Goal: Information Seeking & Learning: Understand process/instructions

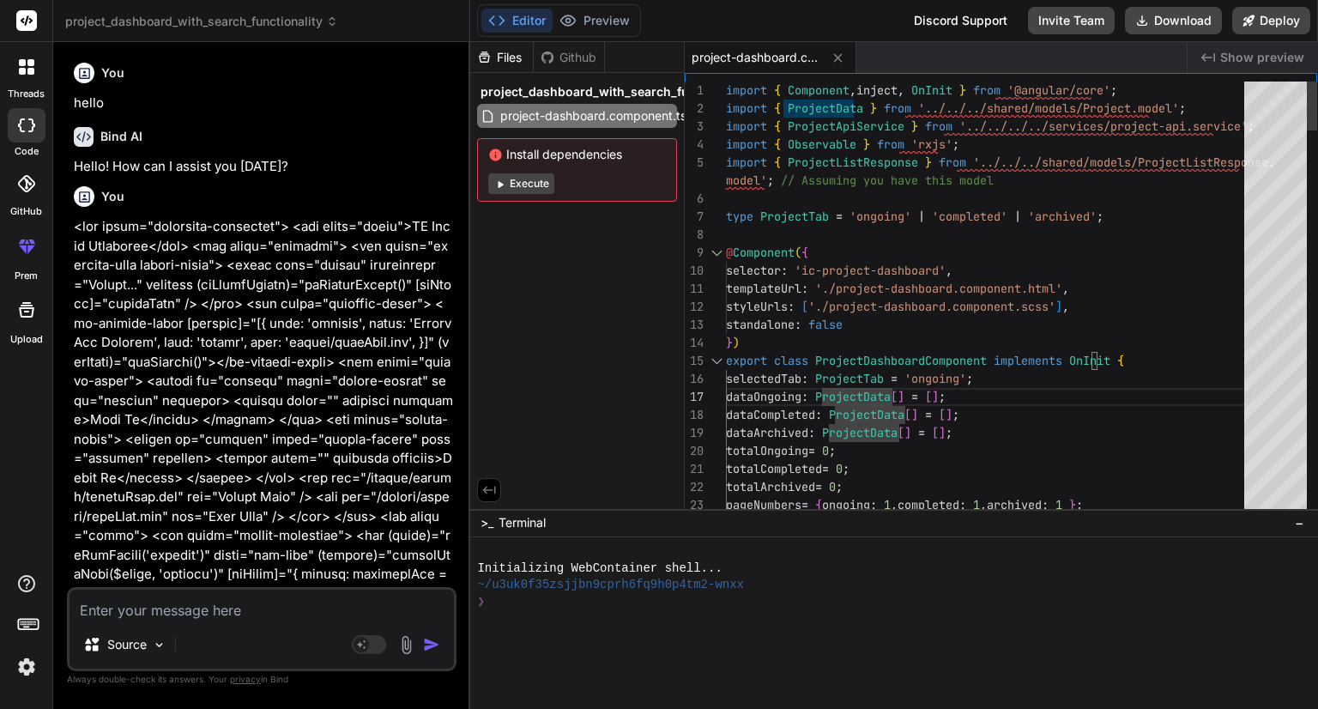
scroll to position [3193, 0]
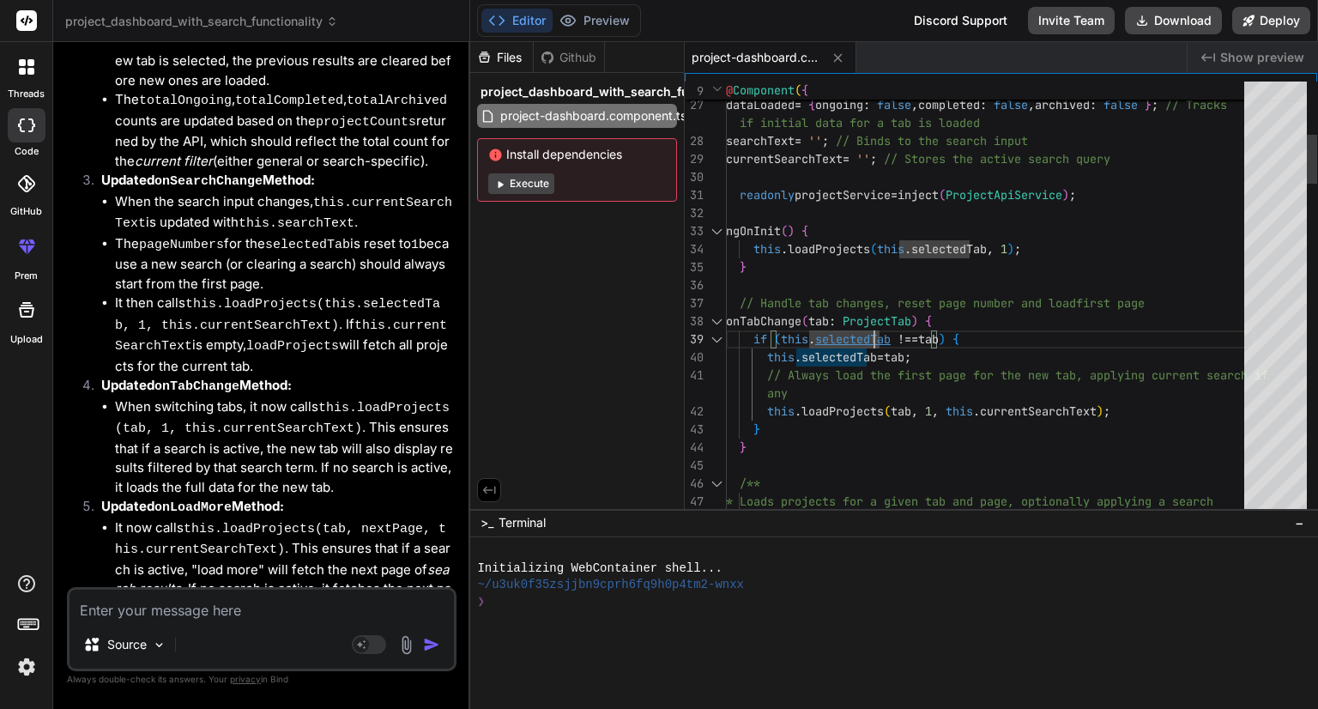
type textarea "import { Component, inject, OnInit } from '@angular/core'; import { ProjectData…"
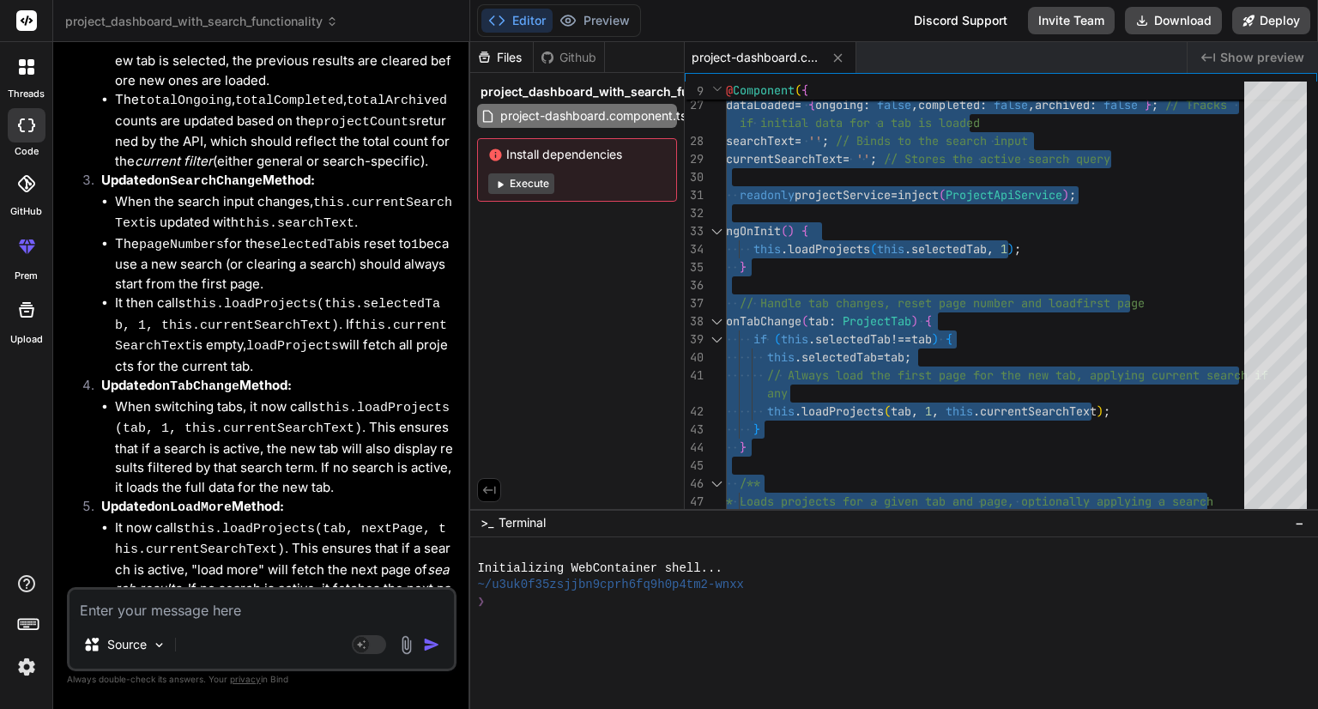
click at [286, 597] on textarea at bounding box center [262, 605] width 384 height 31
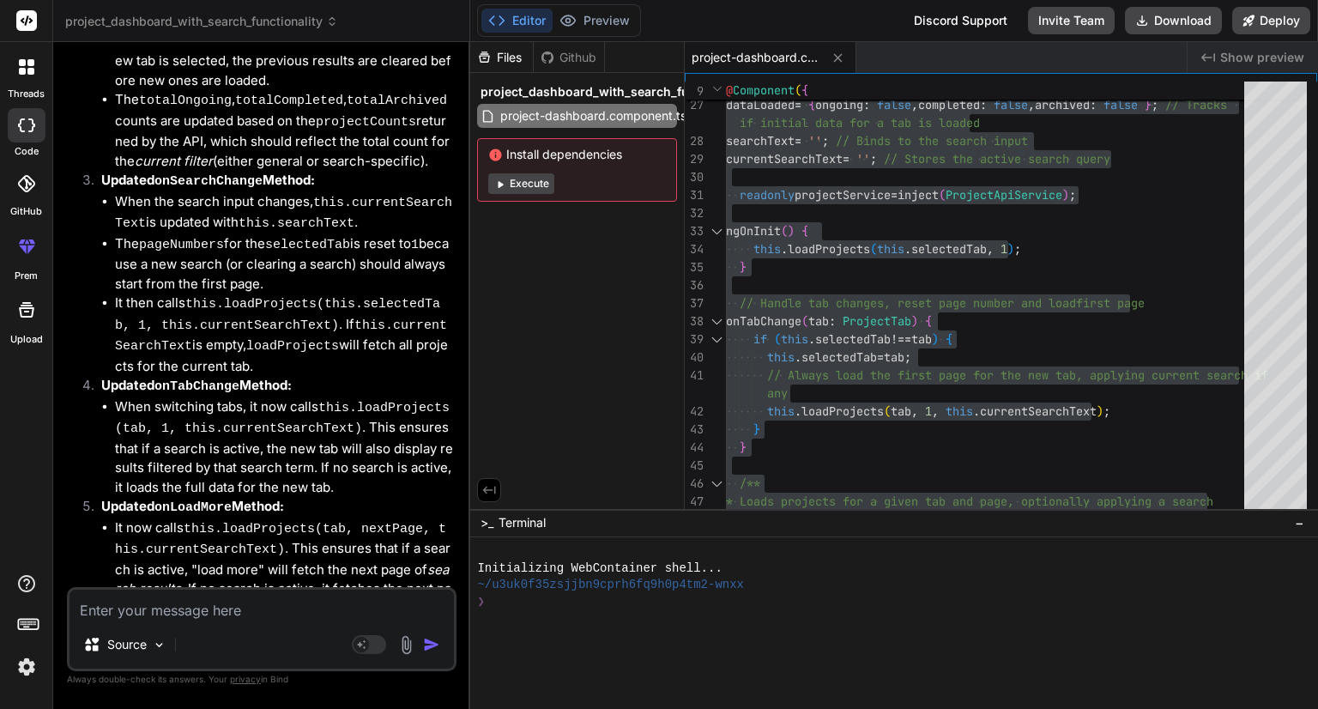
paste textarea "<div class="dashboard-container"> <div class="title">AI Image Converter</div> <…"
type textarea "<div class="dashboard-container"> <div class="title">AI Image Converter</div> <…"
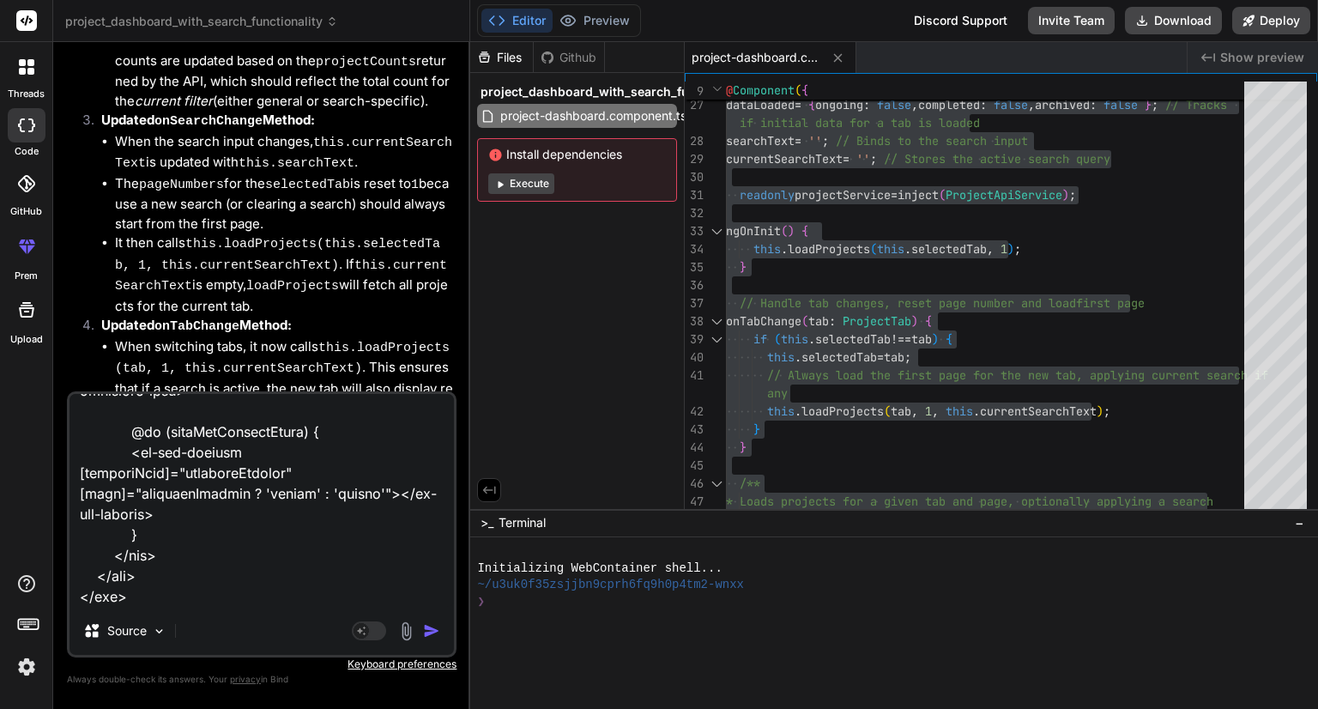
type textarea "x"
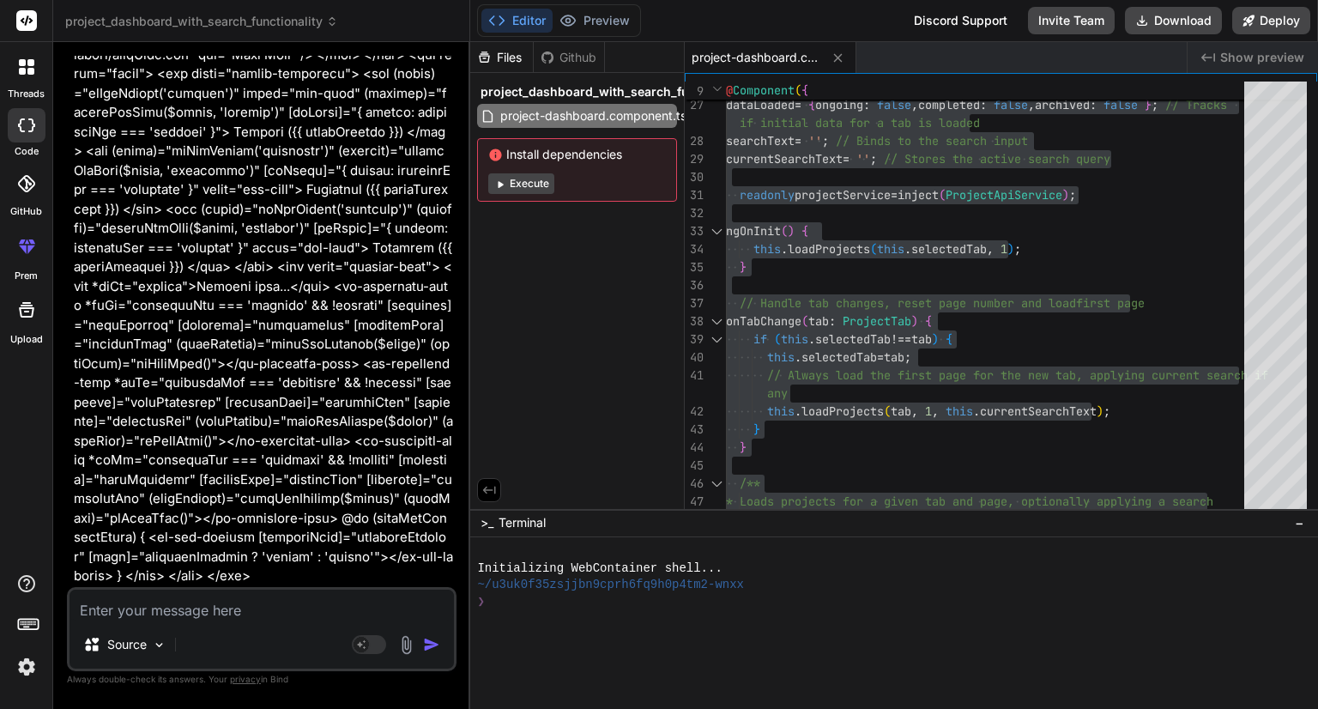
scroll to position [4183, 0]
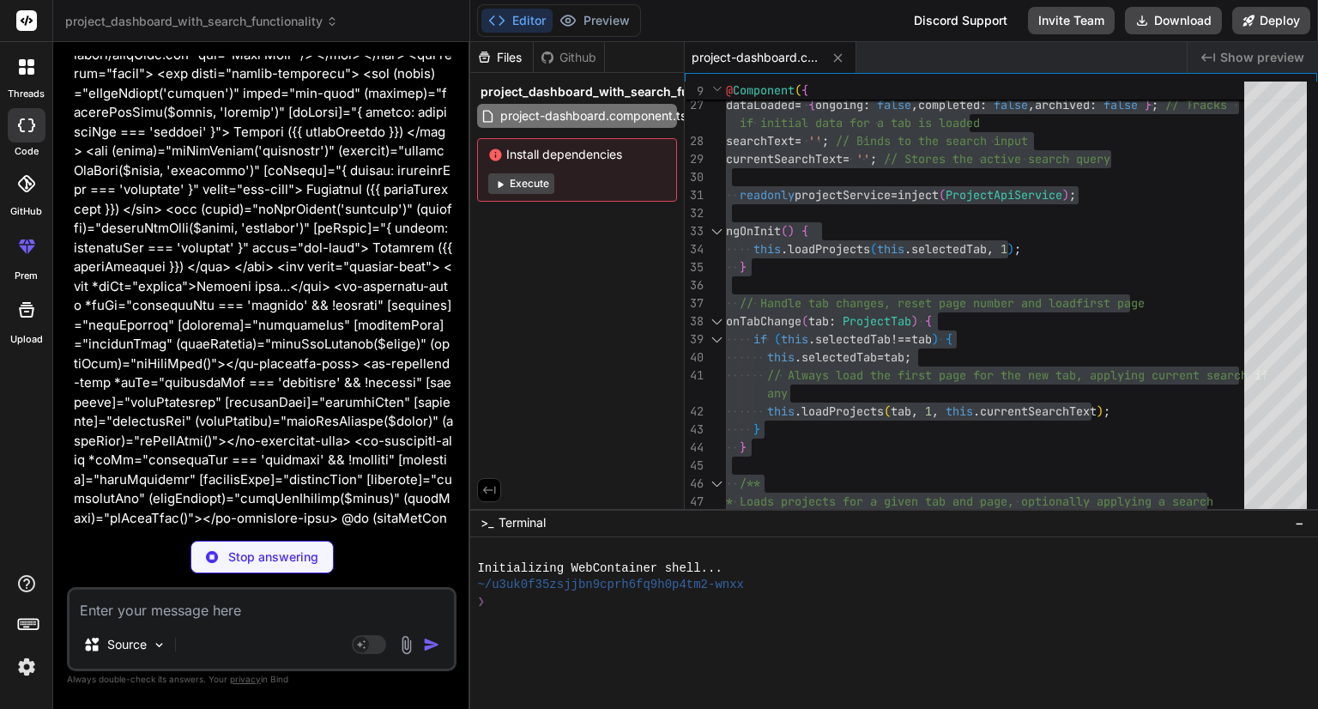
type textarea "x"
type textarea "@if (showNewProjectModal) { <ic-new-project [prefillData]="selectedProject" [mo…"
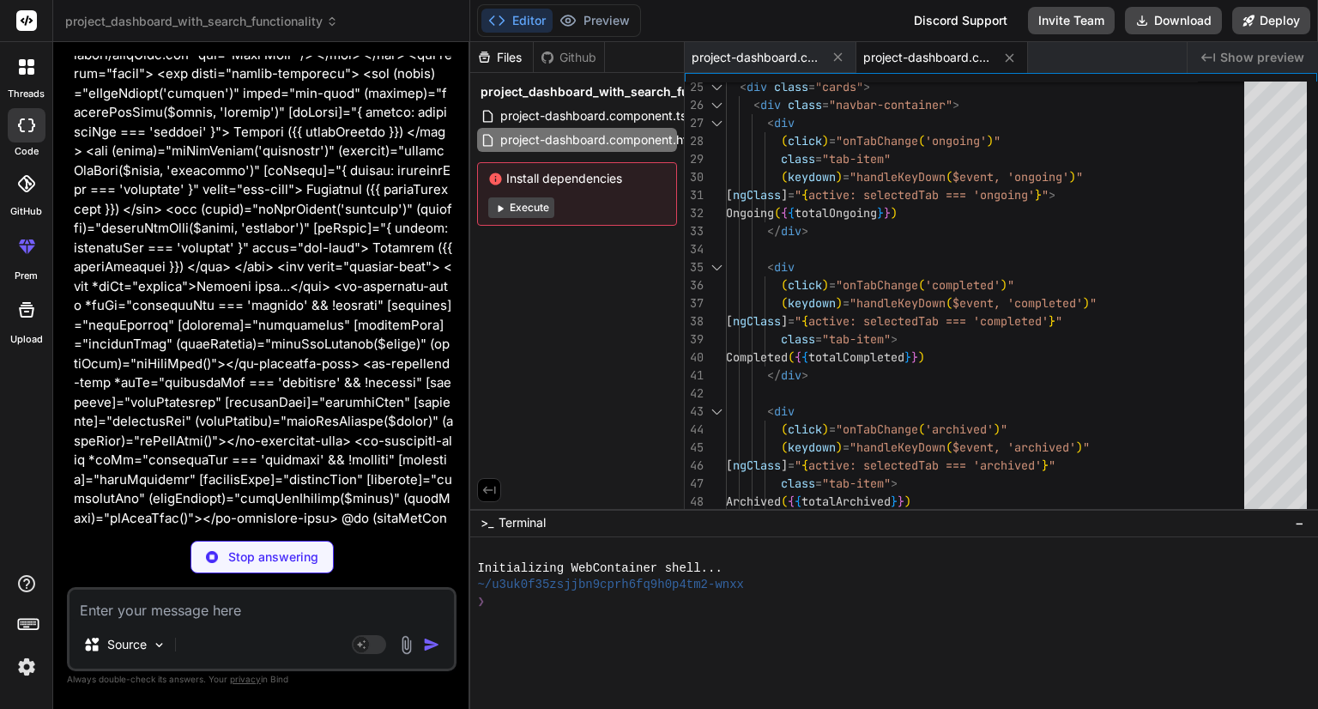
type textarea "x"
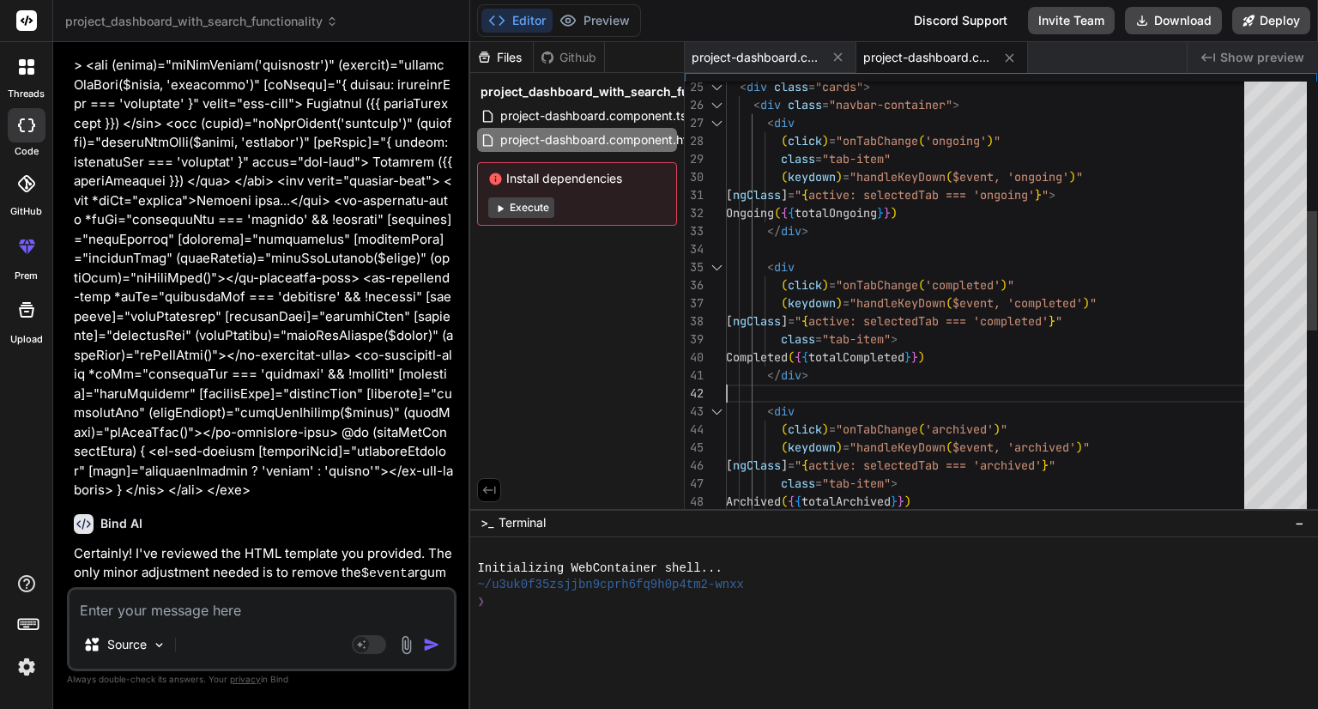
scroll to position [0, 0]
click at [982, 390] on div "< div class = "navbar-container" > < div ( click ) = "onTabChange ( 'ongoing' )…" at bounding box center [990, 403] width 529 height 1586
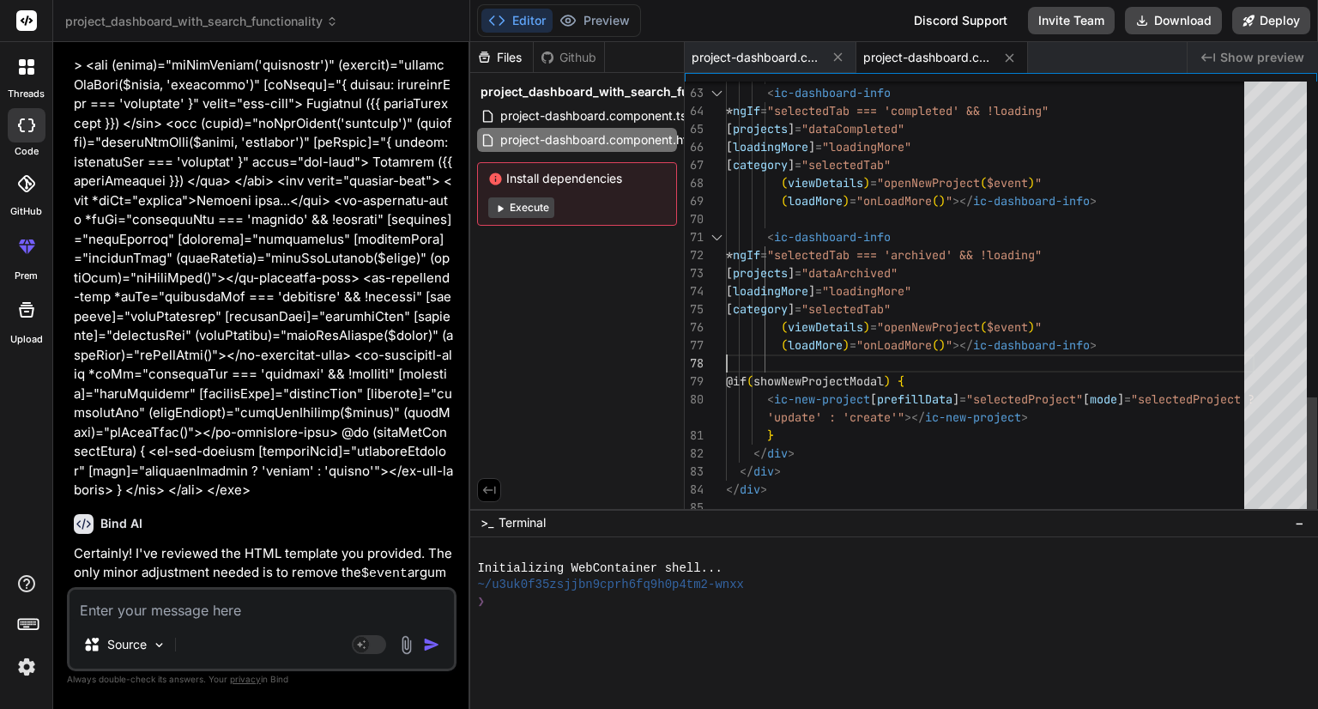
type textarea "<div class="dashboard-container"> <div class="title">AI Image Converter</div> <…"
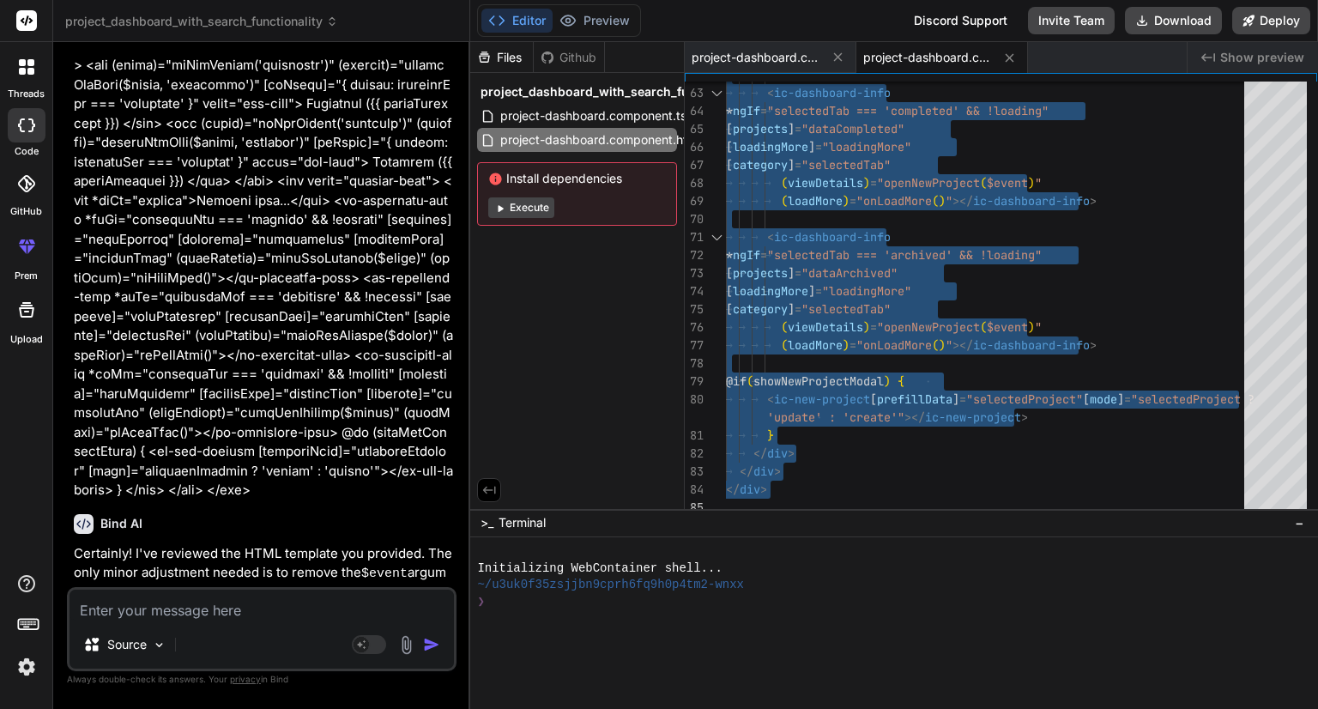
click at [258, 615] on textarea at bounding box center [262, 605] width 384 height 31
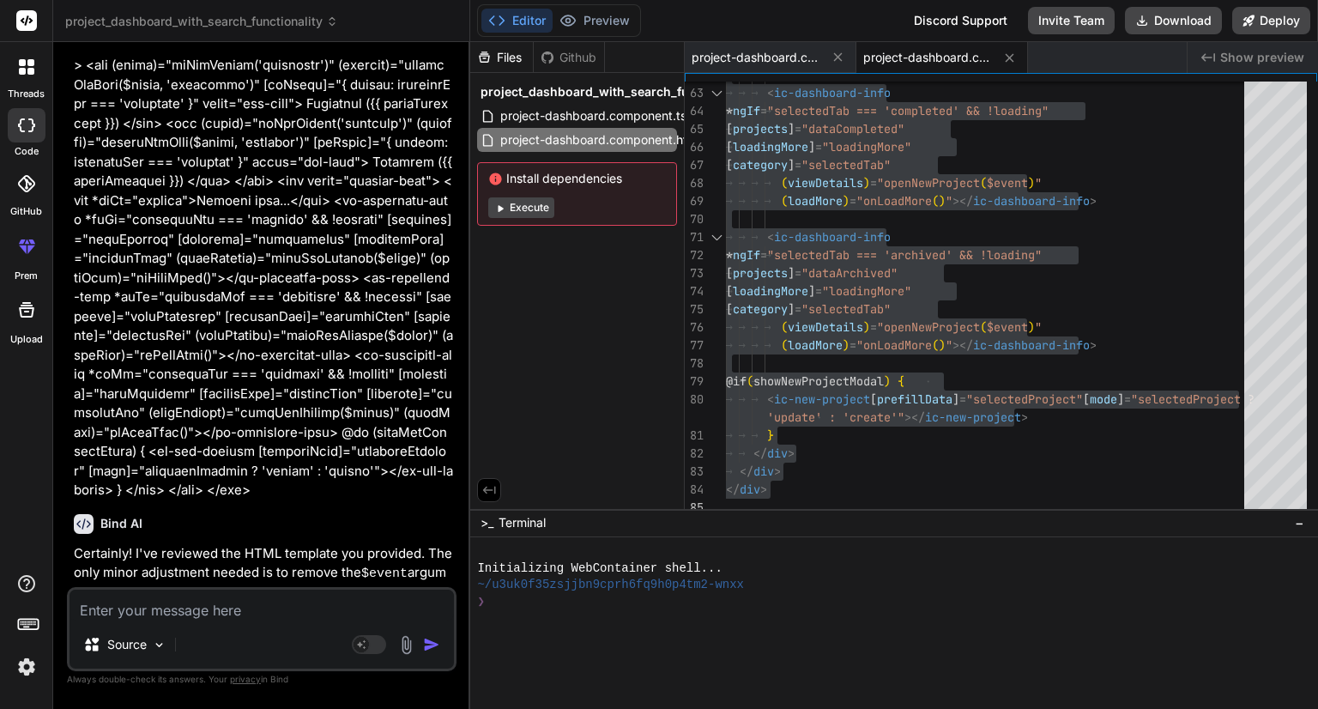
paste textarea "Expected 3 arguments, but got 2.ts(2554) project-dashboard.component.ts(337, 47…"
type textarea "Expected 3 arguments, but got 2.ts(2554) project-dashboard.component.ts(337, 47…"
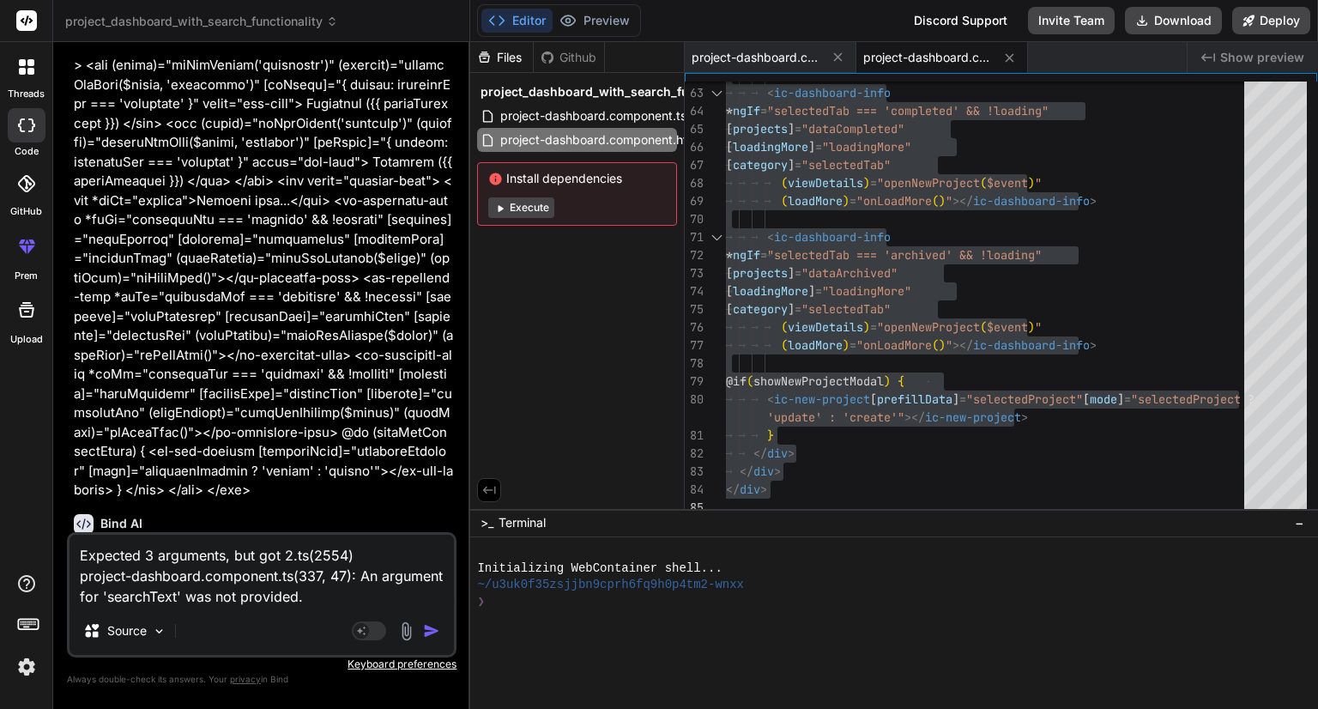
type textarea "x"
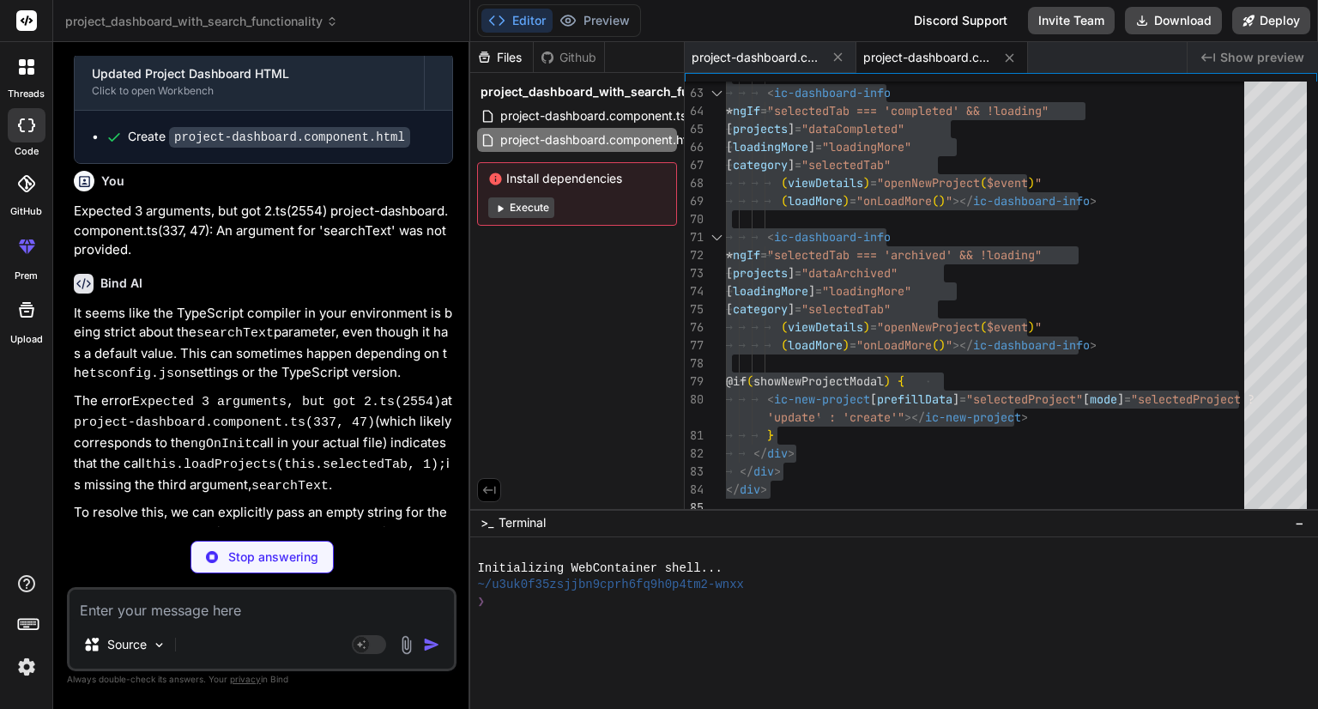
scroll to position [4967, 0]
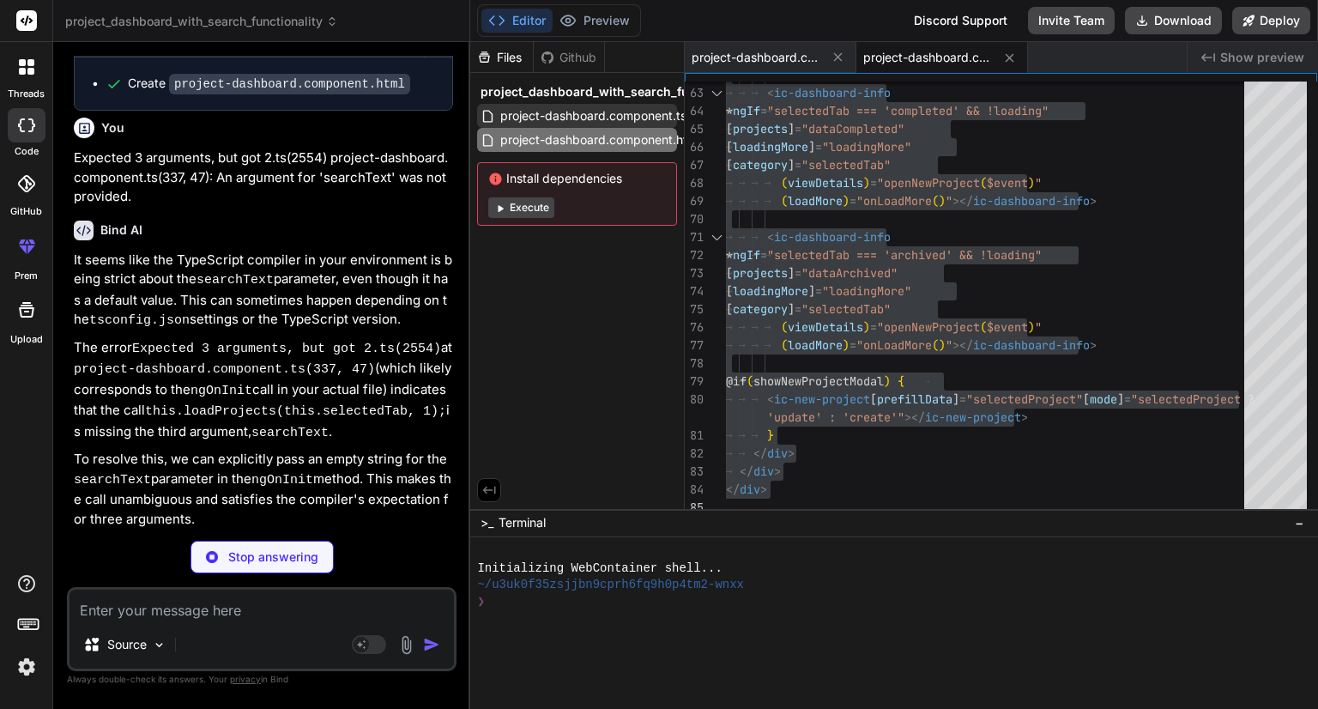
type textarea "x"
click at [570, 107] on span "project-dashboard.component.ts" at bounding box center [594, 116] width 190 height 21
type textarea "} }"
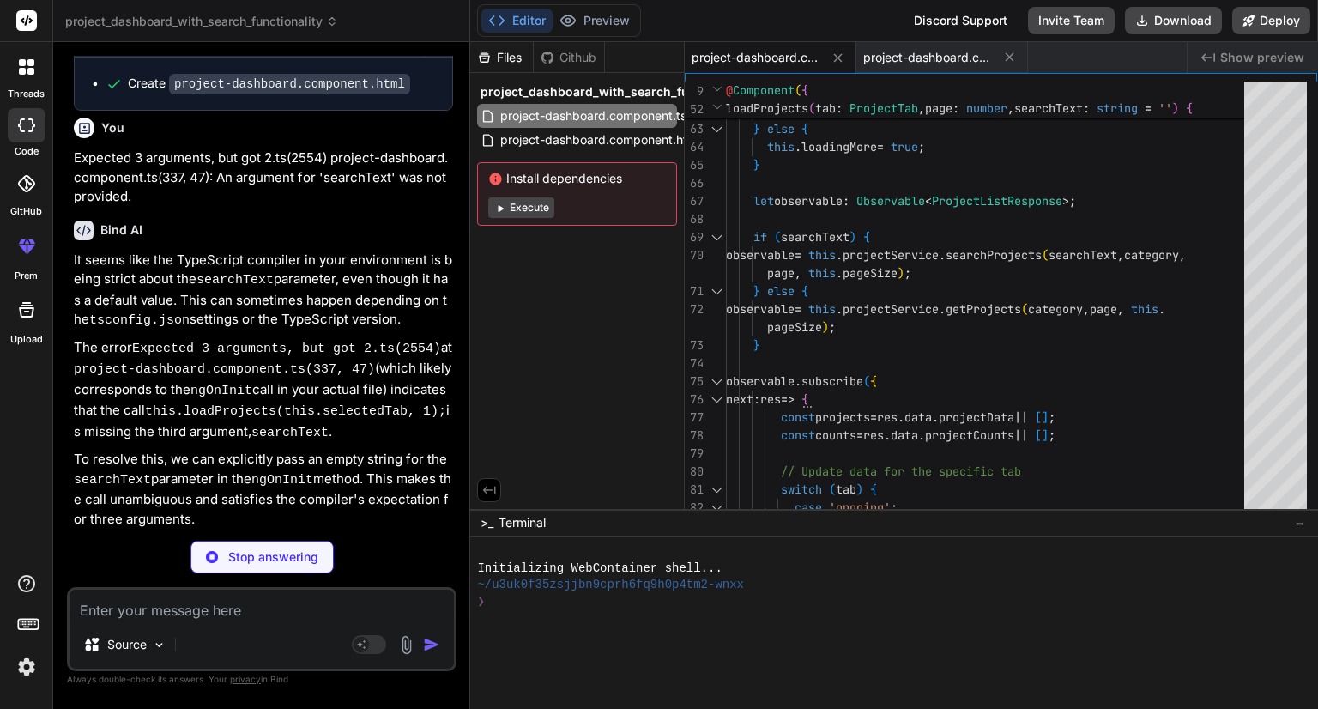
type textarea "x"
type textarea "// If searchText is empty, it will load all projects for the current tab this.l…"
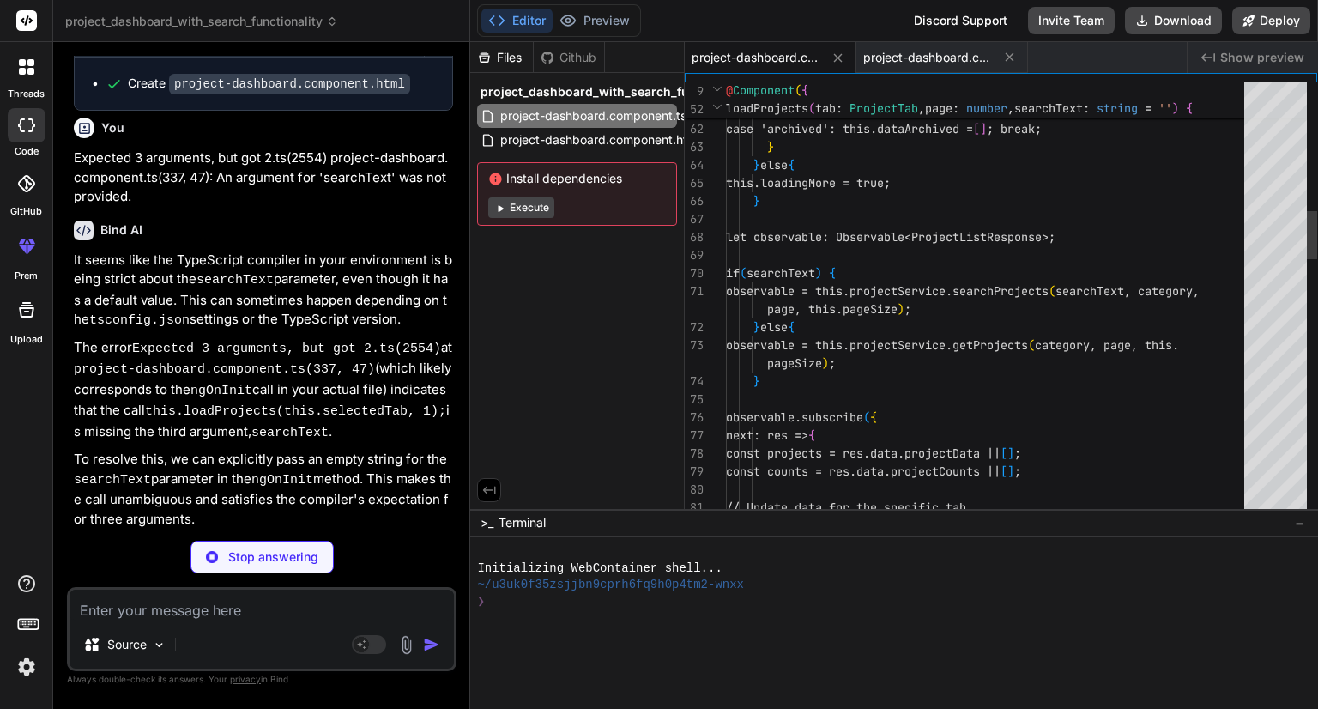
type textarea "x"
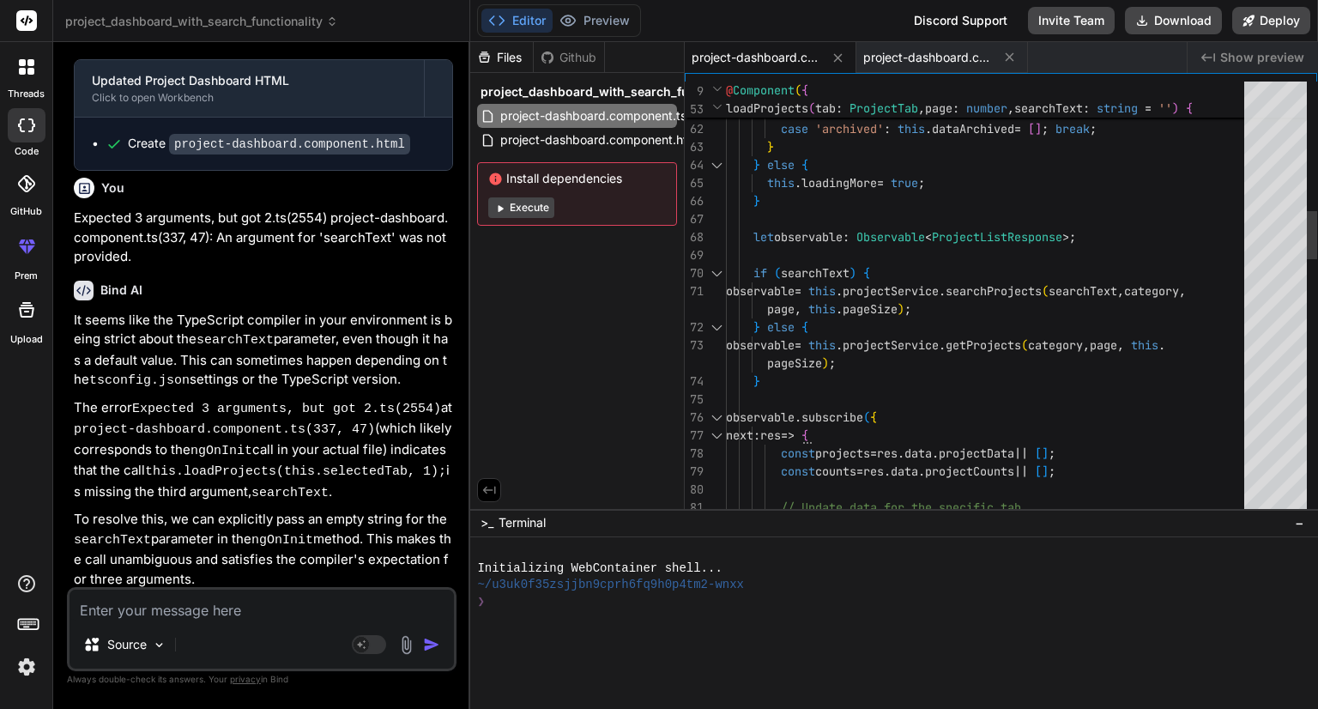
scroll to position [0, 0]
type textarea "import { Component, inject, OnInit } from '@angular/core'; import { ProjectData…"
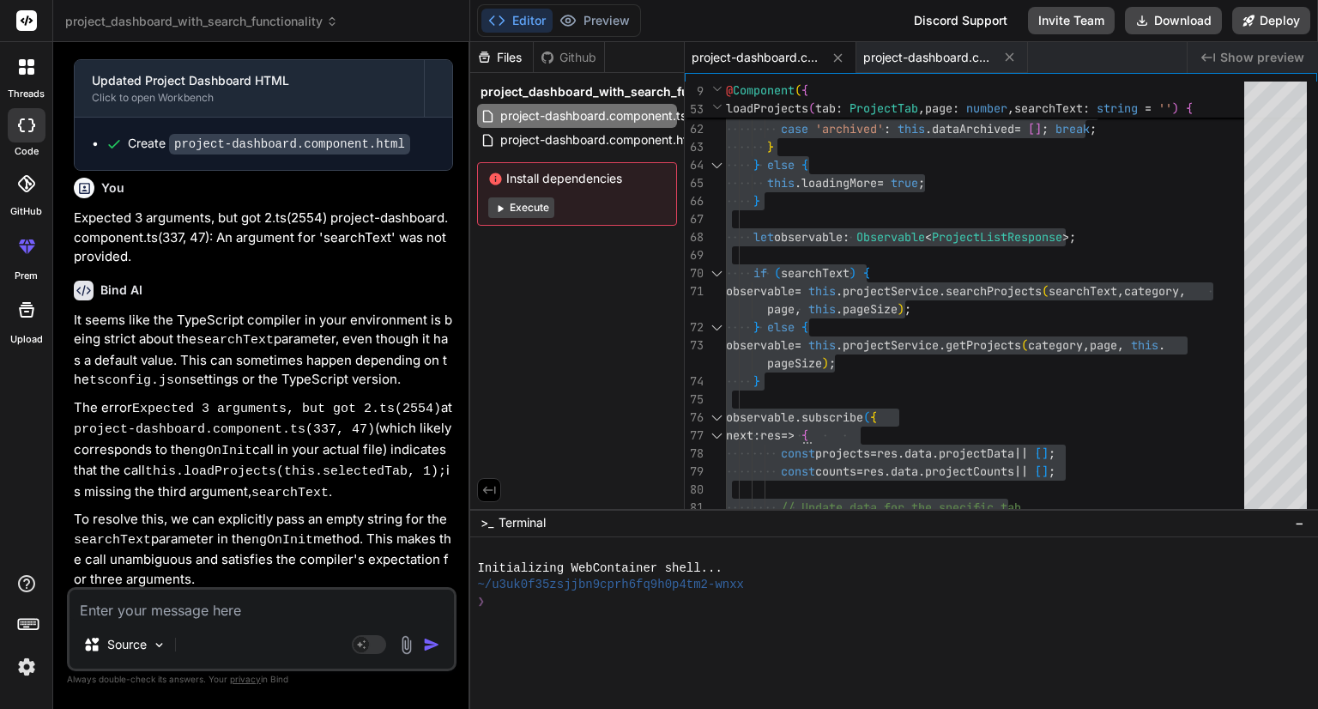
click at [239, 607] on textarea at bounding box center [262, 605] width 384 height 31
click at [224, 612] on textarea at bounding box center [262, 605] width 384 height 31
paste textarea "<div class="dashboard-container"> <div class="title">AI Image Converter</div> <…"
type textarea "<div class="dashboard-container"> <div class="title">AI Image Converter</div> <…"
type textarea "x"
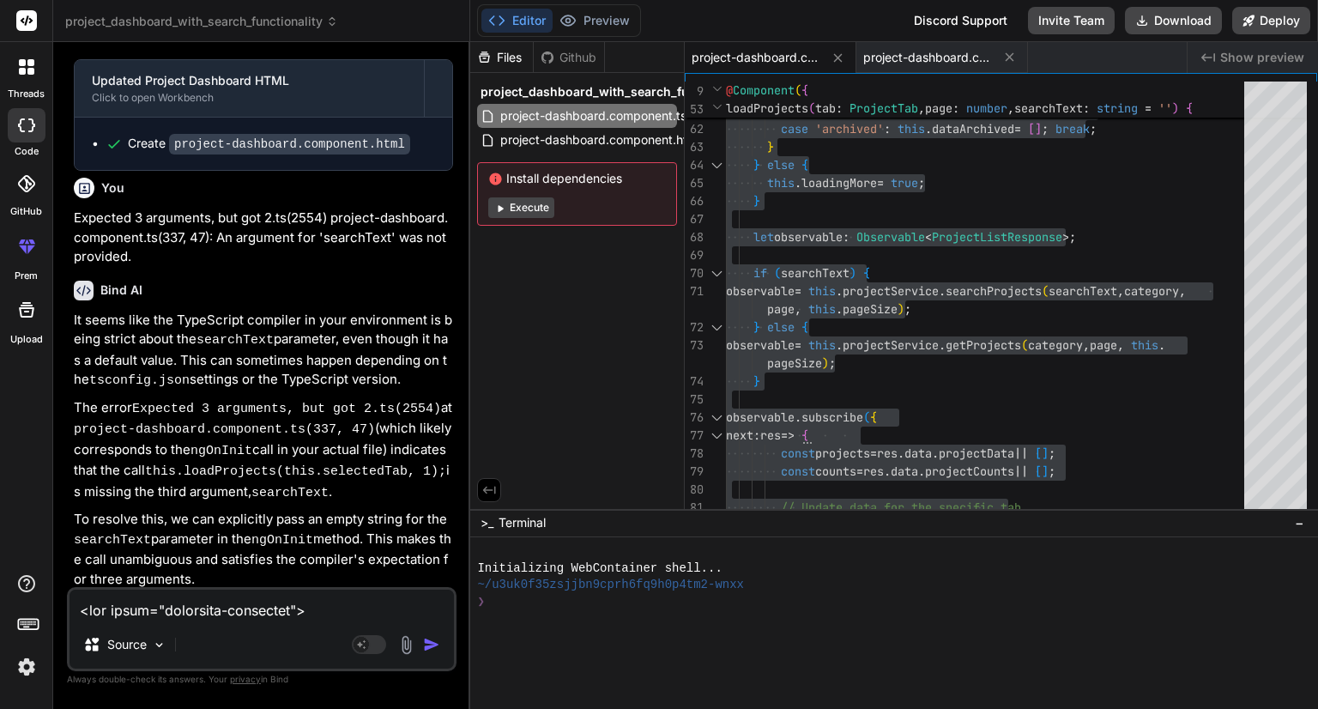
scroll to position [4967, 0]
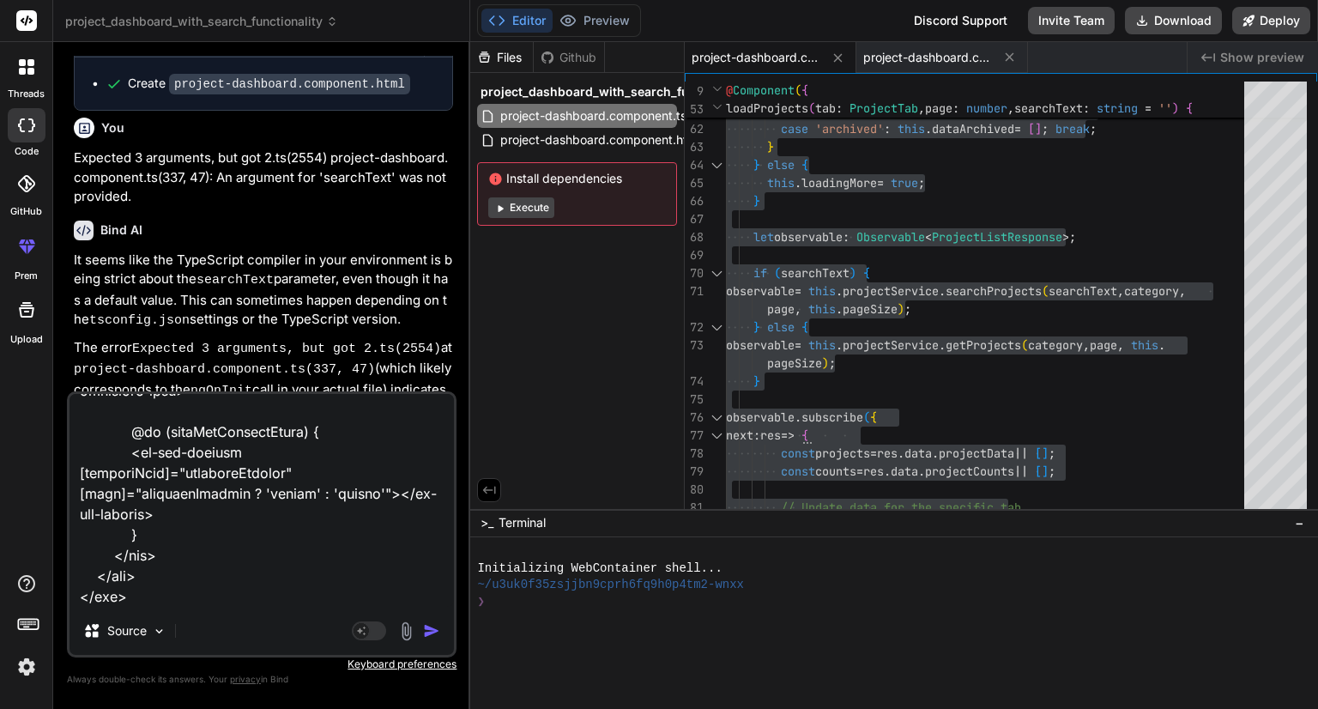
paste textarea "import { Component, inject, OnInit } from '@angular/core'; import { ProjectData…"
type textarea "<div class="dashboard-container"> <div class="title">AI Image Converter</div> <…"
type textarea "x"
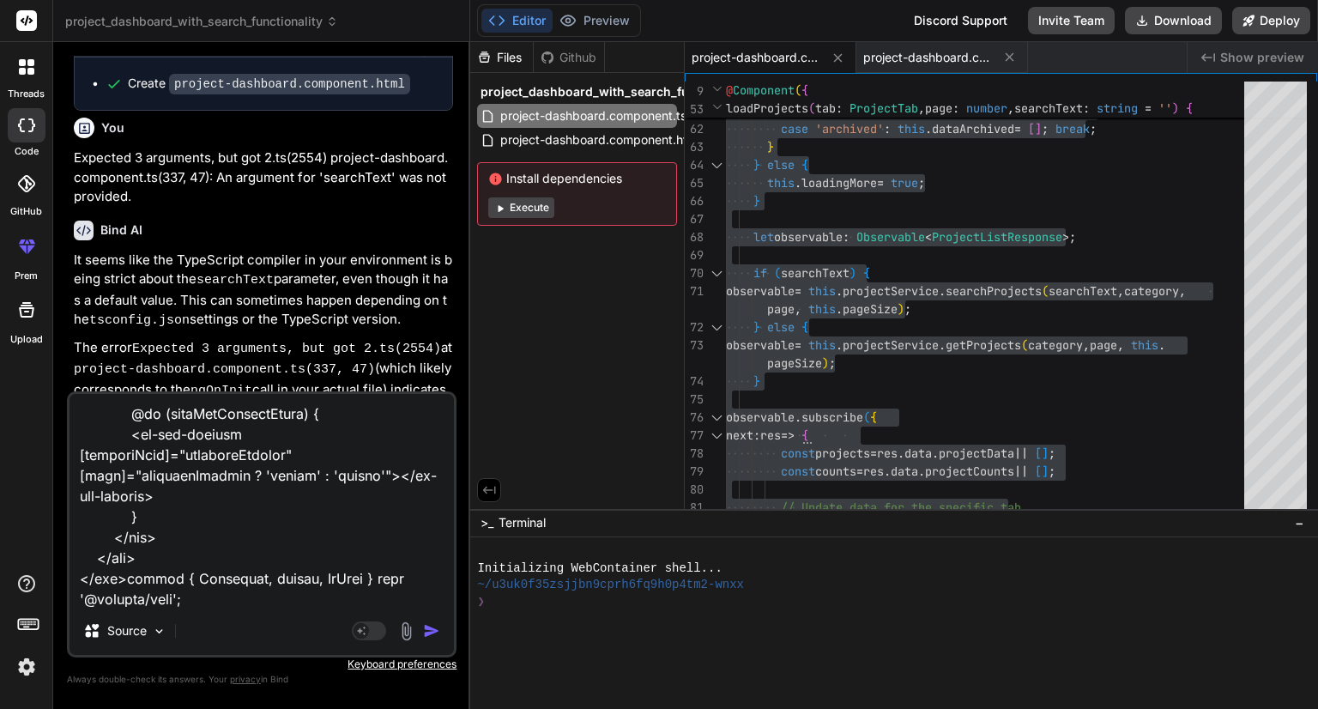
scroll to position [6942, 0]
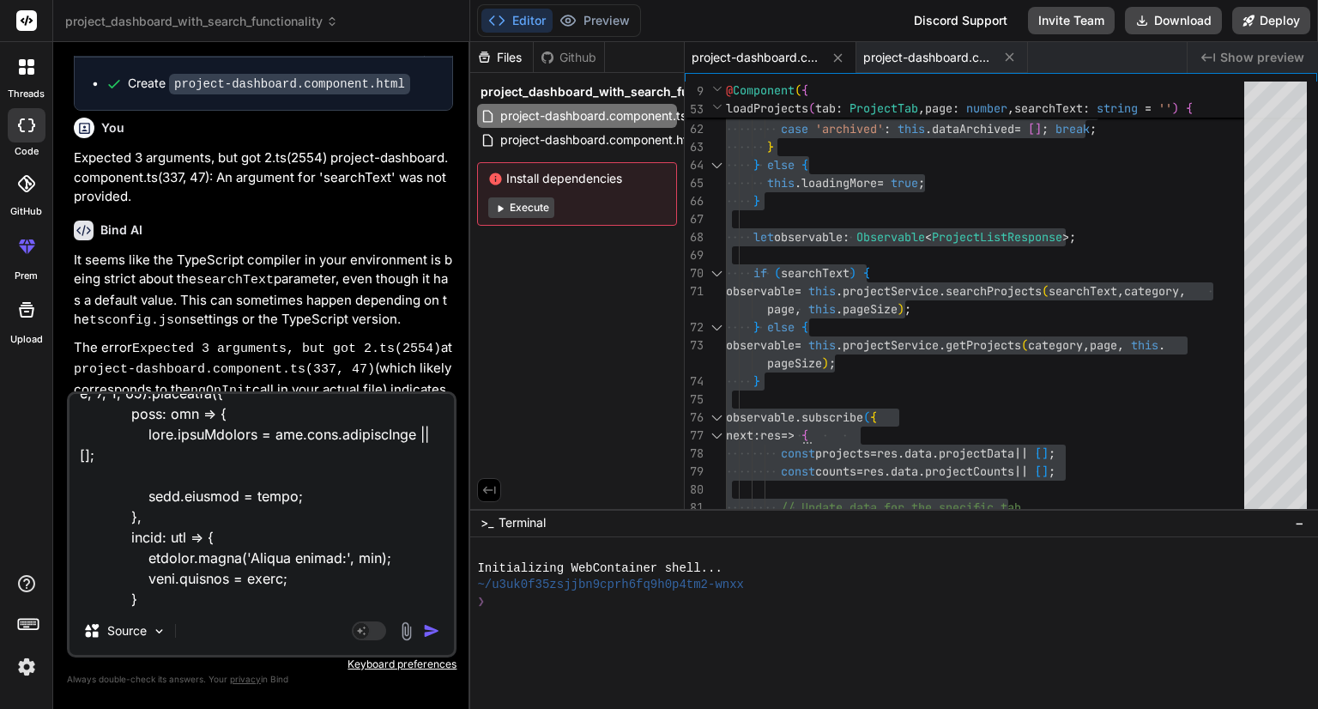
drag, startPoint x: 223, startPoint y: 595, endPoint x: 181, endPoint y: 591, distance: 42.2
click at [181, 591] on textarea at bounding box center [262, 500] width 384 height 213
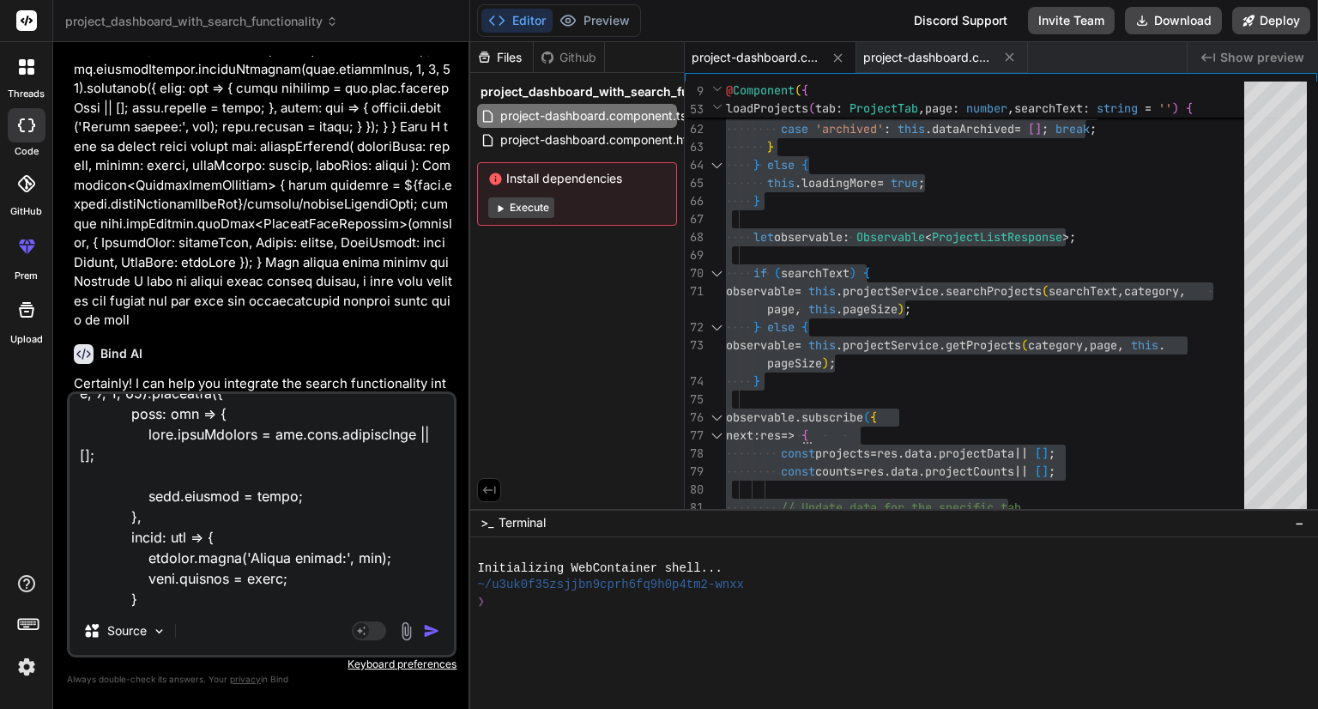
scroll to position [2221, 0]
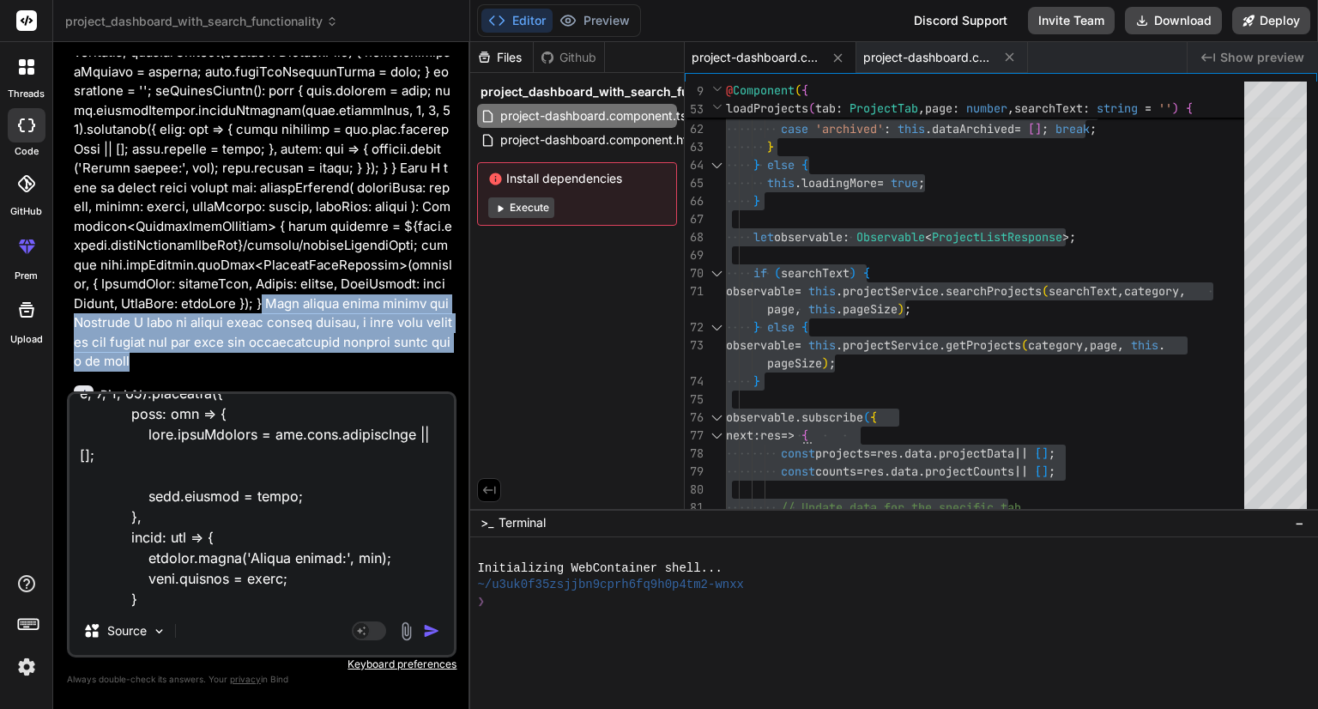
drag, startPoint x: 118, startPoint y: 282, endPoint x: 389, endPoint y: 330, distance: 275.4
copy p "Only search using search api Whenever I need to search using search inputs, i n…"
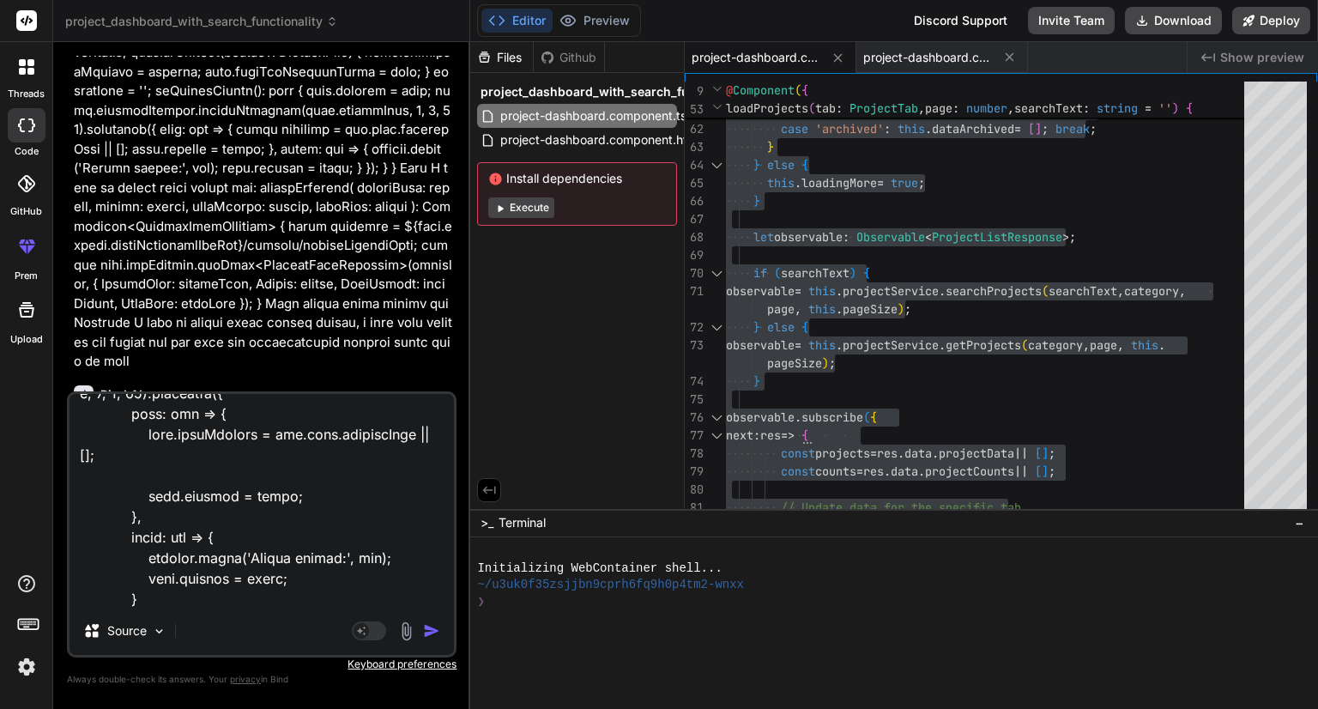
click at [110, 602] on textarea at bounding box center [262, 500] width 384 height 213
paste textarea "Only search using search api Whenever I need to search using search inputs, i n…"
type textarea "<div class="dashboard-container"> <div class="title">AI Image Converter</div> <…"
type textarea "x"
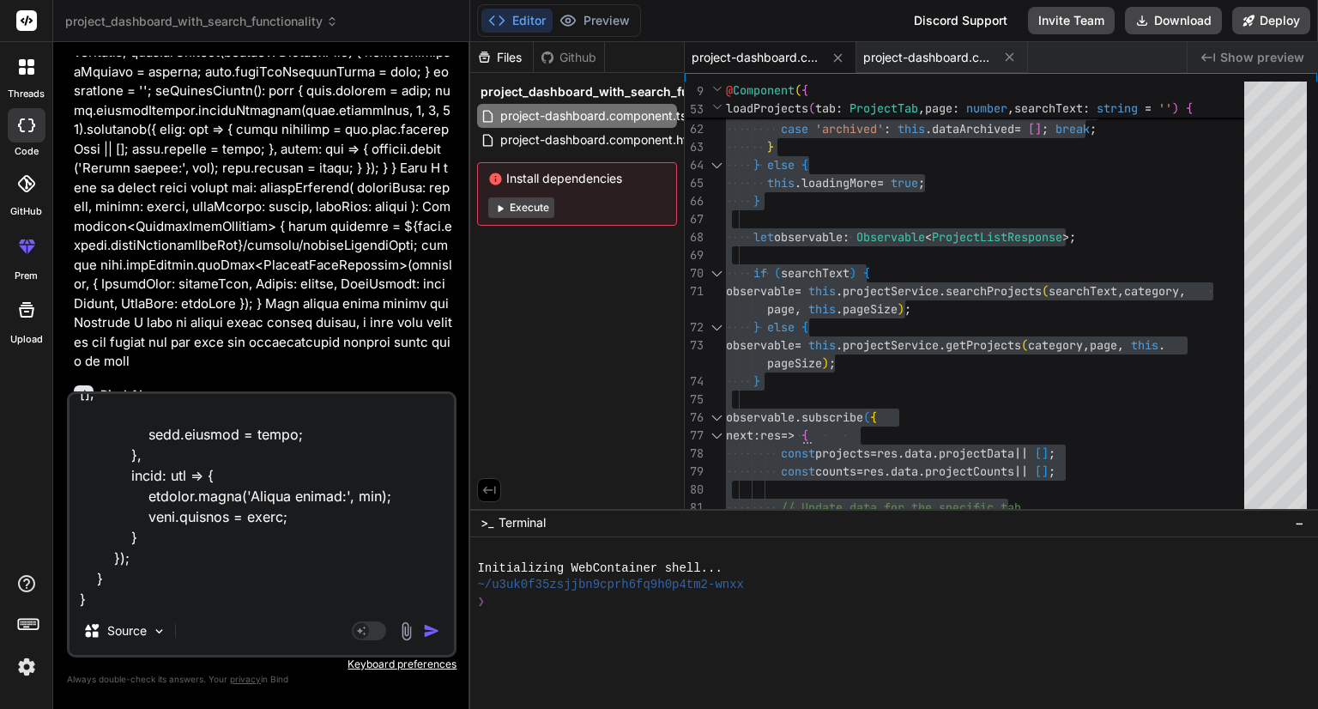
type textarea "<div class="dashboard-container"> <div class="title">AI Image Converter</div> <…"
type textarea "x"
type textarea "<div class="dashboard-container"> <div class="title">AI Image Converter</div> <…"
type textarea "x"
type textarea "<div class="dashboard-container"> <div class="title">AI Image Converter</div> <…"
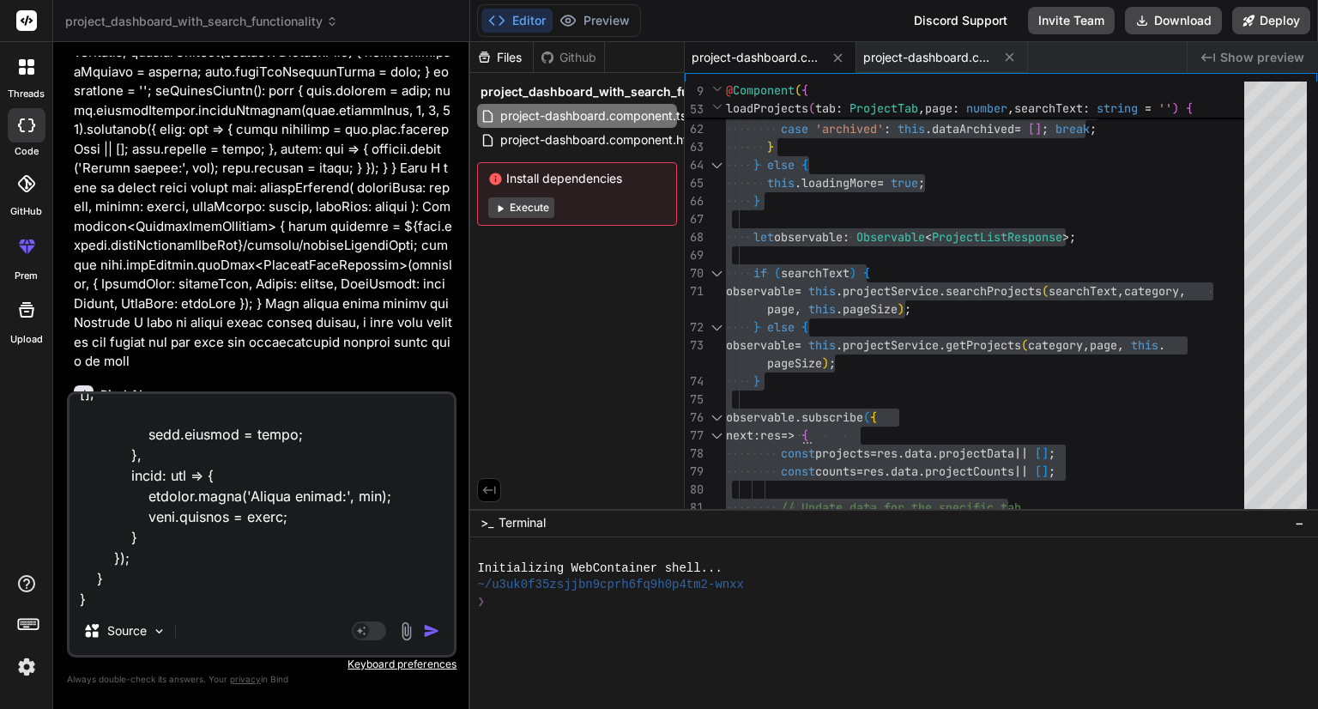
type textarea "x"
type textarea "<div class="dashboard-container"> <div class="title">AI Image Converter</div> <…"
type textarea "x"
type textarea "<div class="dashboard-container"> <div class="title">AI Image Converter</div> <…"
type textarea "x"
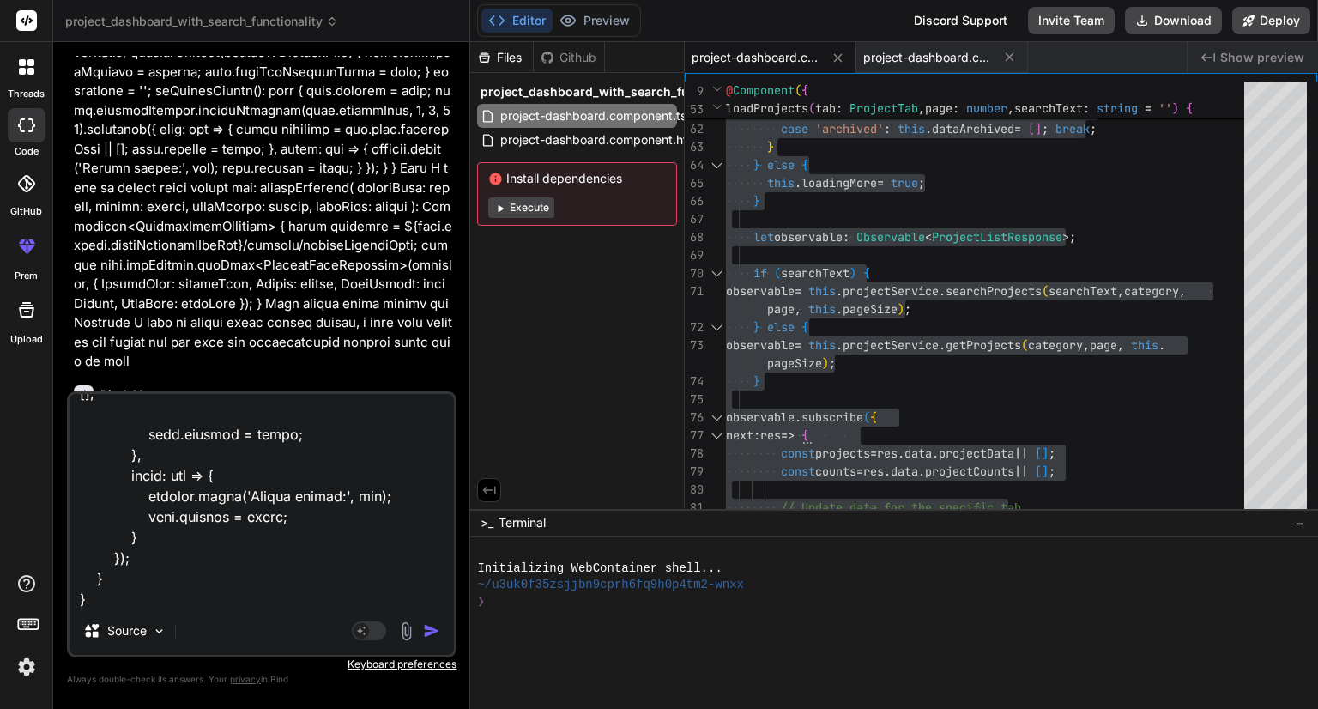
type textarea "<div class="dashboard-container"> <div class="title">AI Image Converter</div> <…"
type textarea "x"
type textarea "<div class="dashboard-container"> <div class="title">AI Image Converter</div> <…"
type textarea "x"
type textarea "<div class="dashboard-container"> <div class="title">AI Image Converter</div> <…"
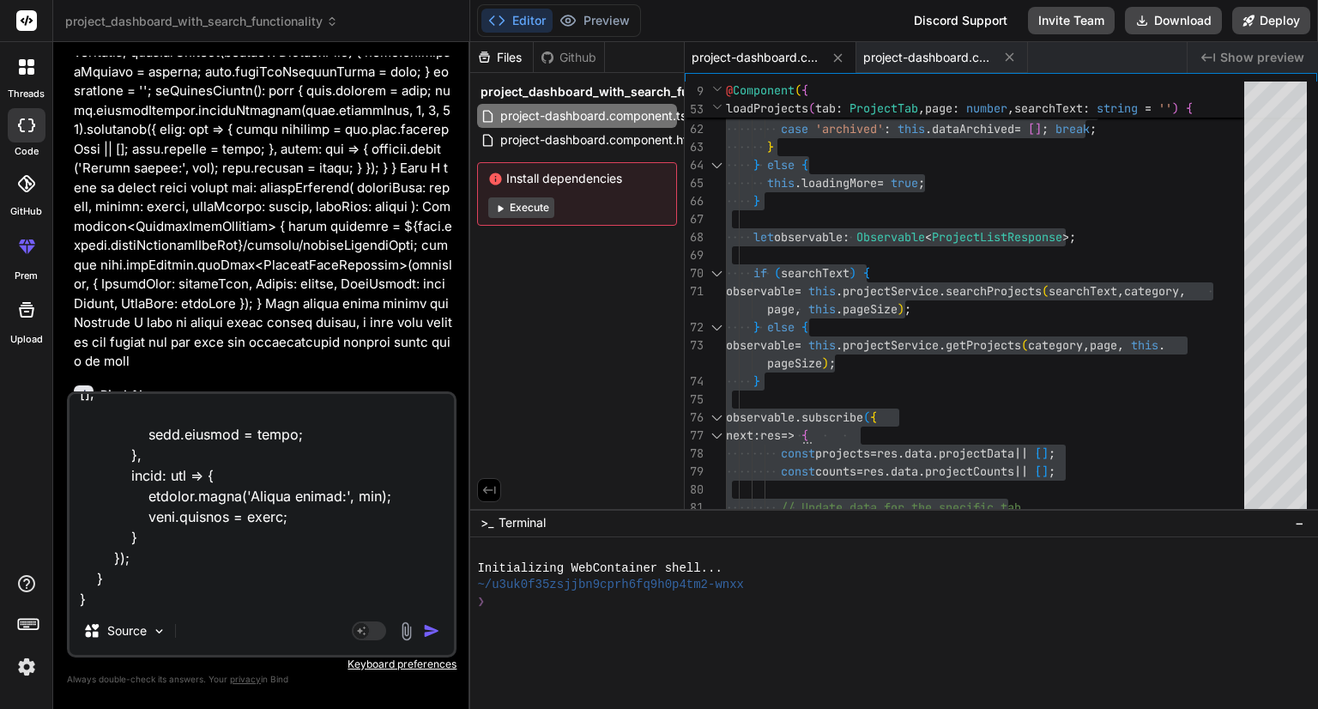
type textarea "x"
type textarea "<div class="dashboard-container"> <div class="title">AI Image Converter</div> <…"
type textarea "x"
type textarea "<div class="dashboard-container"> <div class="title">AI Image Converter</div> <…"
type textarea "x"
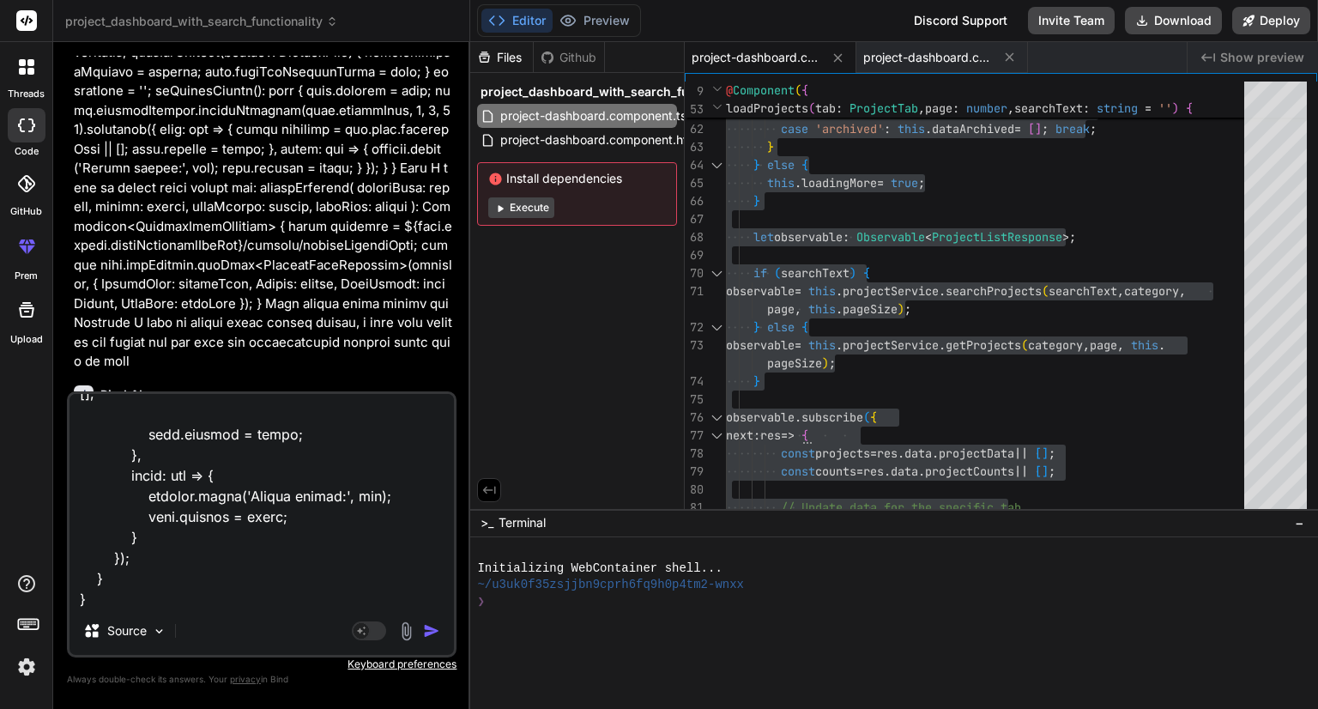
type textarea "<div class="dashboard-container"> <div class="title">AI Image Converter</div> <…"
type textarea "x"
type textarea "<div class="dashboard-container"> <div class="title">AI Image Converter</div> <…"
type textarea "x"
type textarea "<div class="dashboard-container"> <div class="title">AI Image Converter</div> <…"
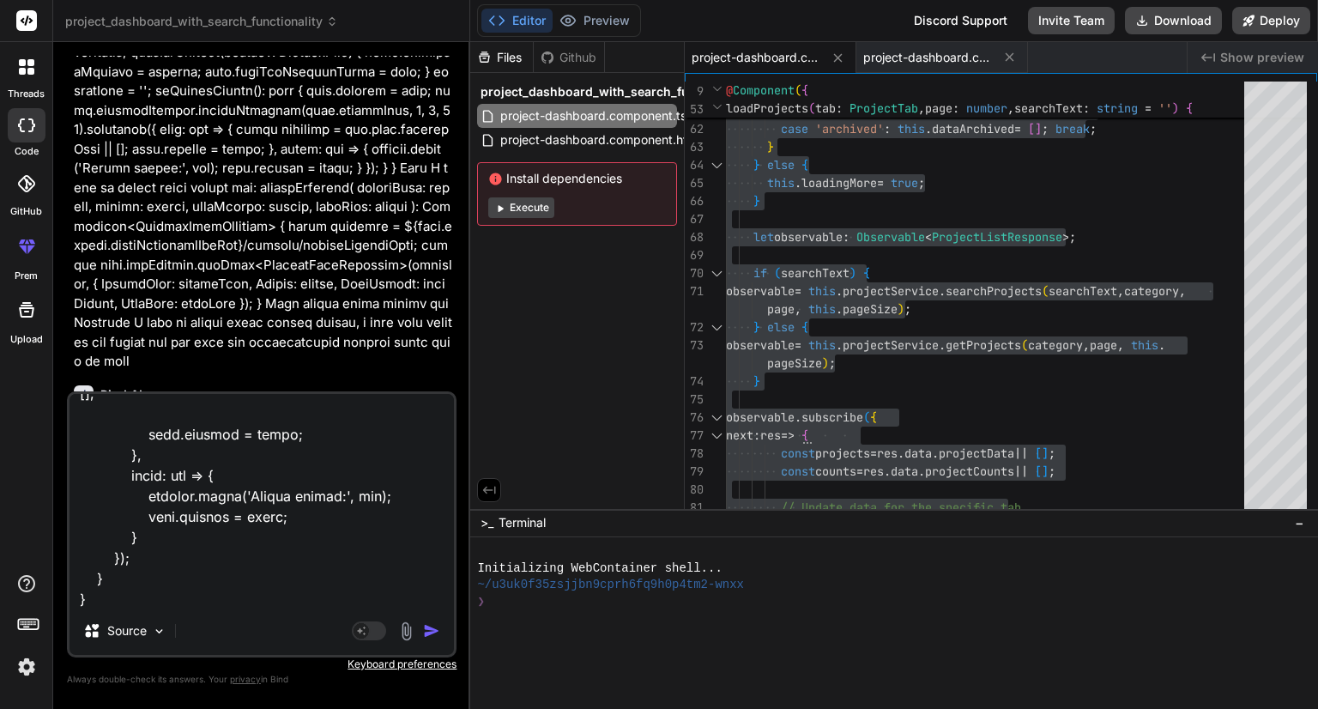
type textarea "x"
type textarea "<div class="dashboard-container"> <div class="title">AI Image Converter</div> <…"
type textarea "x"
type textarea "<div class="dashboard-container"> <div class="title">AI Image Converter</div> <…"
type textarea "x"
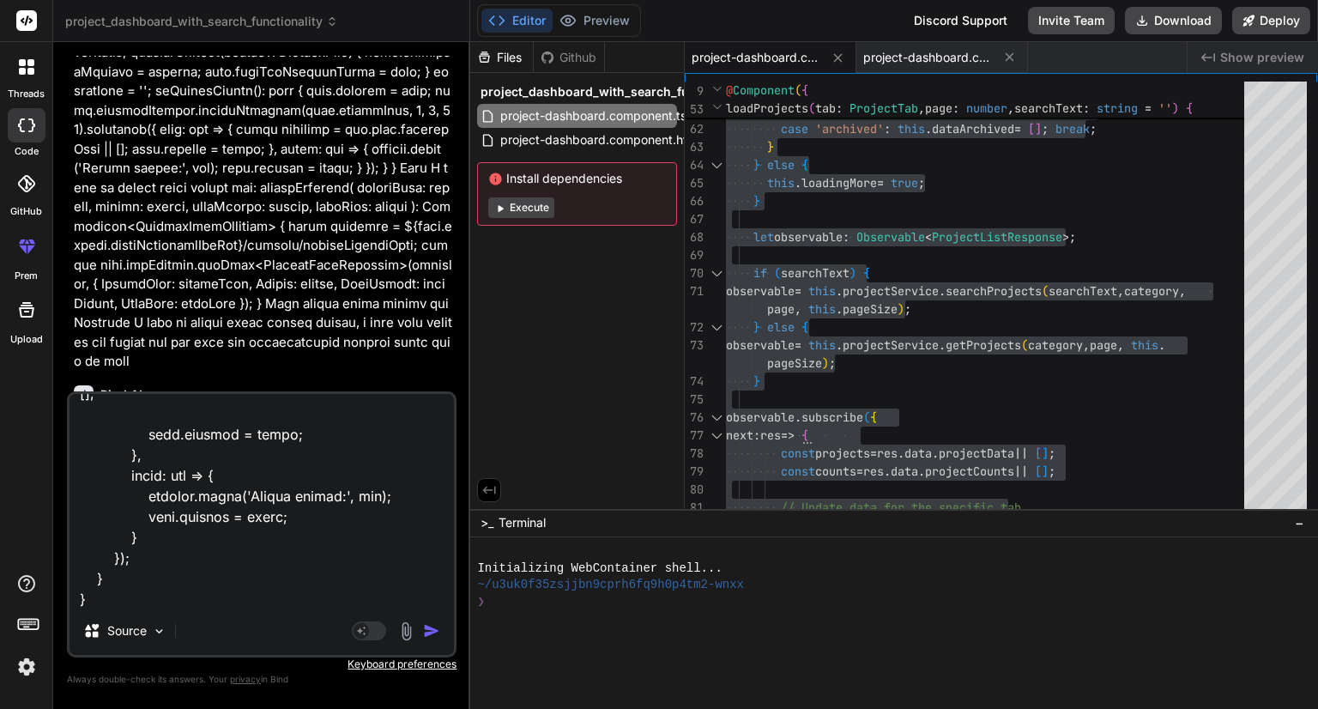
type textarea "<div class="dashboard-container"> <div class="title">AI Image Converter</div> <…"
type textarea "x"
type textarea "<div class="dashboard-container"> <div class="title">AI Image Converter</div> <…"
type textarea "x"
paste textarea "searchProjects( searchText: string, status: number, pageNumber: number, pageSiz…"
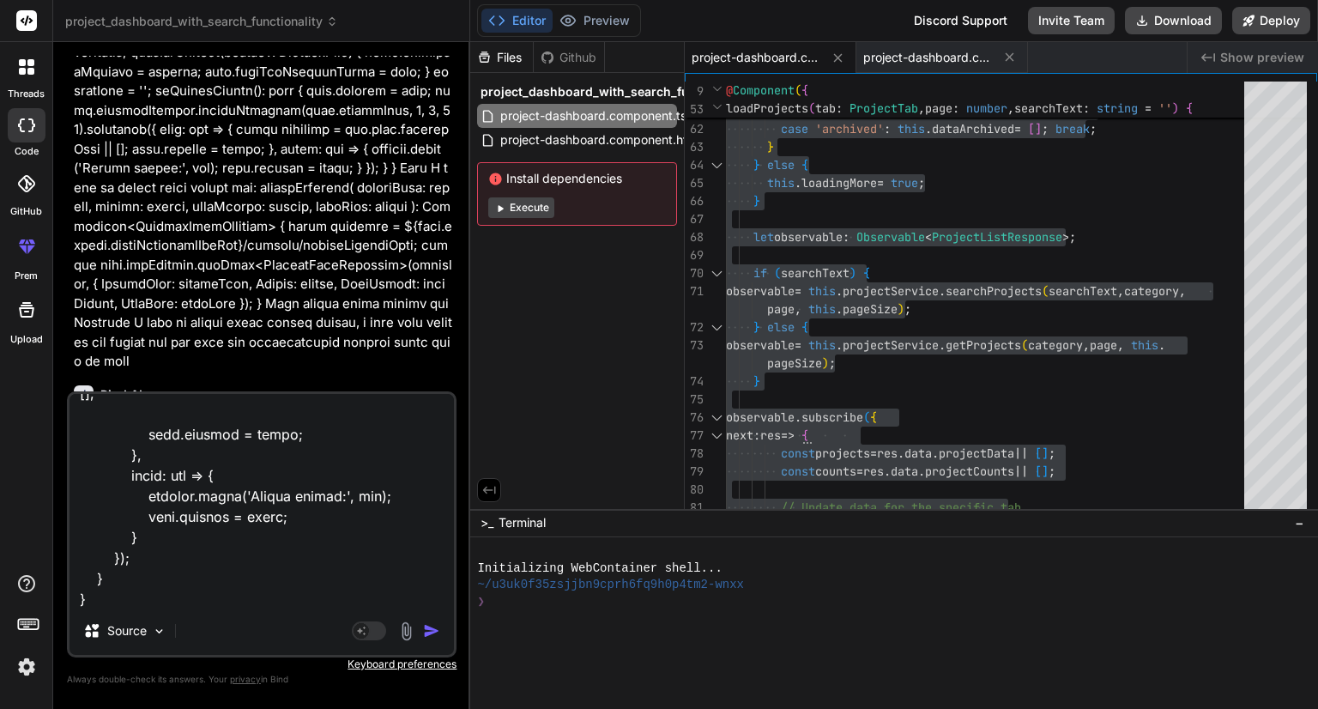
type textarea "<div class="dashboard-container"> <div class="title">AI Image Converter</div> <…"
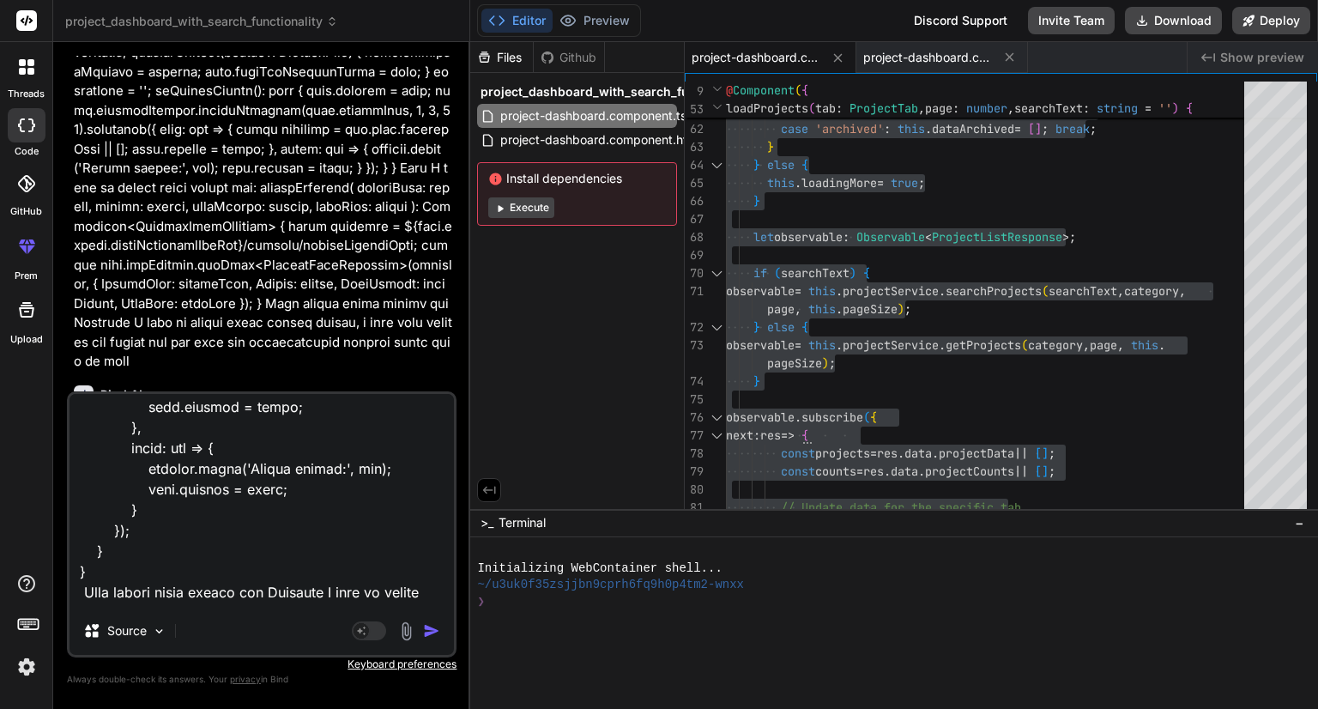
scroll to position [7117, 0]
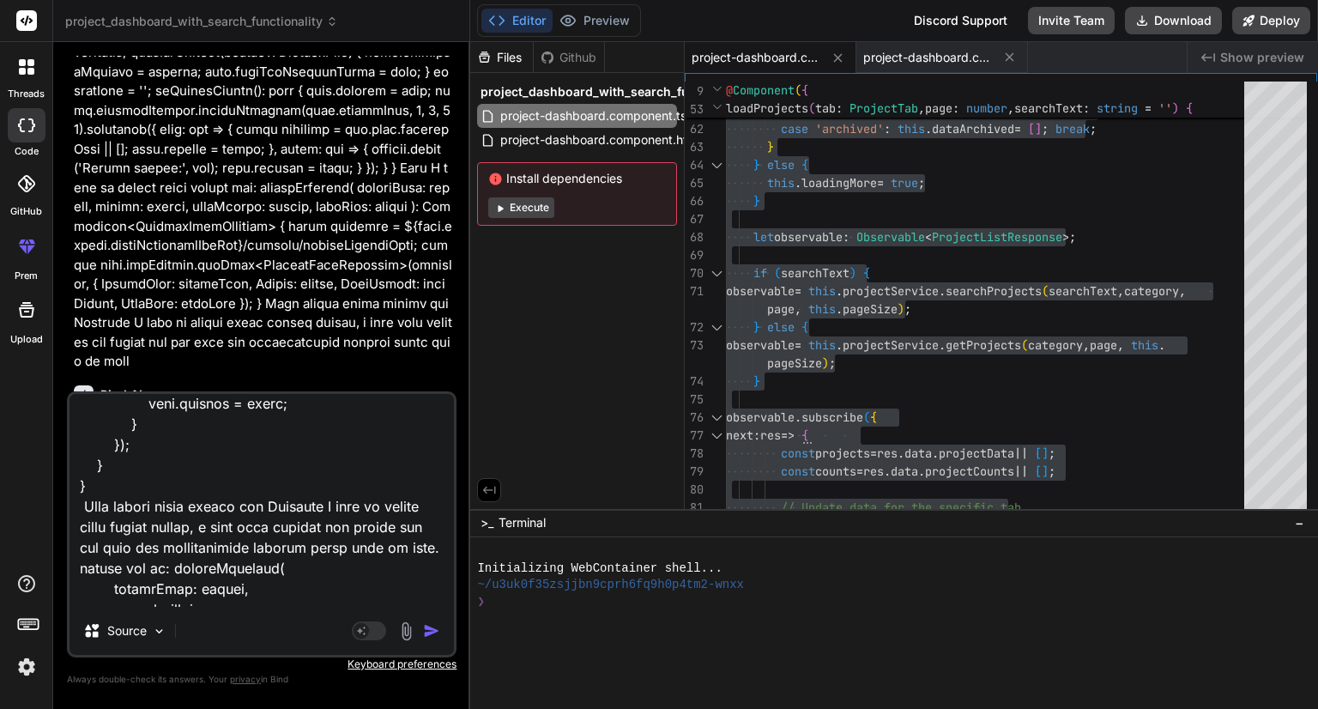
type textarea "x"
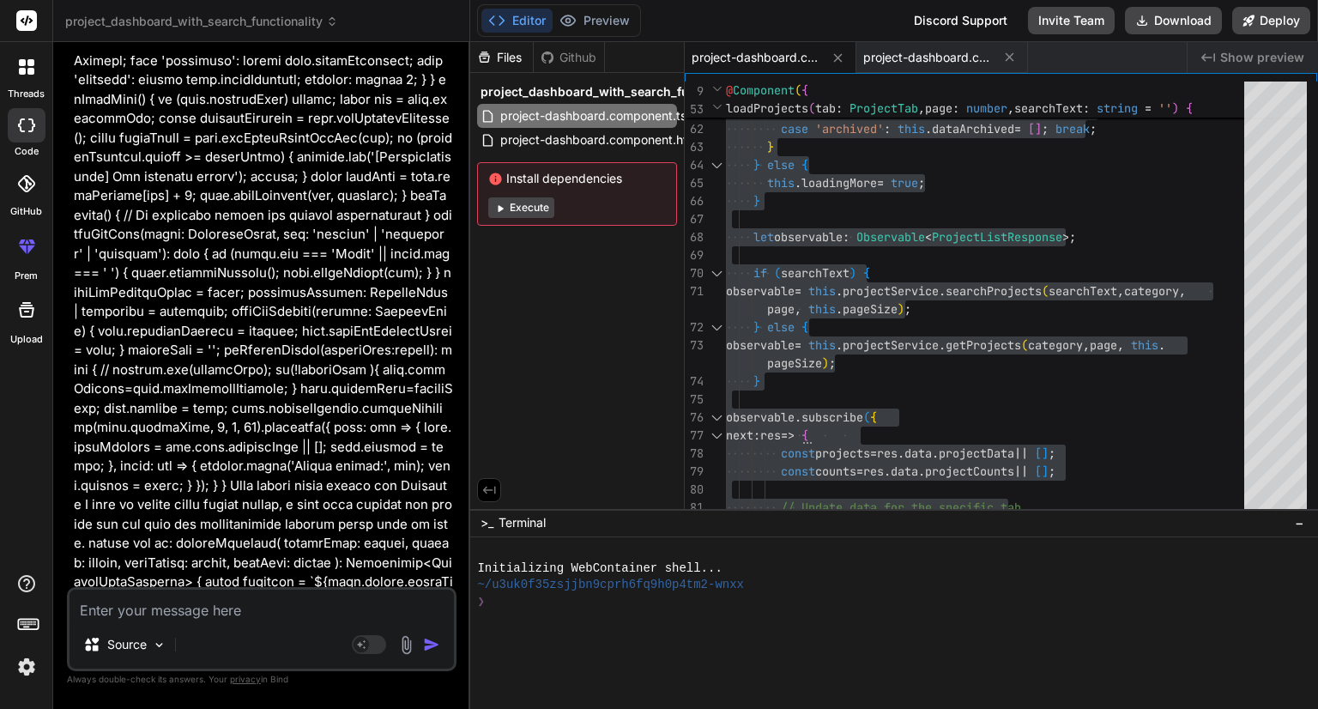
scroll to position [7518, 0]
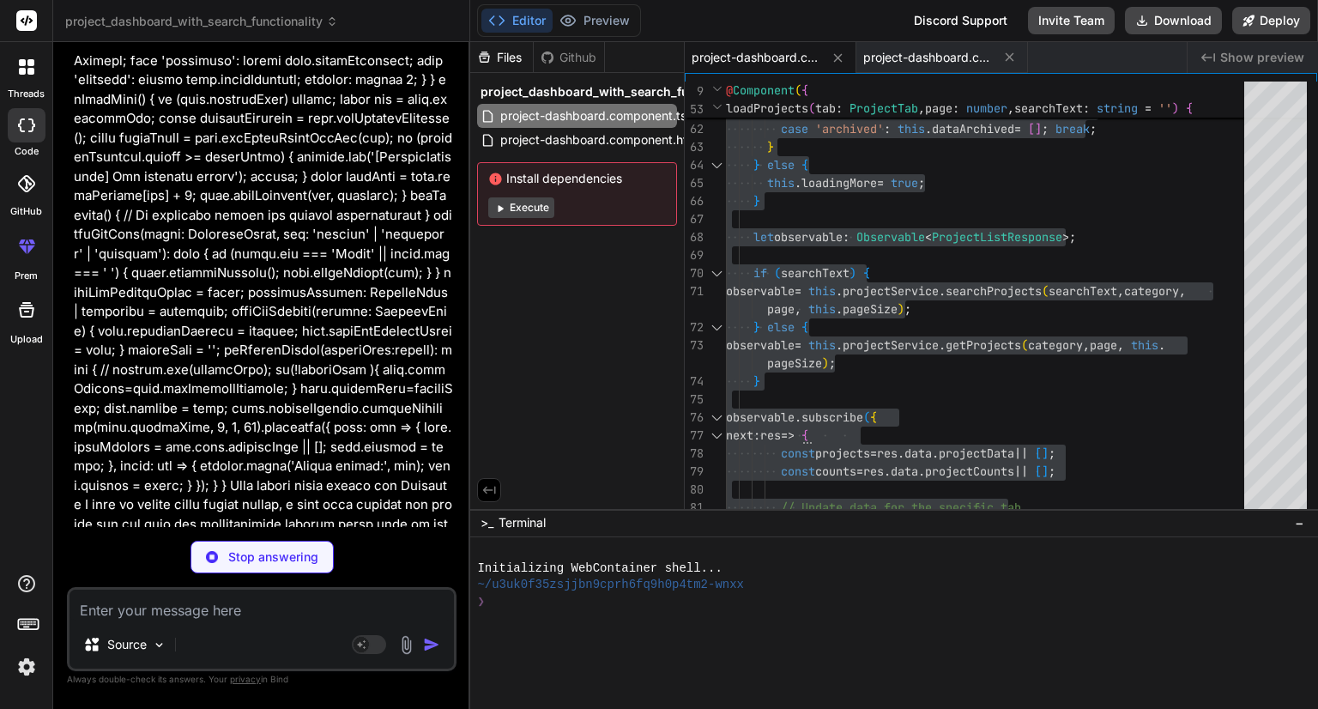
type textarea "x"
type textarea "@if (showNewProjectModal) { <ic-new-project [prefillData]="selectedProject" [mo…"
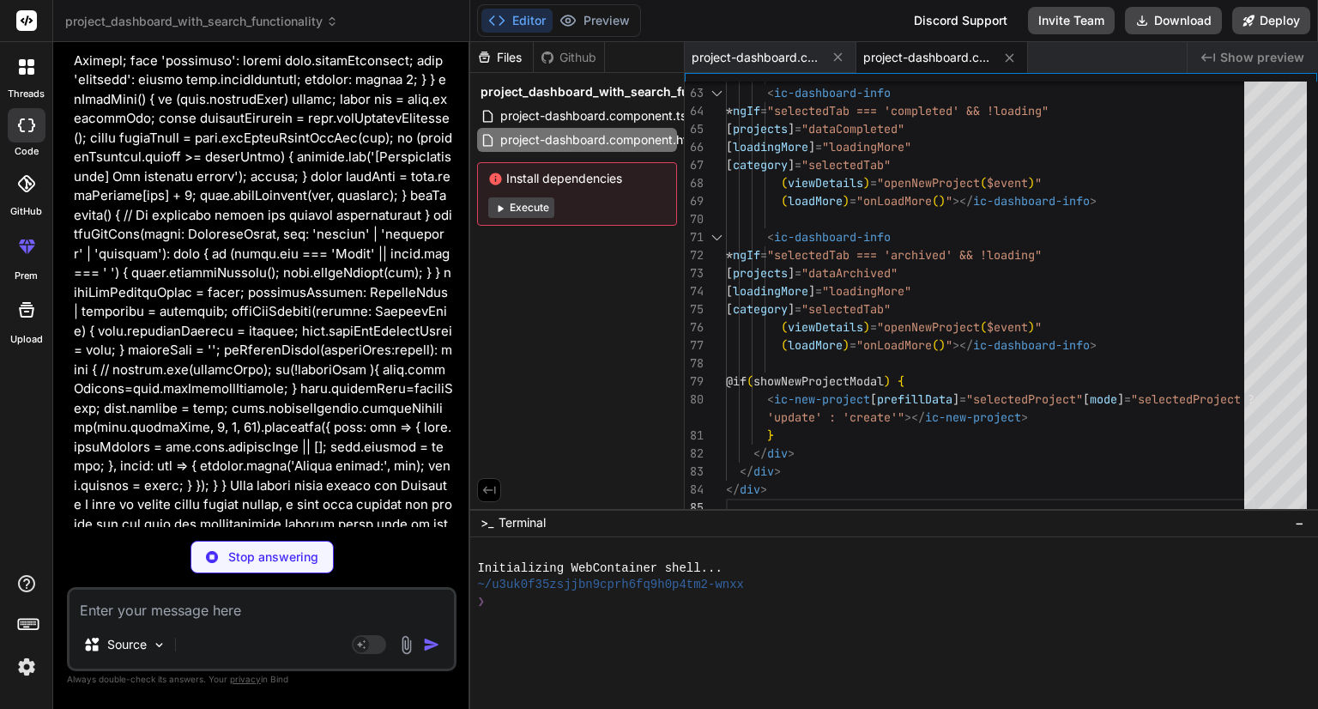
type textarea "x"
type textarea "// If searchText is empty, it will load all projects for the current tab this.l…"
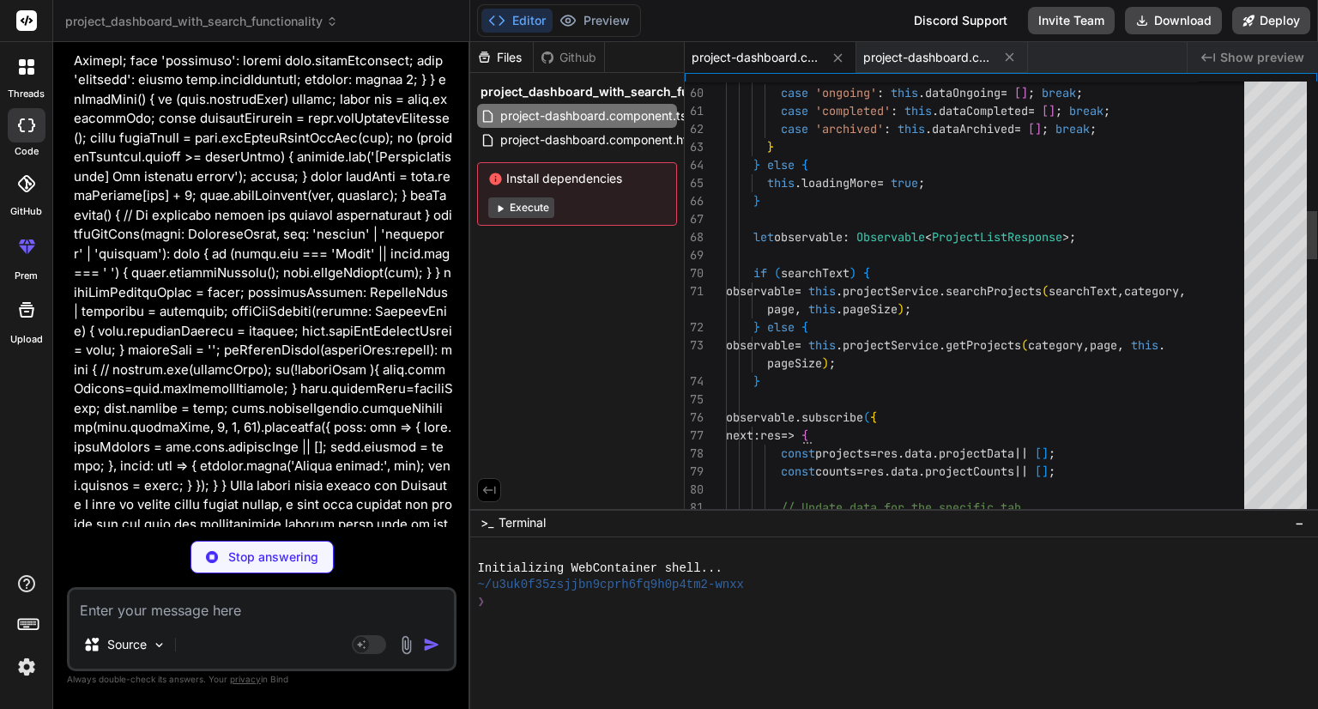
type textarea "x"
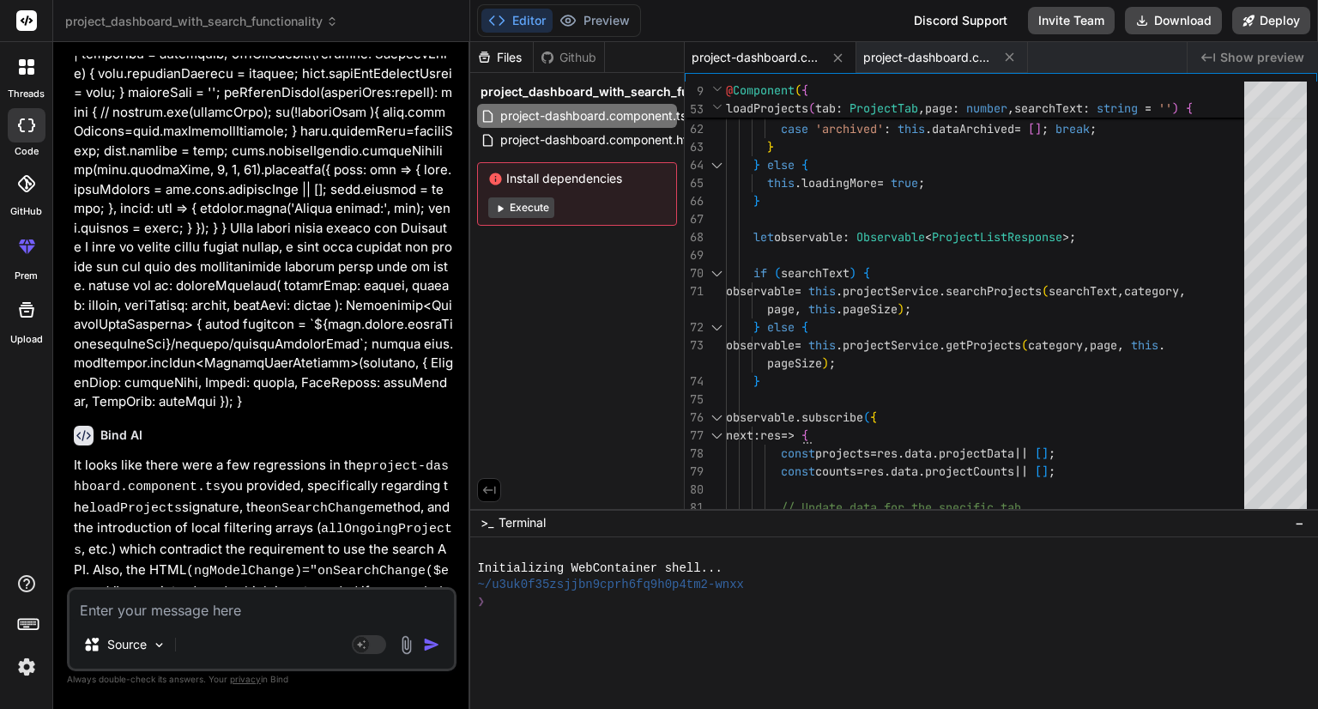
scroll to position [8082, 0]
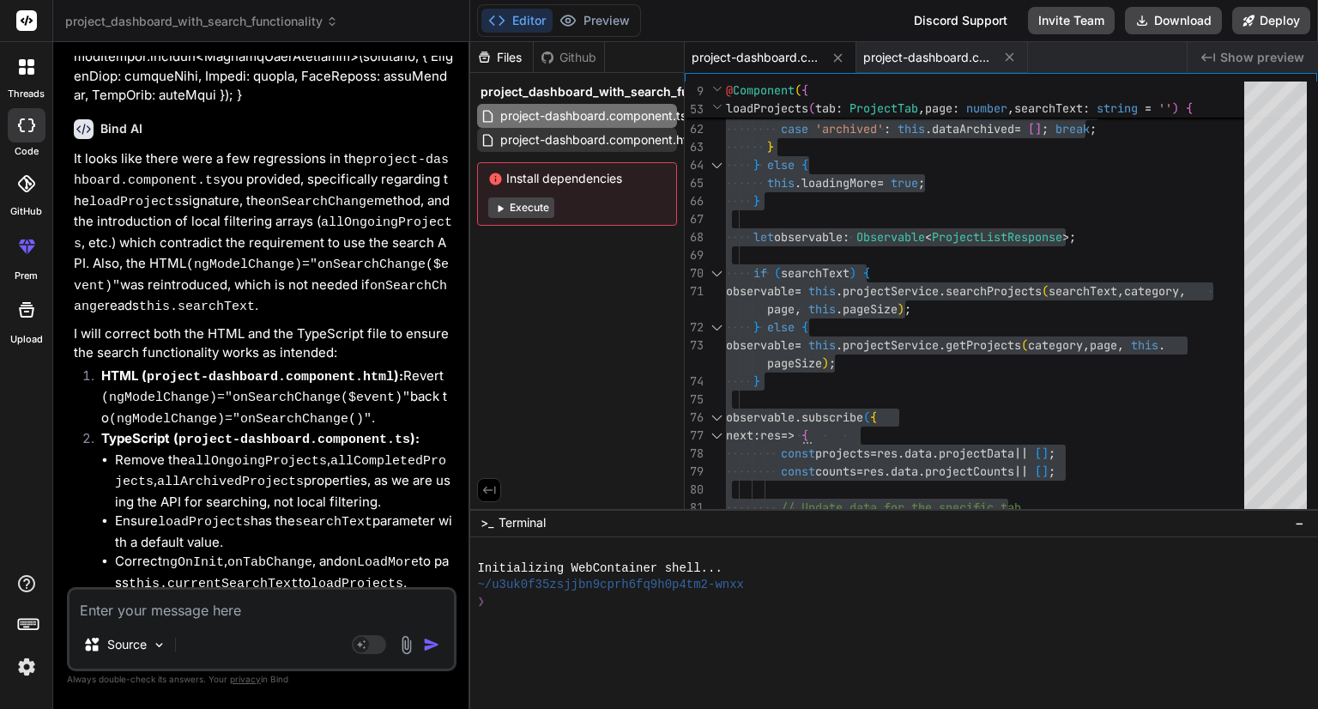
click at [603, 135] on span "project-dashboard.component.html" at bounding box center [600, 140] width 203 height 21
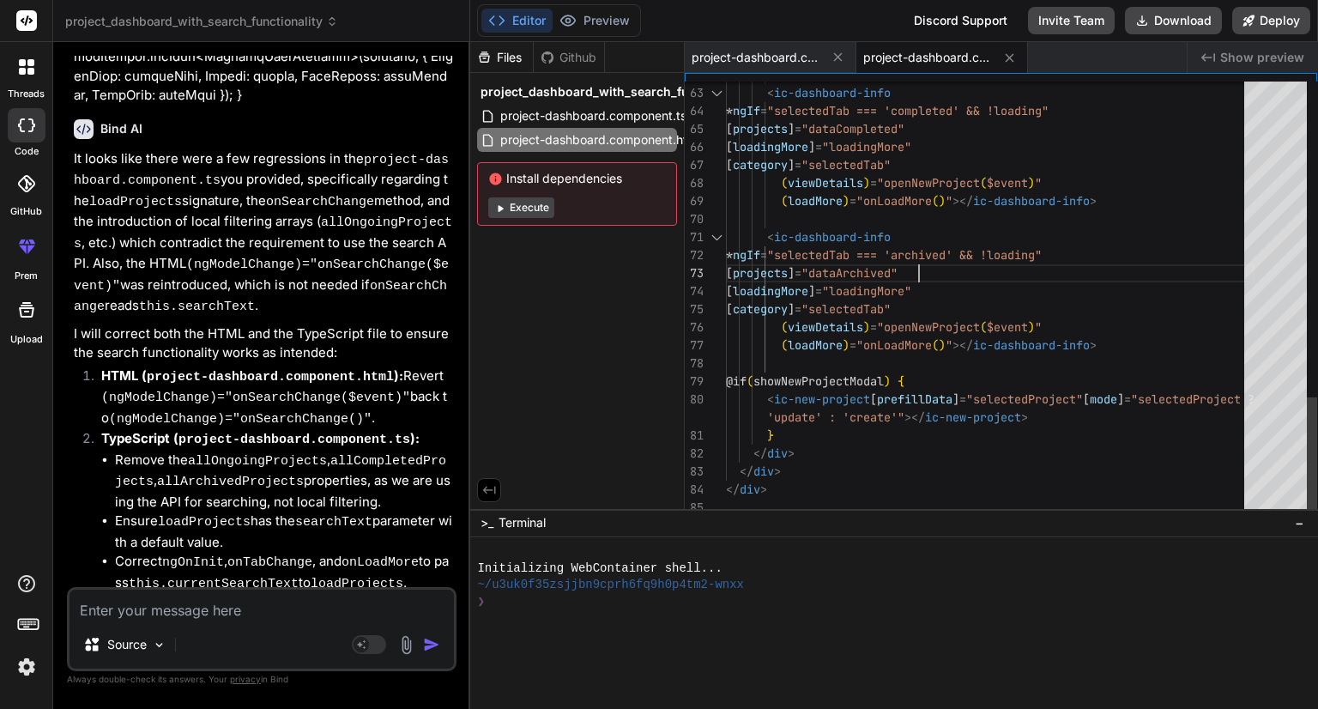
type textarea "<div class="dashboard-container"> <div class="title">AI Image Converter</div> <…"
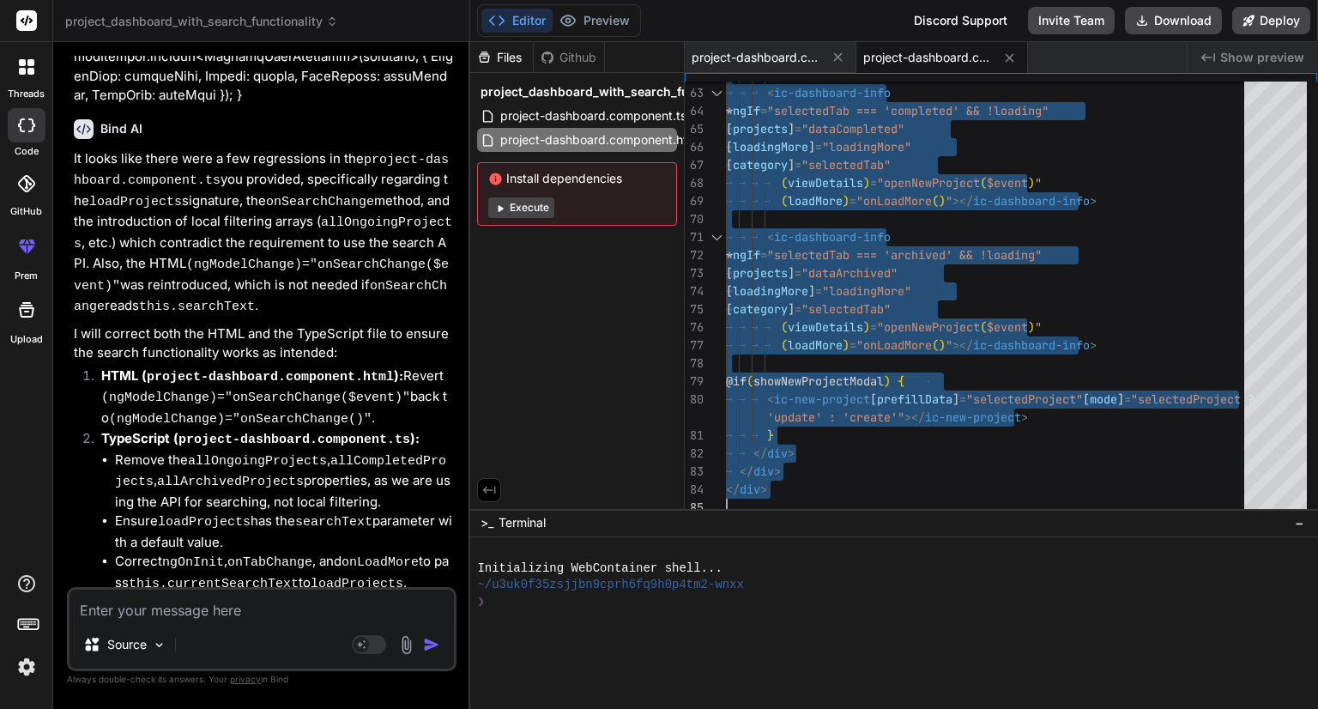
click at [212, 615] on textarea at bounding box center [262, 605] width 384 height 31
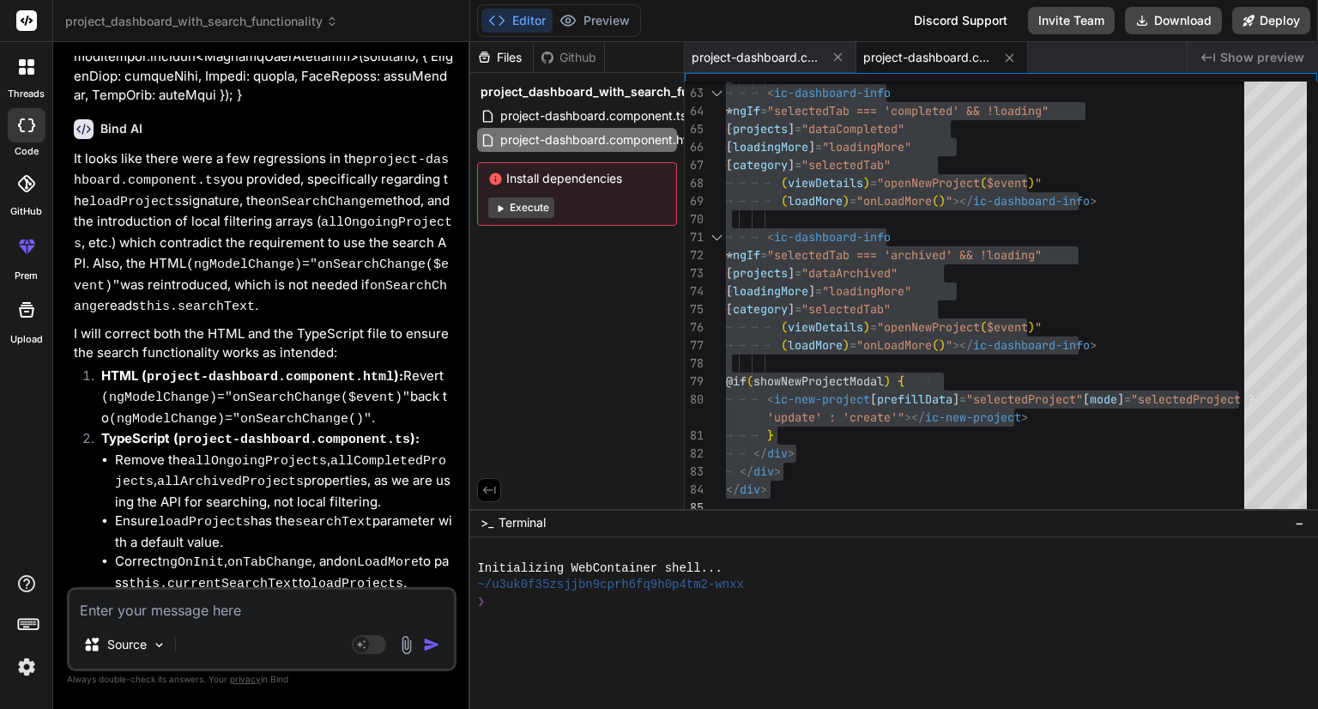
type textarea "I"
type textarea "x"
type textarea "I"
type textarea "x"
type textarea "I n"
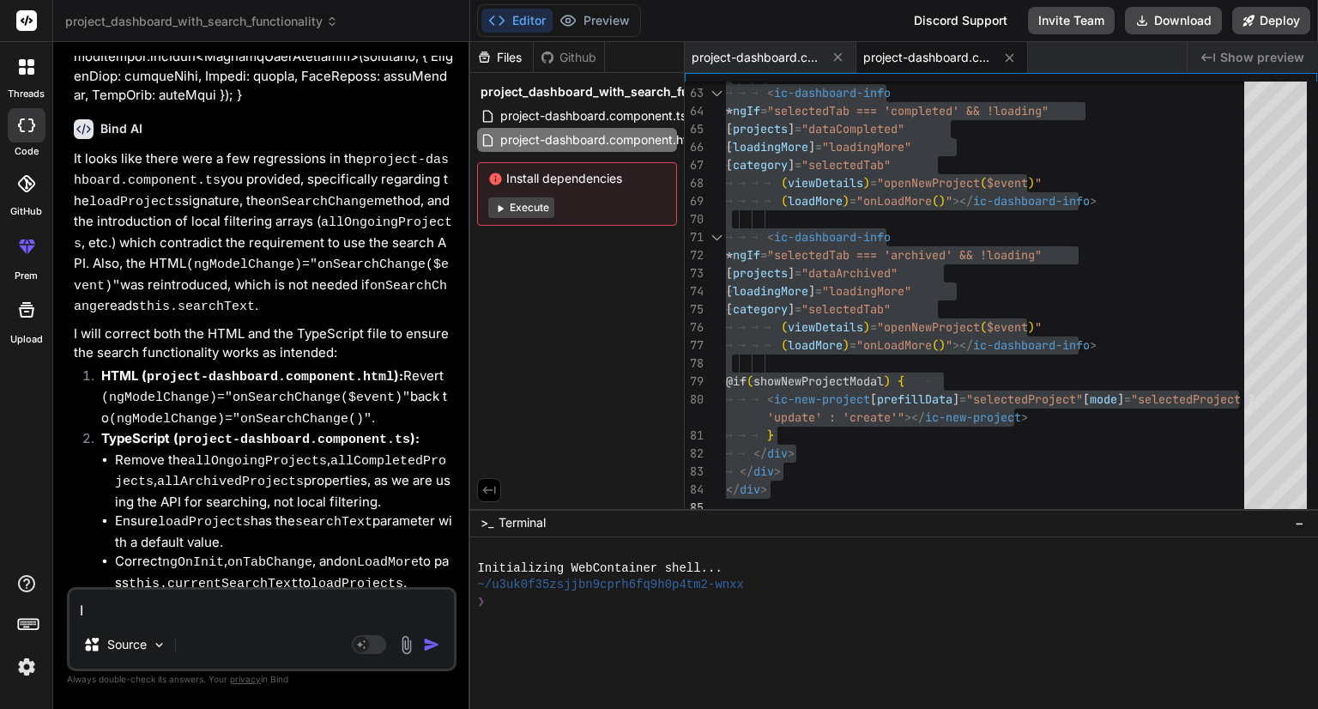
type textarea "x"
type textarea "I ne"
type textarea "x"
type textarea "I nee"
type textarea "x"
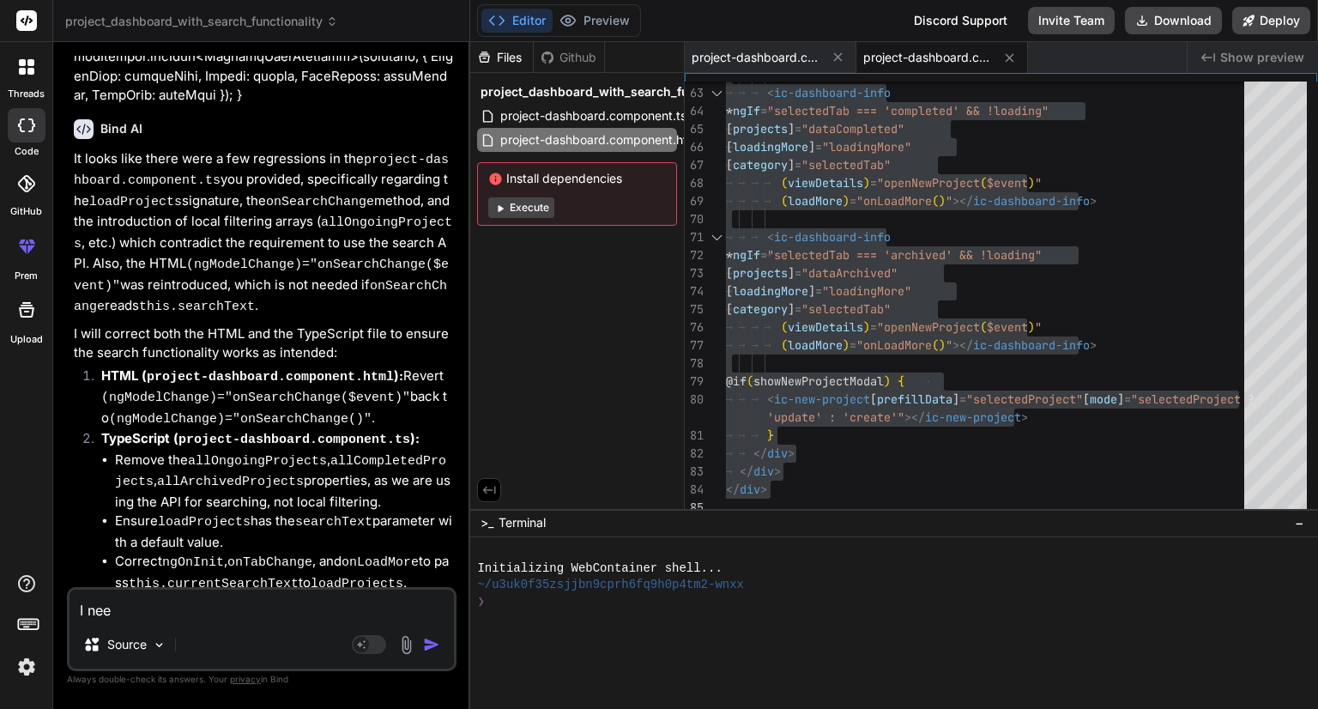
type textarea "I need"
type textarea "x"
type textarea "I need"
type textarea "x"
type textarea "I need t"
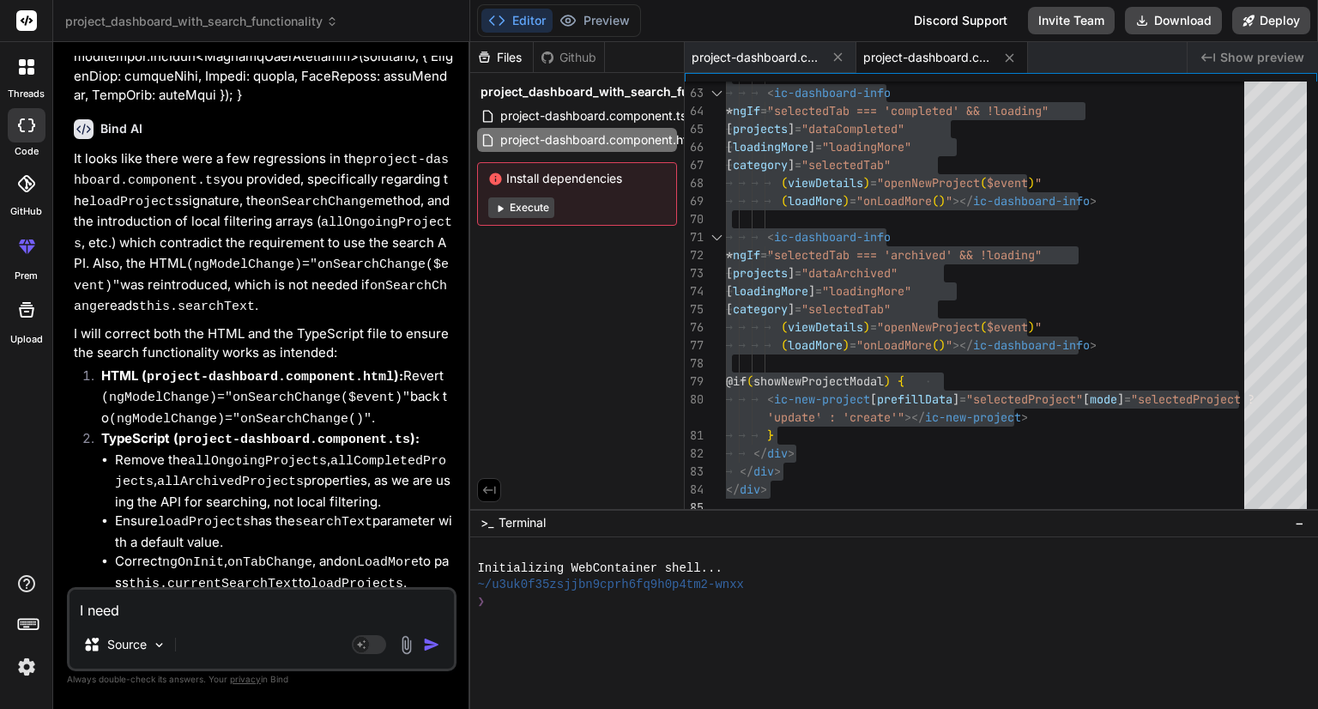
type textarea "x"
type textarea "I need to"
type textarea "x"
type textarea "I need to"
type textarea "x"
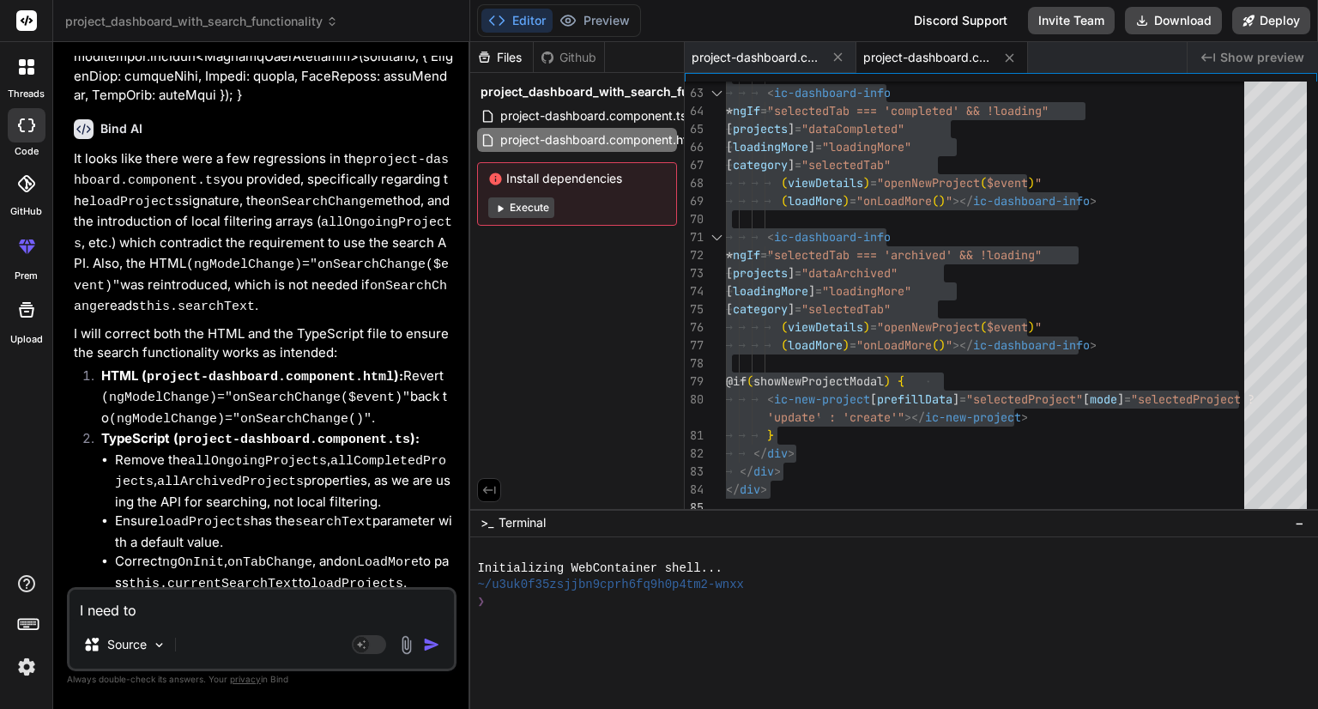
type textarea "I need to c"
type textarea "x"
type textarea "I need to ca"
type textarea "x"
type textarea "I need to cal"
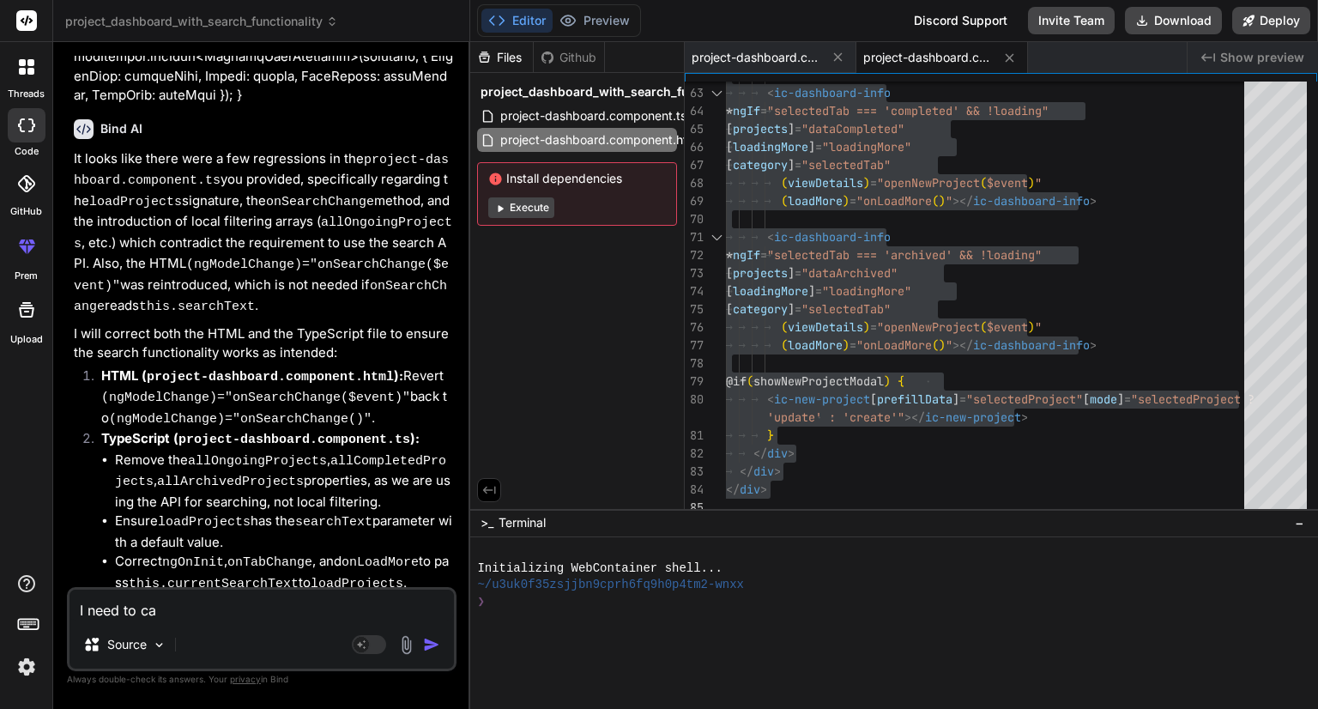
type textarea "x"
type textarea "I need to call"
type textarea "x"
type textarea "I need to call"
type textarea "x"
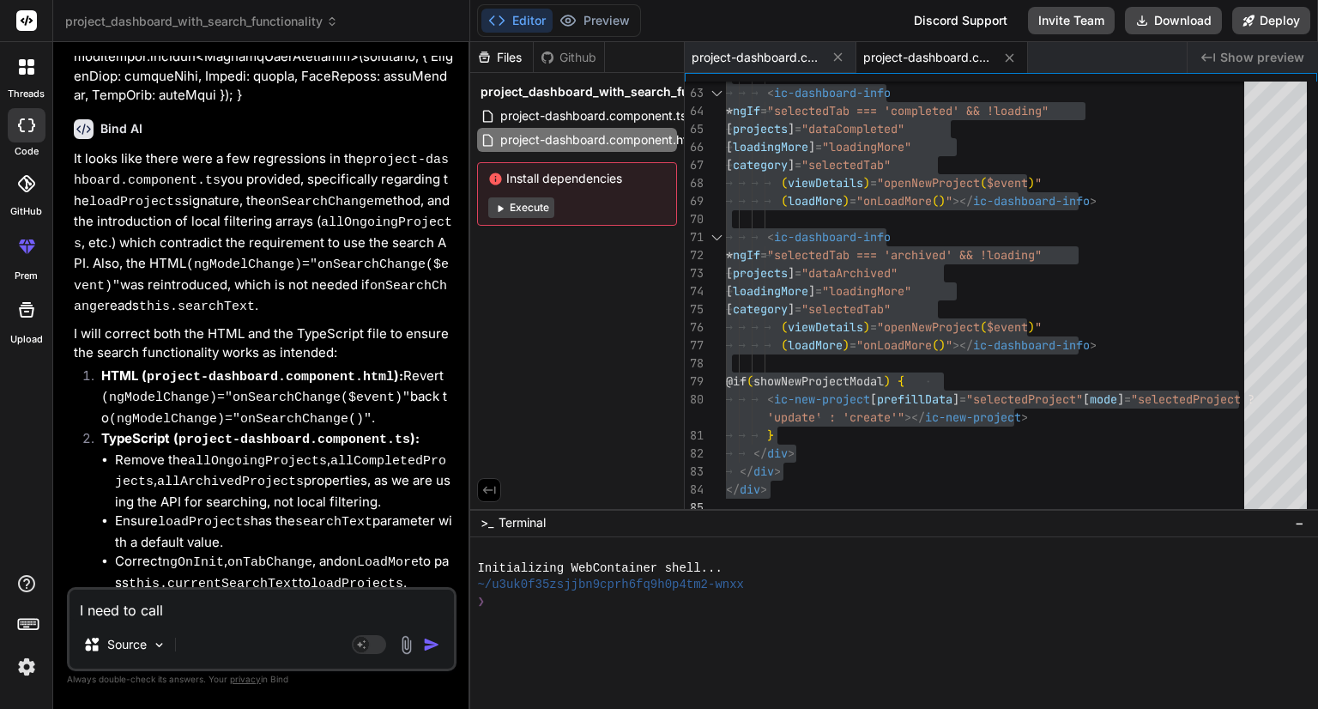
type textarea "I need to call s"
type textarea "x"
type textarea "I need to call se"
type textarea "x"
type textarea "I need to call sea"
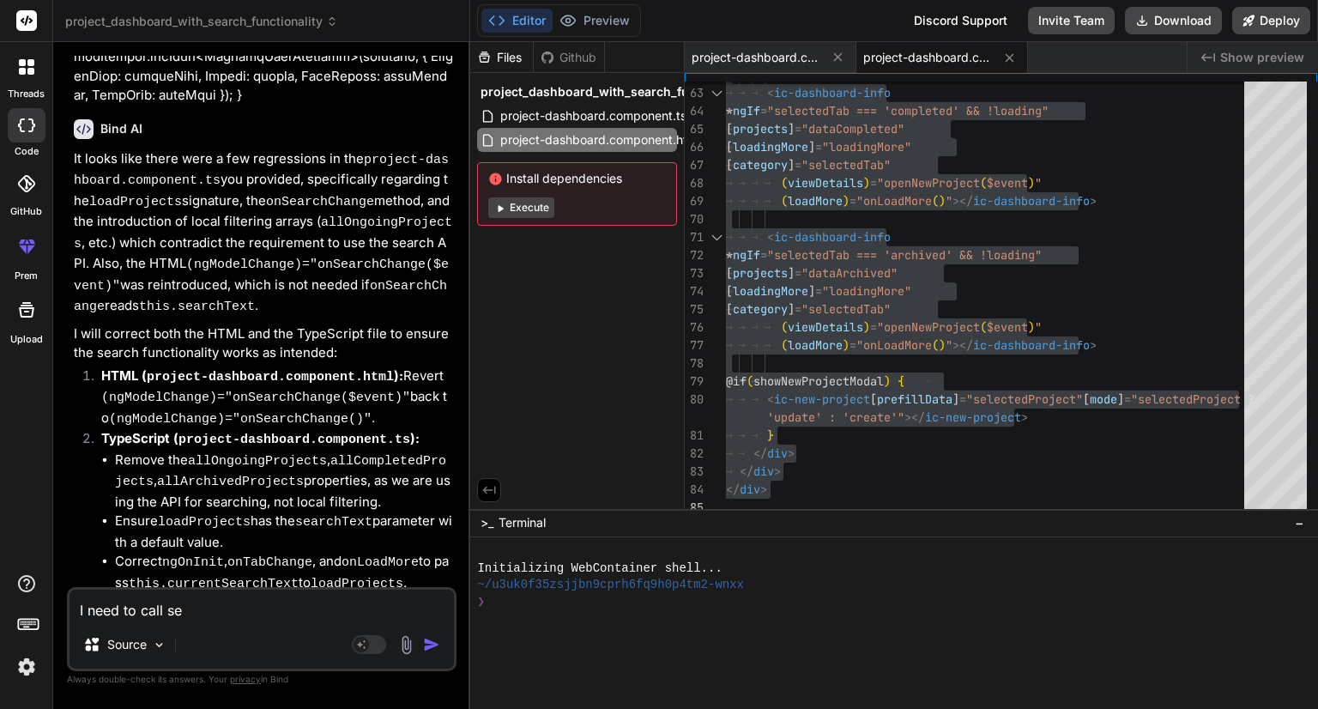
type textarea "x"
type textarea "I need to call sear"
type textarea "x"
type textarea "I need to call searc"
type textarea "x"
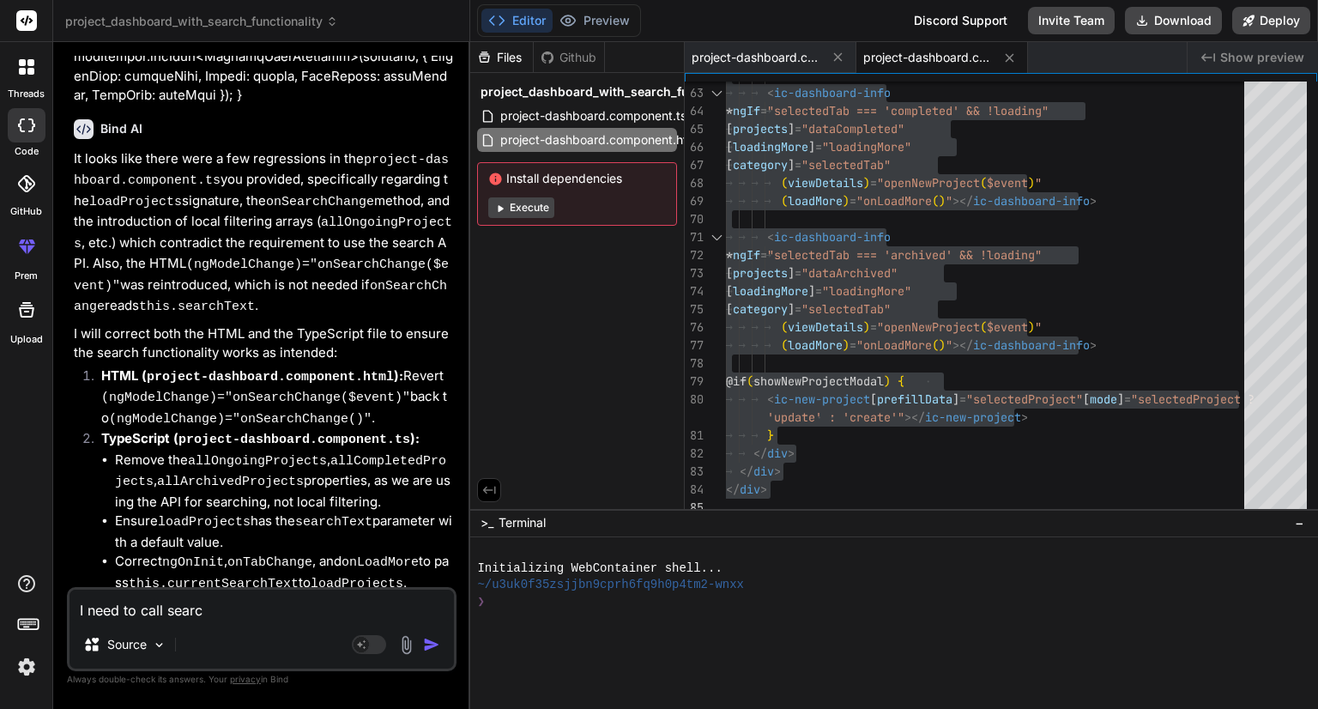
type textarea "I need to call search"
type textarea "x"
type textarea "I need to call search"
type textarea "x"
type textarea "I need to call search a"
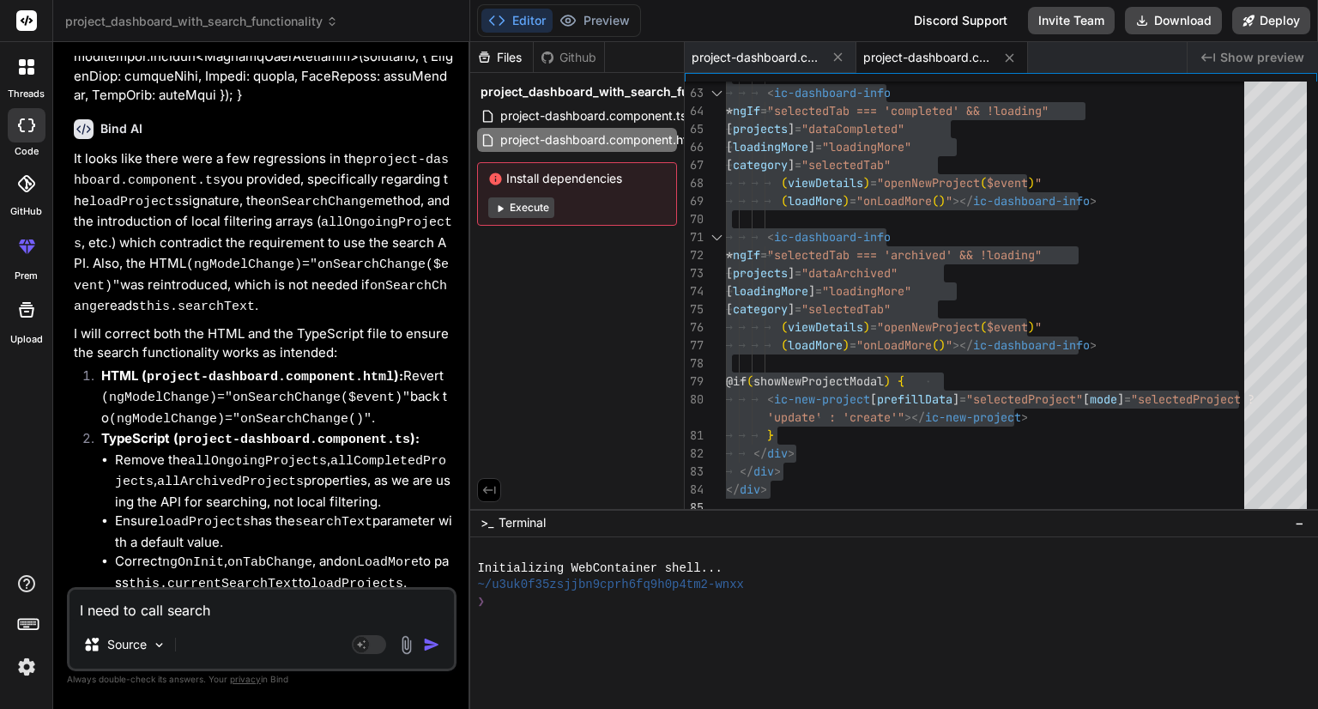
type textarea "x"
type textarea "I need to call search ap"
type textarea "x"
type textarea "I need to call search api"
type textarea "x"
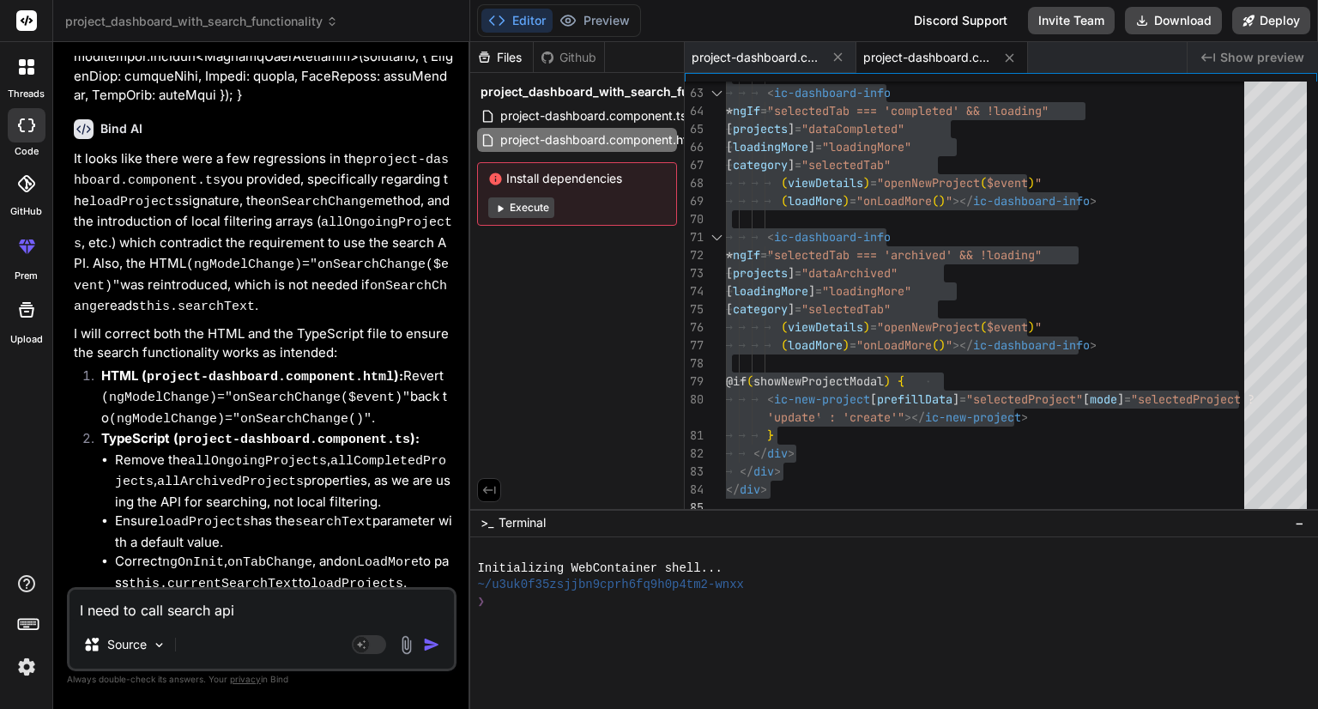
type textarea "I need to call search api"
type textarea "x"
type textarea "I need to call search api w"
type textarea "x"
type textarea "I need to call search api wh"
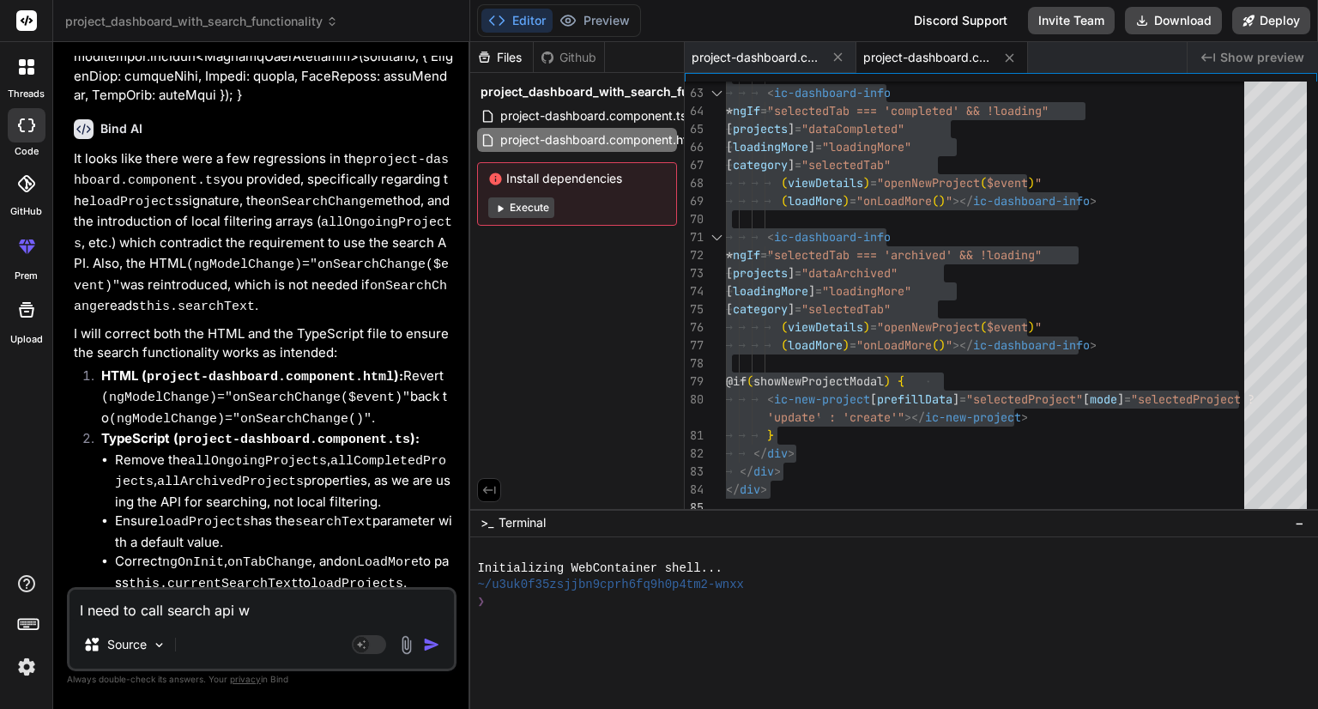
type textarea "x"
type textarea "I need to call search api whe"
type textarea "x"
type textarea "I need to call search api when"
type textarea "x"
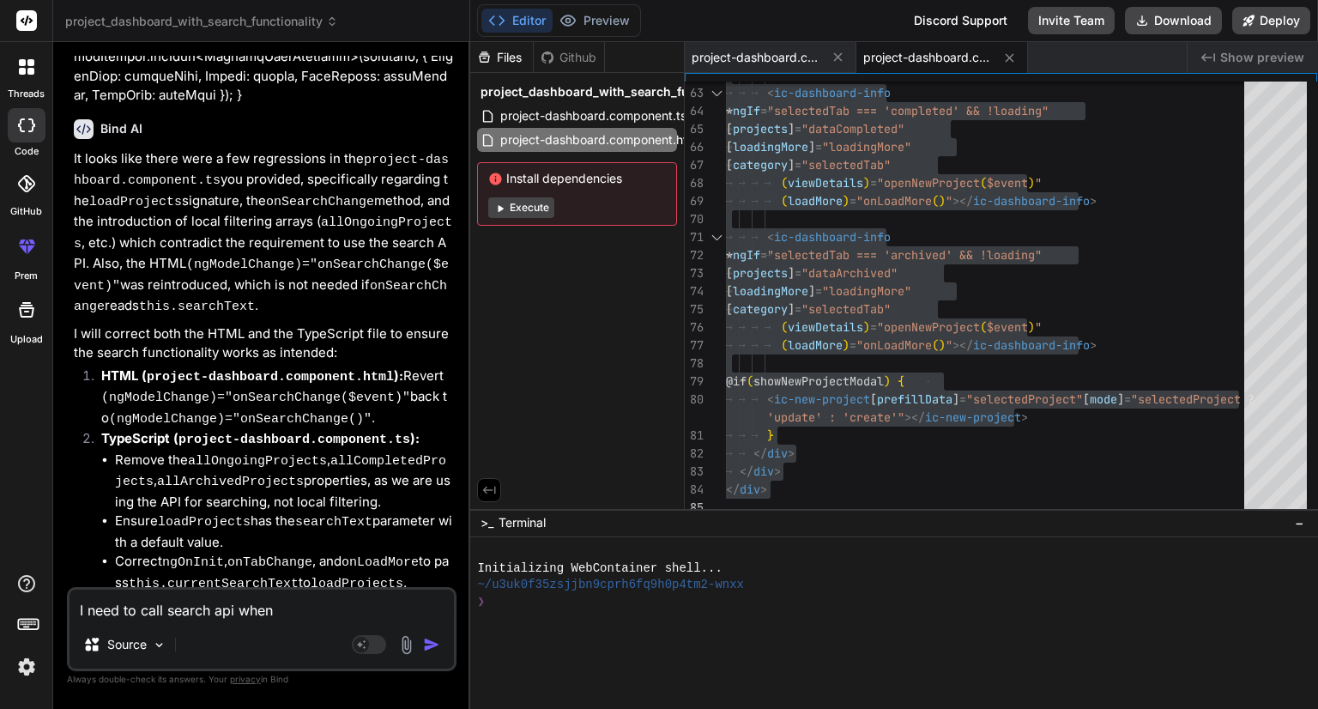
type textarea "I need to call search api whene"
type textarea "x"
type textarea "I need to call search api whenev"
type textarea "x"
type textarea "I need to call search api wheneve"
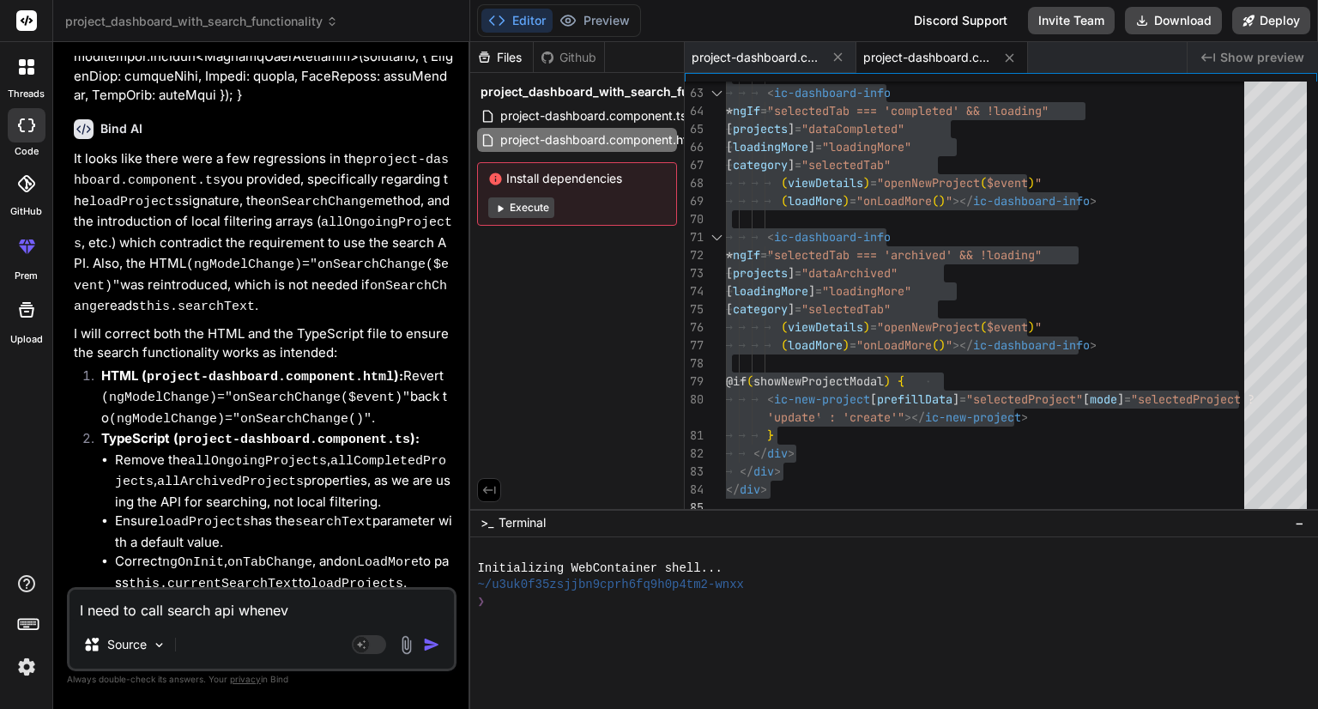
type textarea "x"
type textarea "I need to call search api whenever"
type textarea "x"
type textarea "I need to call search api whenever"
type textarea "x"
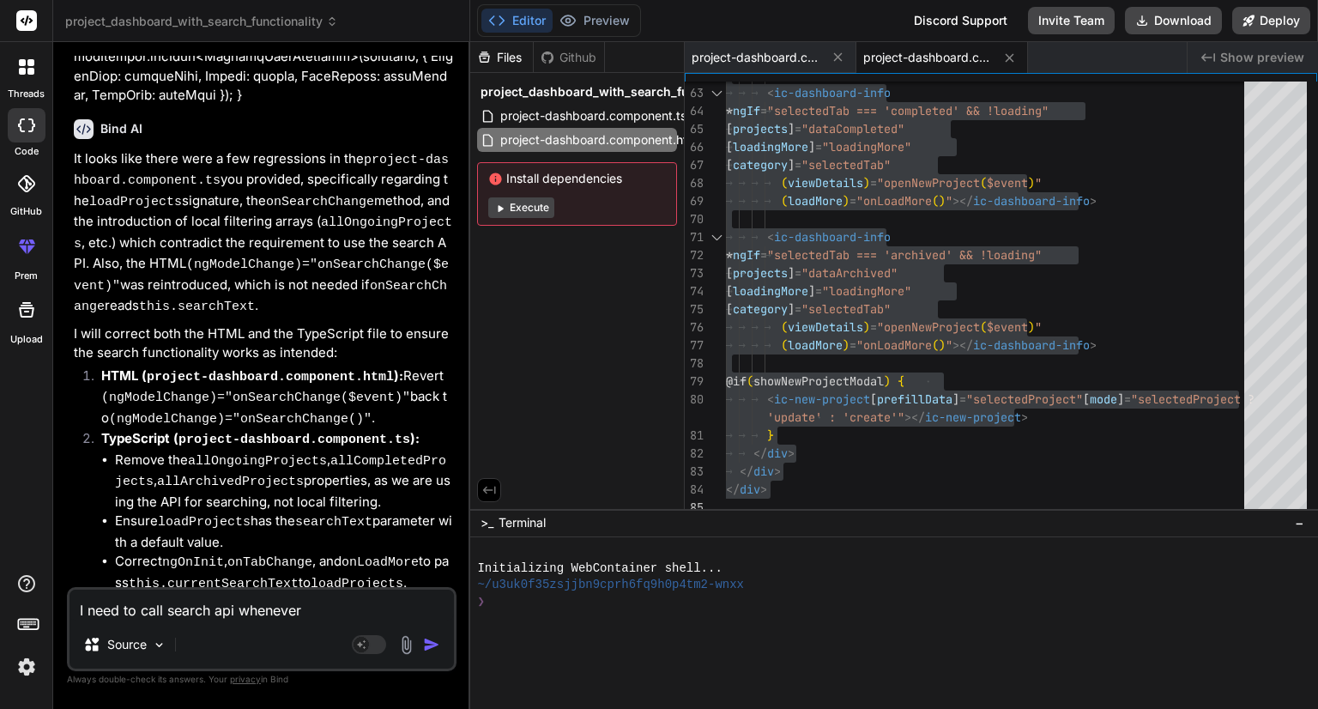
type textarea "I need to call search api whenever I"
type textarea "x"
type textarea "I need to call search api whenever I"
type textarea "x"
type textarea "I need to call search api whenever I t"
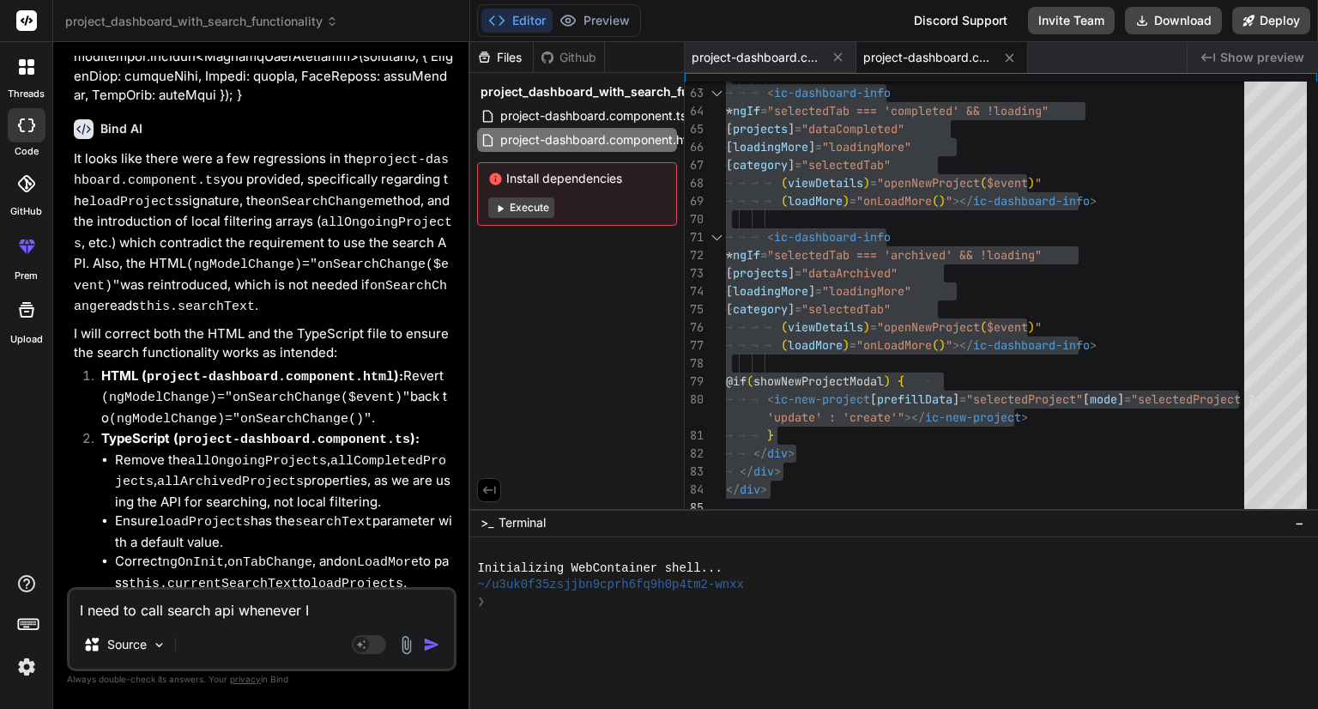
type textarea "x"
type textarea "I need to call search api whenever I ty"
type textarea "x"
type textarea "I need to call search api whenever I typ"
type textarea "x"
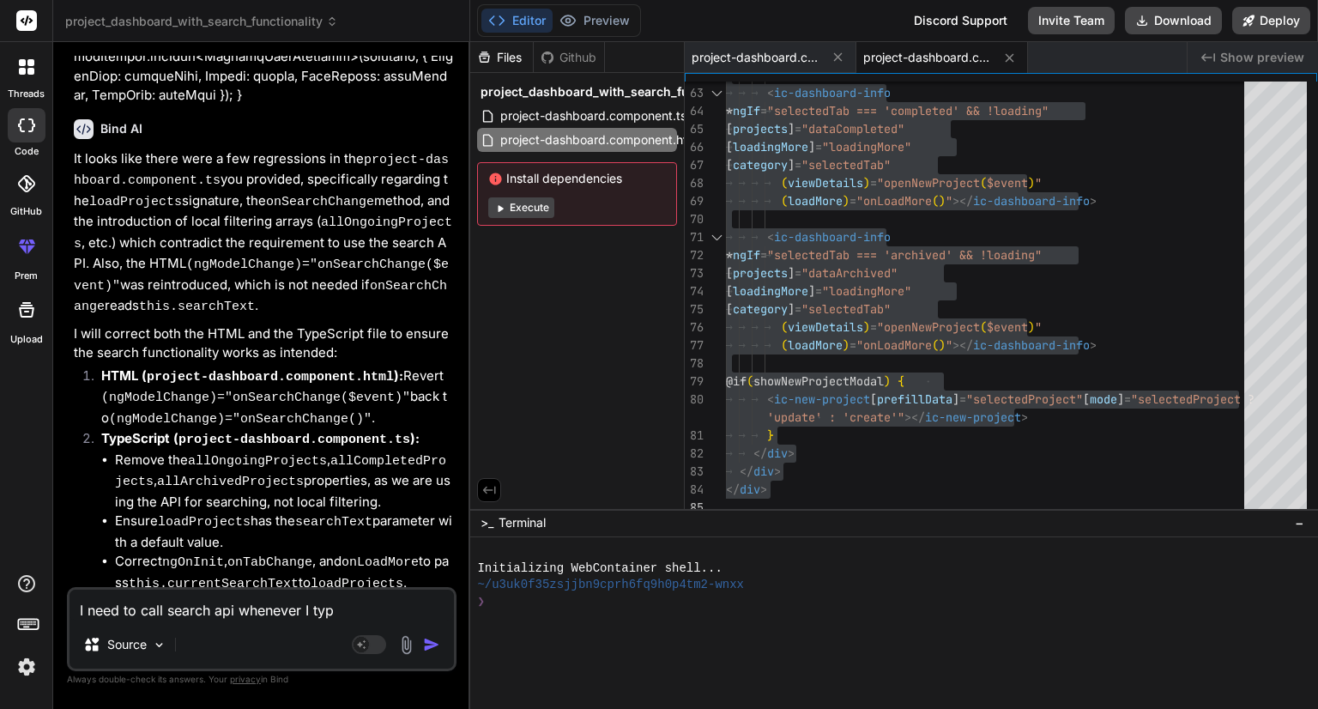
type textarea "I need to call search api whenever I type"
type textarea "x"
type textarea "I need to call search api whenever I type"
type textarea "x"
type textarea "I need to call search api whenever I type t"
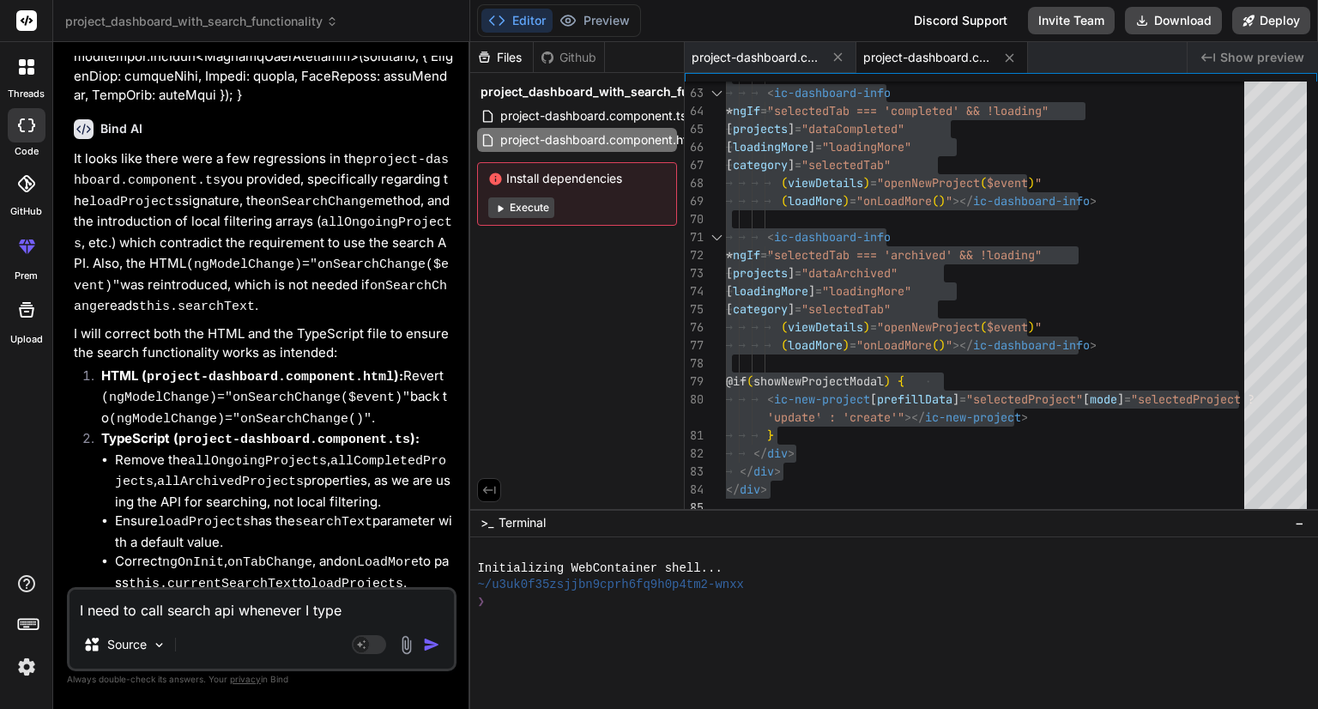
type textarea "x"
type textarea "I need to call search api whenever I type te"
type textarea "x"
type textarea "I need to call search api whenever I type t"
type textarea "x"
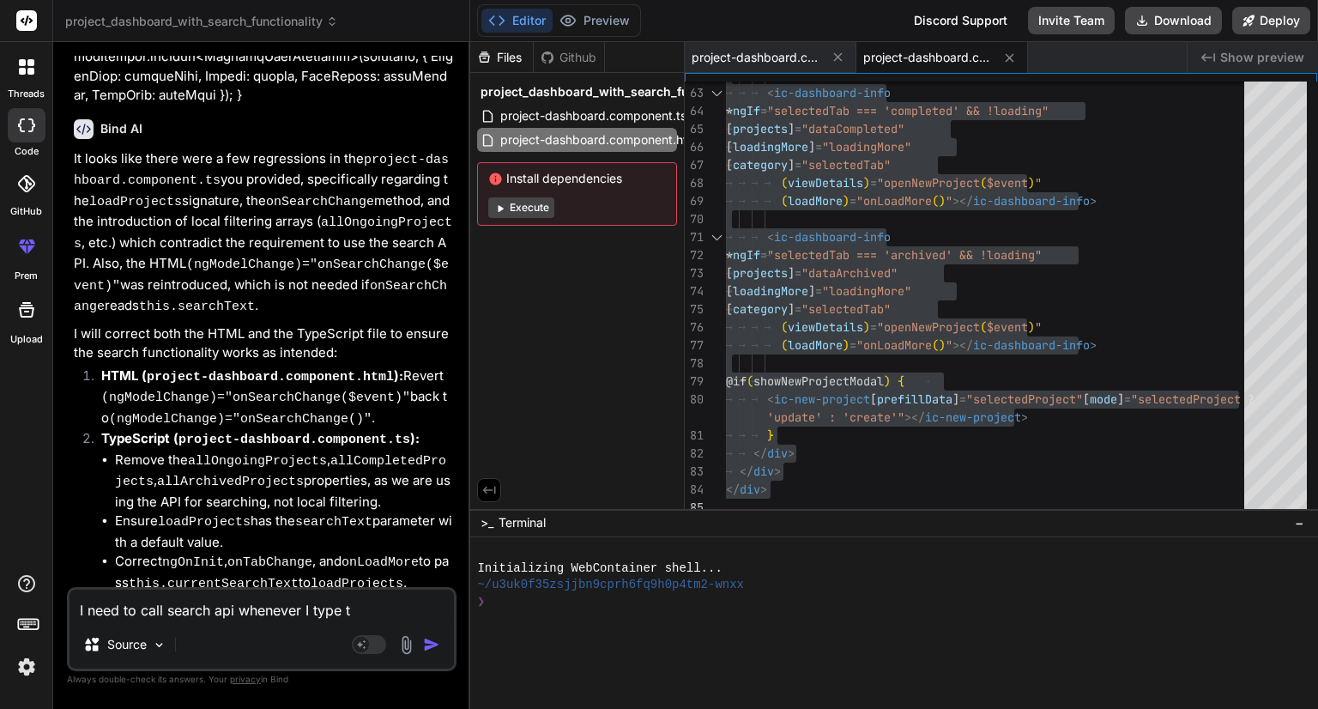
type textarea "I need to call search api whenever I type"
type textarea "x"
type textarea "I need to call search api whenever I type i"
type textarea "x"
type textarea "I need to call search api whenever I type in"
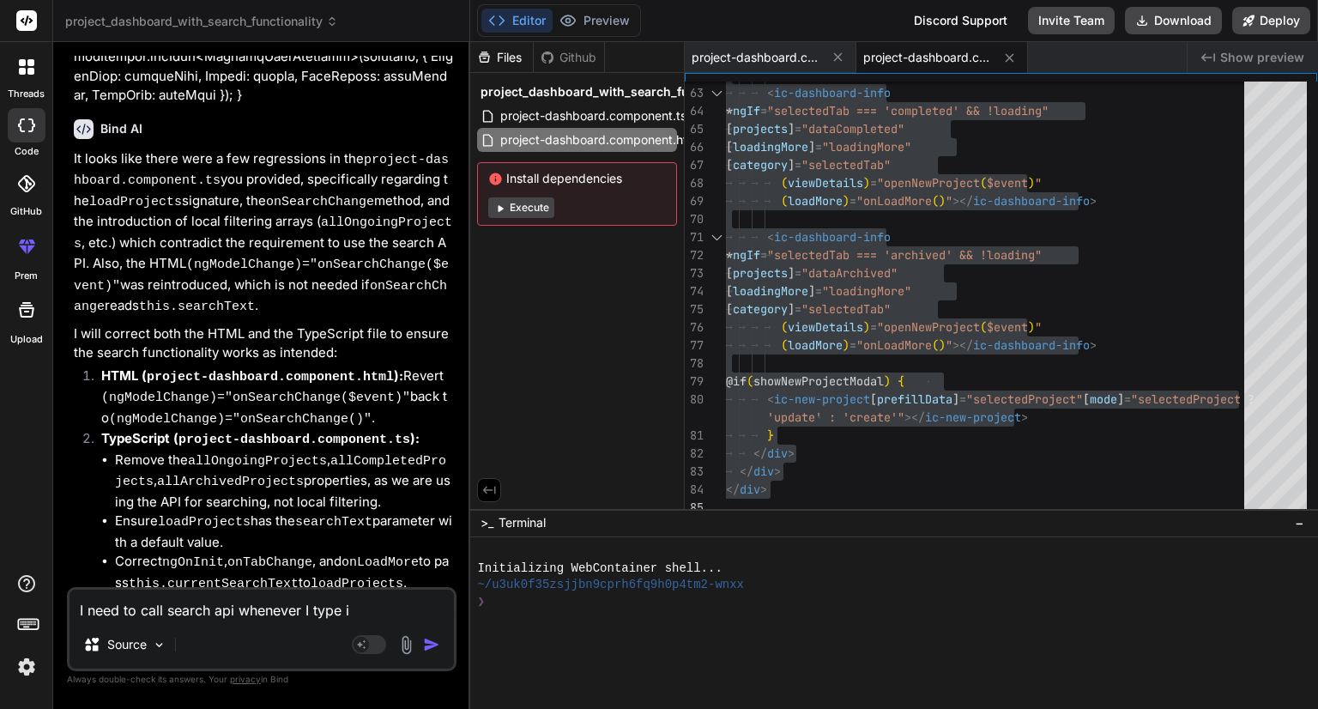
type textarea "x"
type textarea "I need to call search api whenever I type ins"
type textarea "x"
type textarea "I need to call search api whenever I type insi"
type textarea "x"
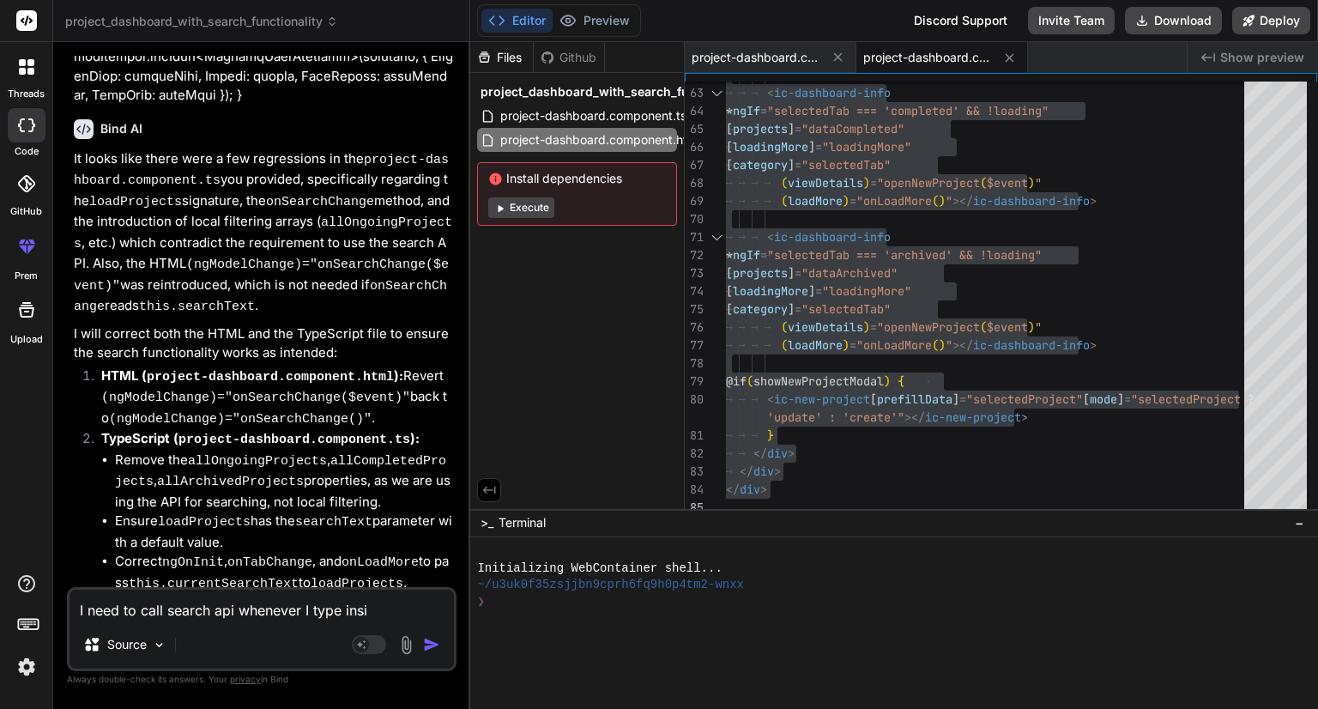
type textarea "I need to call search api whenever I type insid"
type textarea "x"
type textarea "I need to call search api whenever I type inside"
type textarea "x"
type textarea "I need to call search api whenever I type inside"
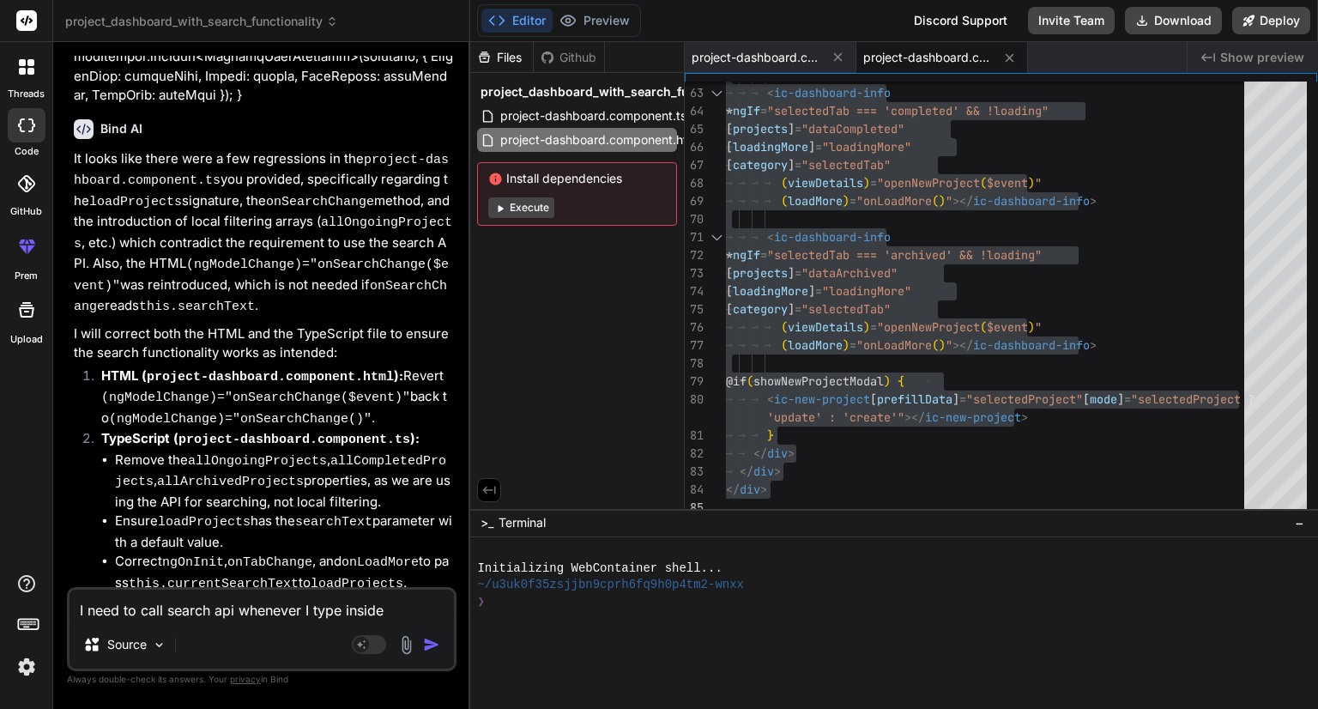
type textarea "x"
type textarea "I need to call search api whenever I type inside s"
type textarea "x"
type textarea "I need to call search api whenever I type inside se"
type textarea "x"
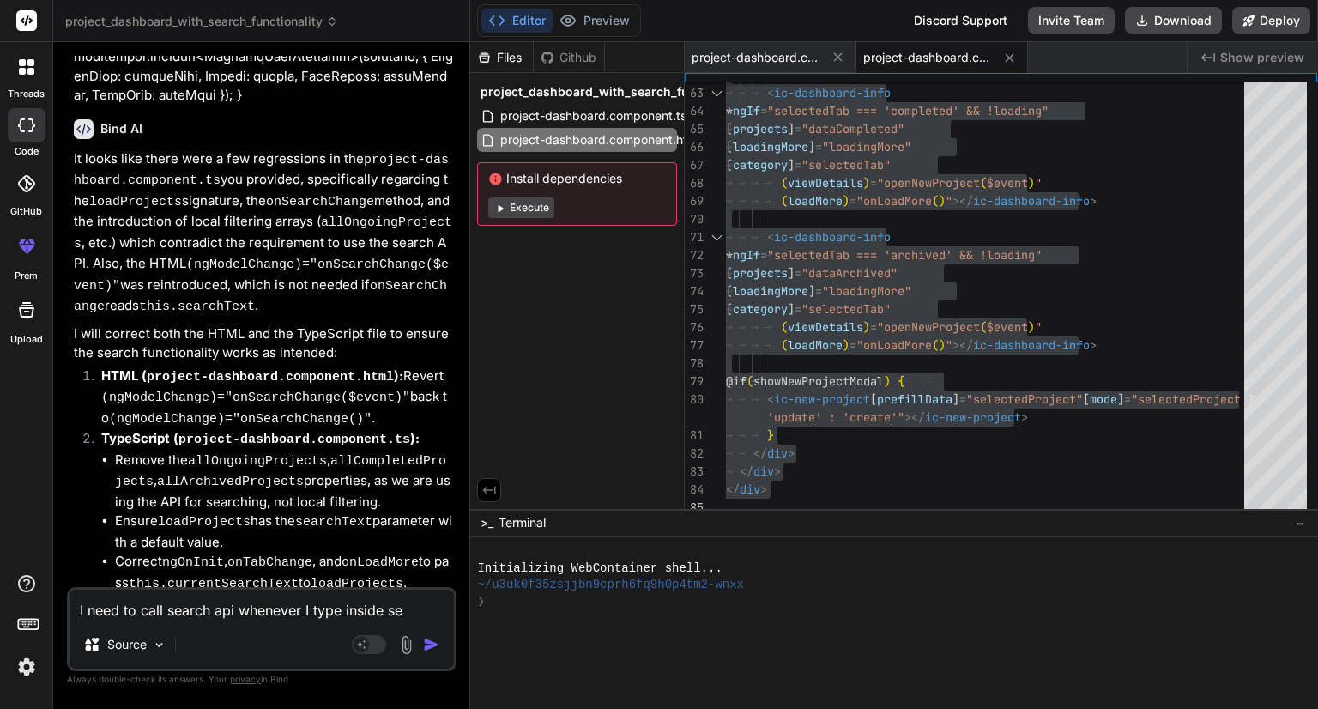
type textarea "I need to call search api whenever I type inside sea"
type textarea "x"
type textarea "I need to call search api whenever I type inside sear"
type textarea "x"
type textarea "I need to call search api whenever I type inside searc"
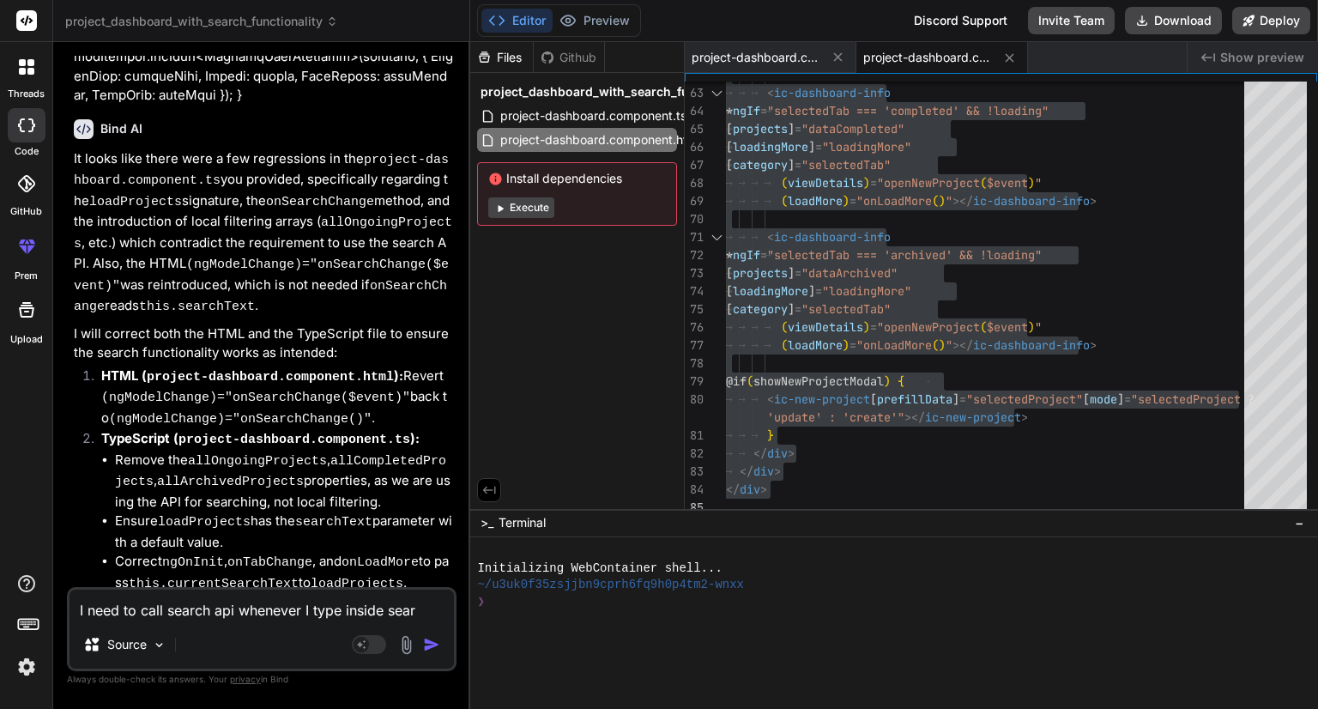
type textarea "x"
type textarea "I need to call search api whenever I type inside search"
type textarea "x"
type textarea "I need to call search api whenever I type inside search"
type textarea "x"
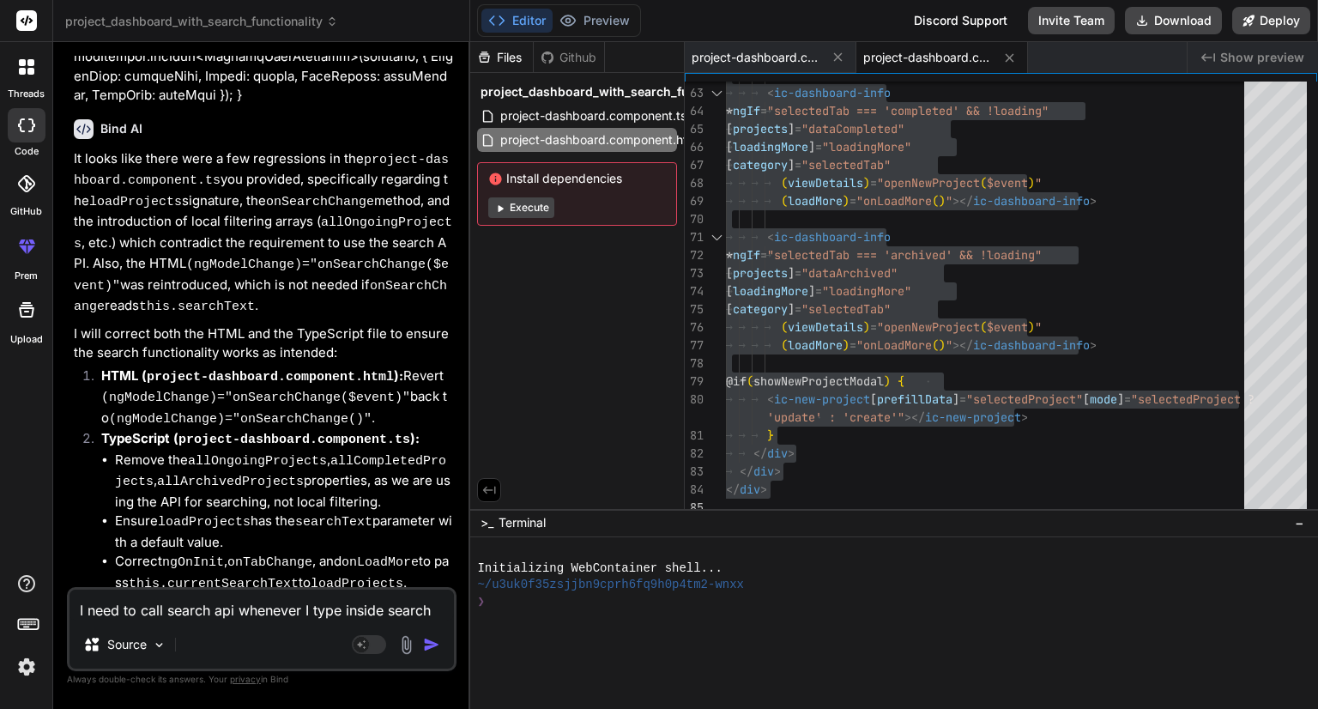
type textarea "I need to call search api whenever I type inside search b"
type textarea "x"
type textarea "I need to call search api whenever I type inside search bo"
type textarea "x"
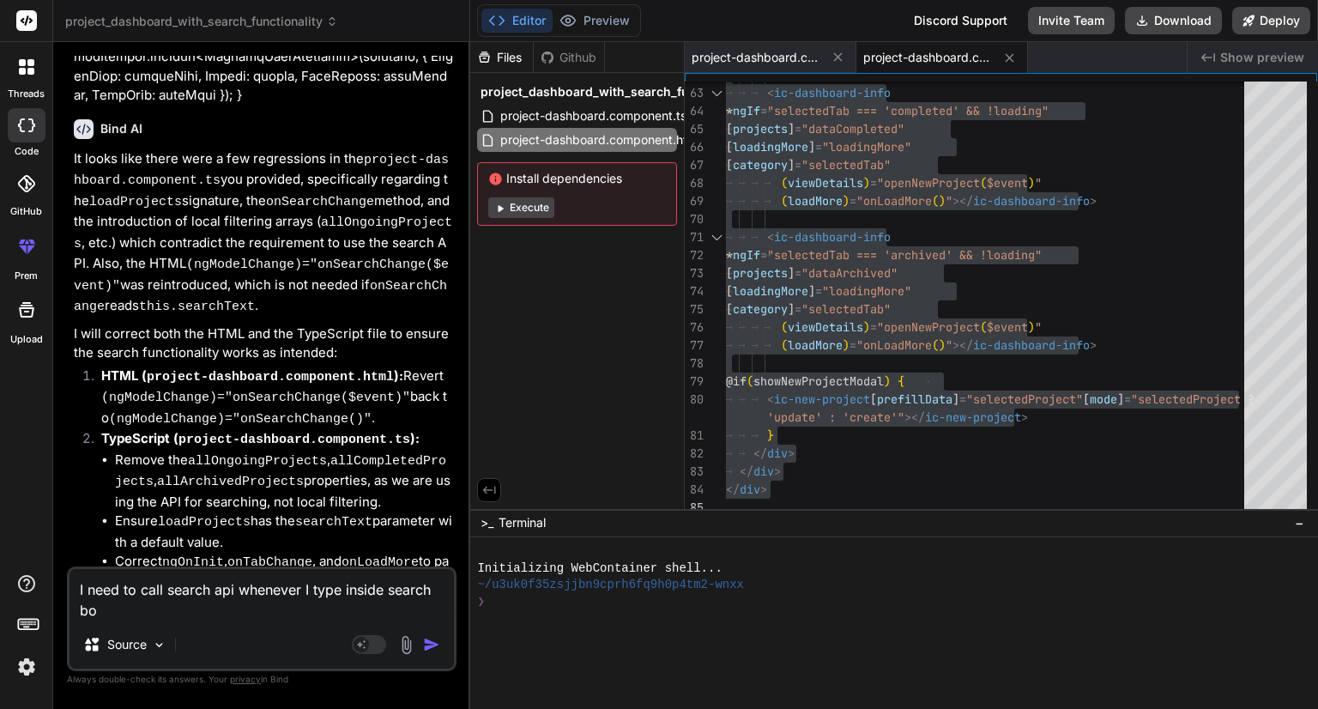
type textarea "I need to call search api whenever I type inside search box"
type textarea "x"
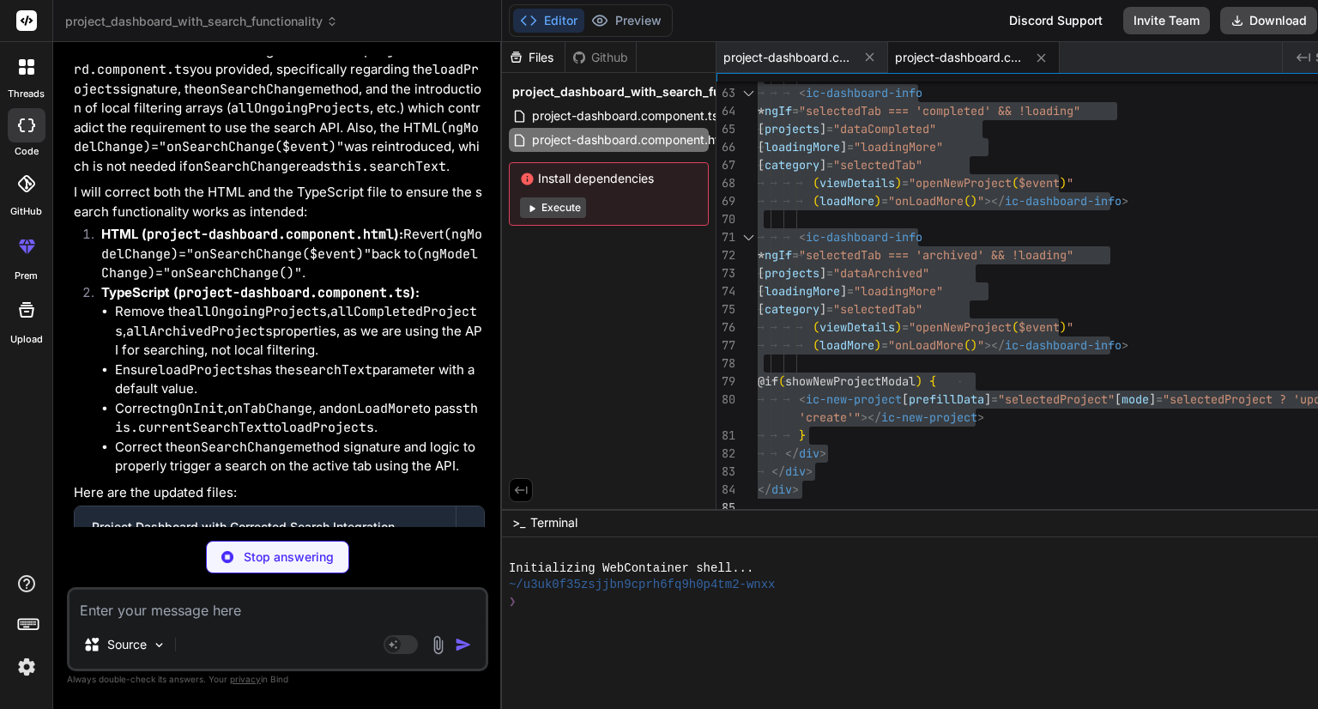
scroll to position [7648, 0]
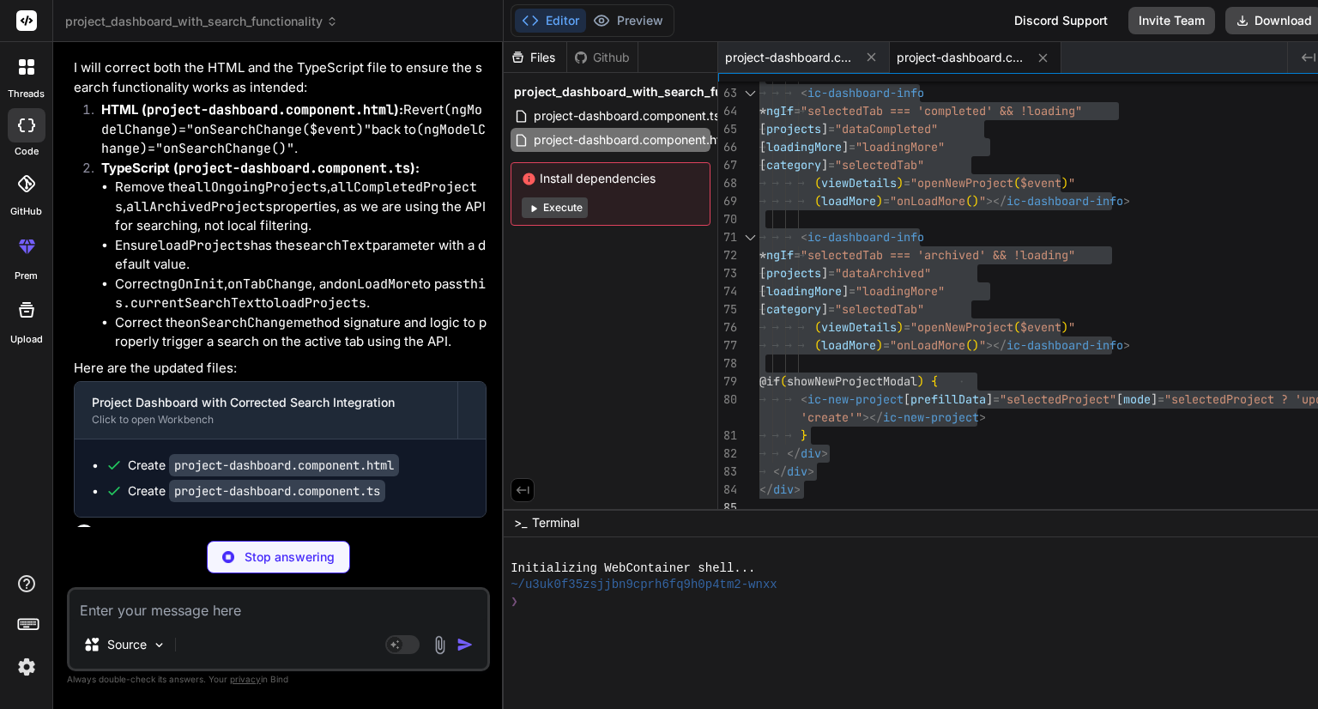
type textarea "x"
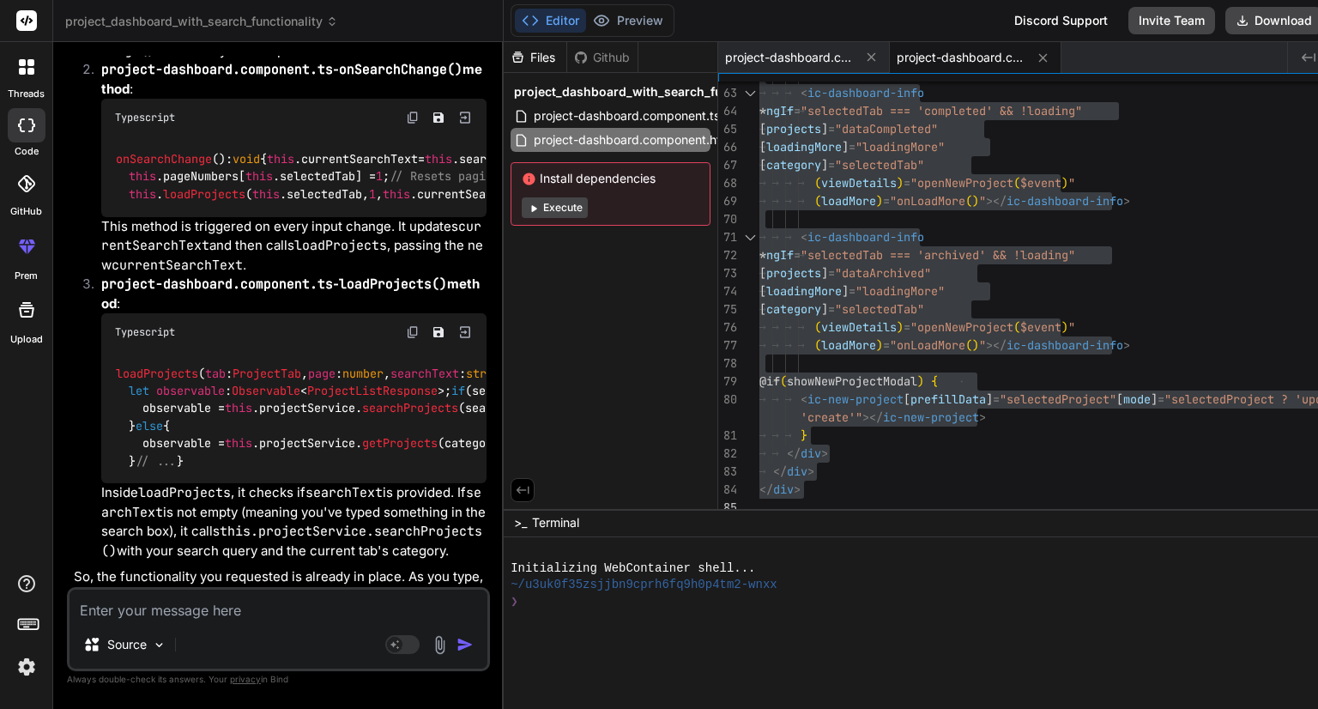
scroll to position [8479, 0]
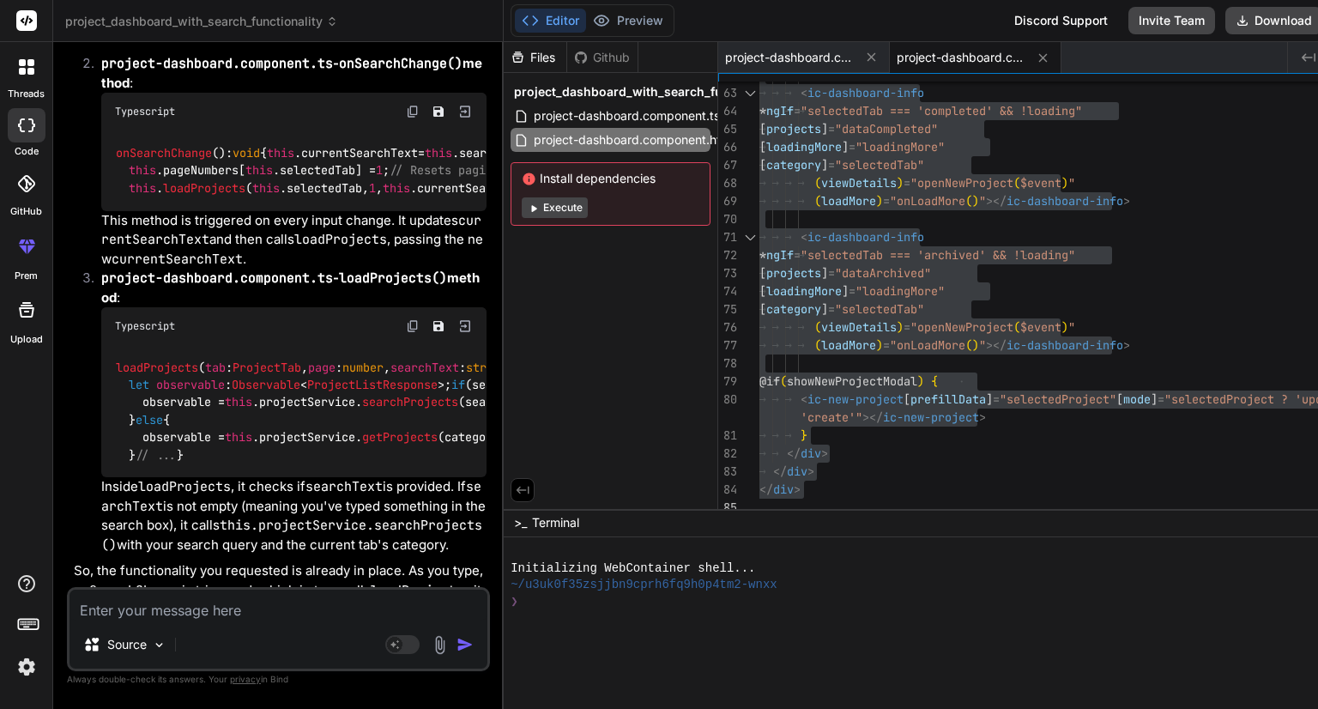
click at [239, 631] on div "Source" at bounding box center [279, 647] width 418 height 41
click at [239, 615] on textarea at bounding box center [279, 605] width 418 height 31
type textarea "I"
type textarea "x"
type textarea "It"
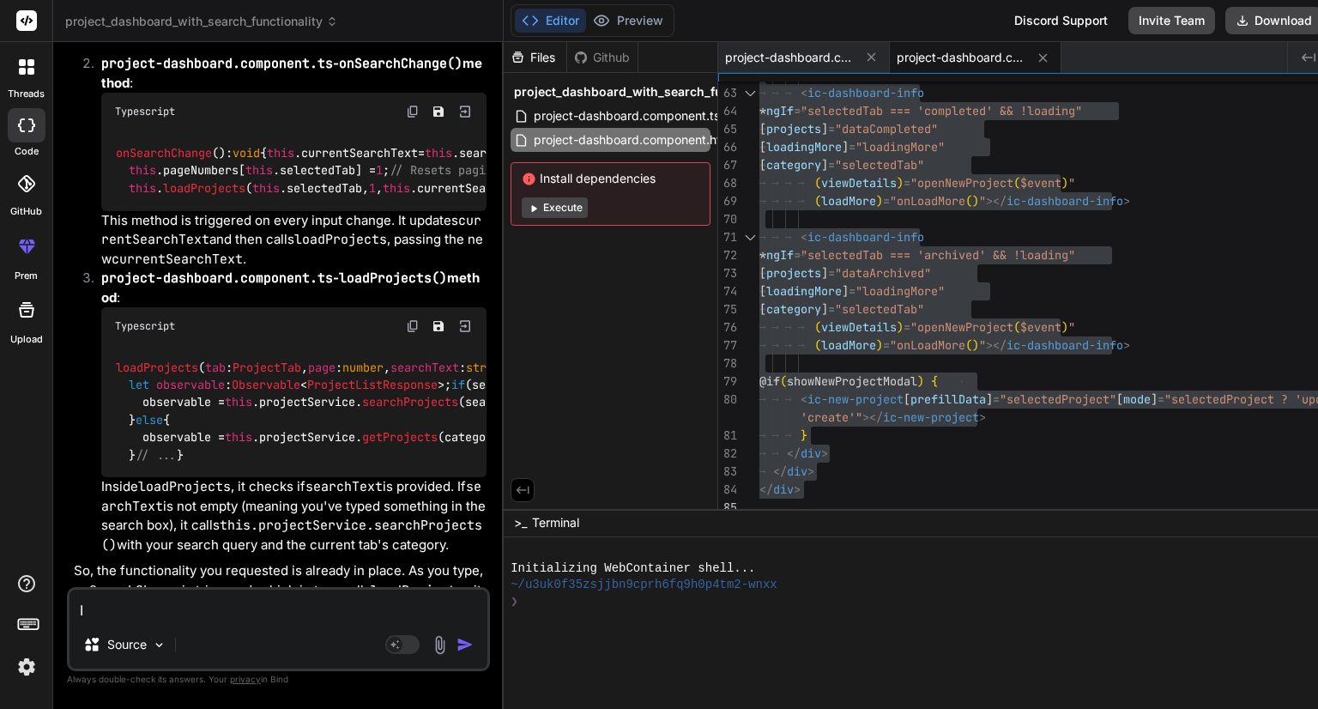
type textarea "x"
type textarea "It"
type textarea "x"
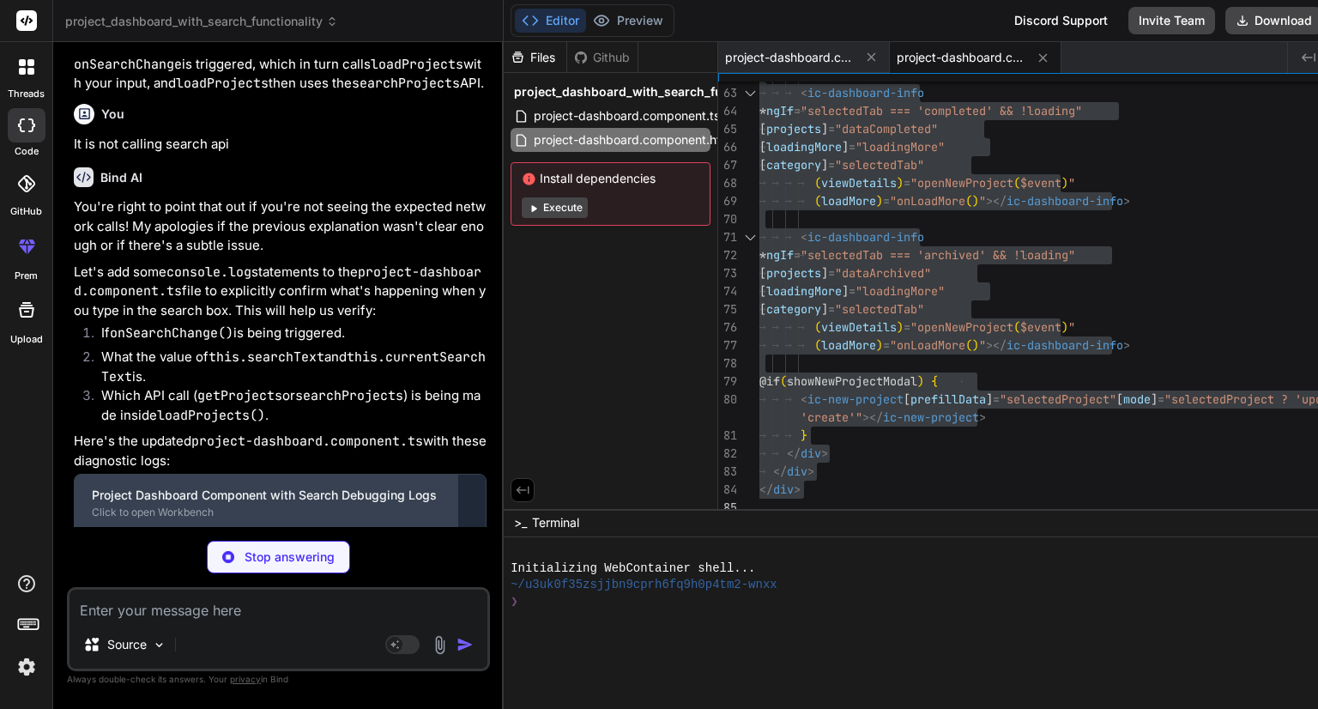
scroll to position [9026, 0]
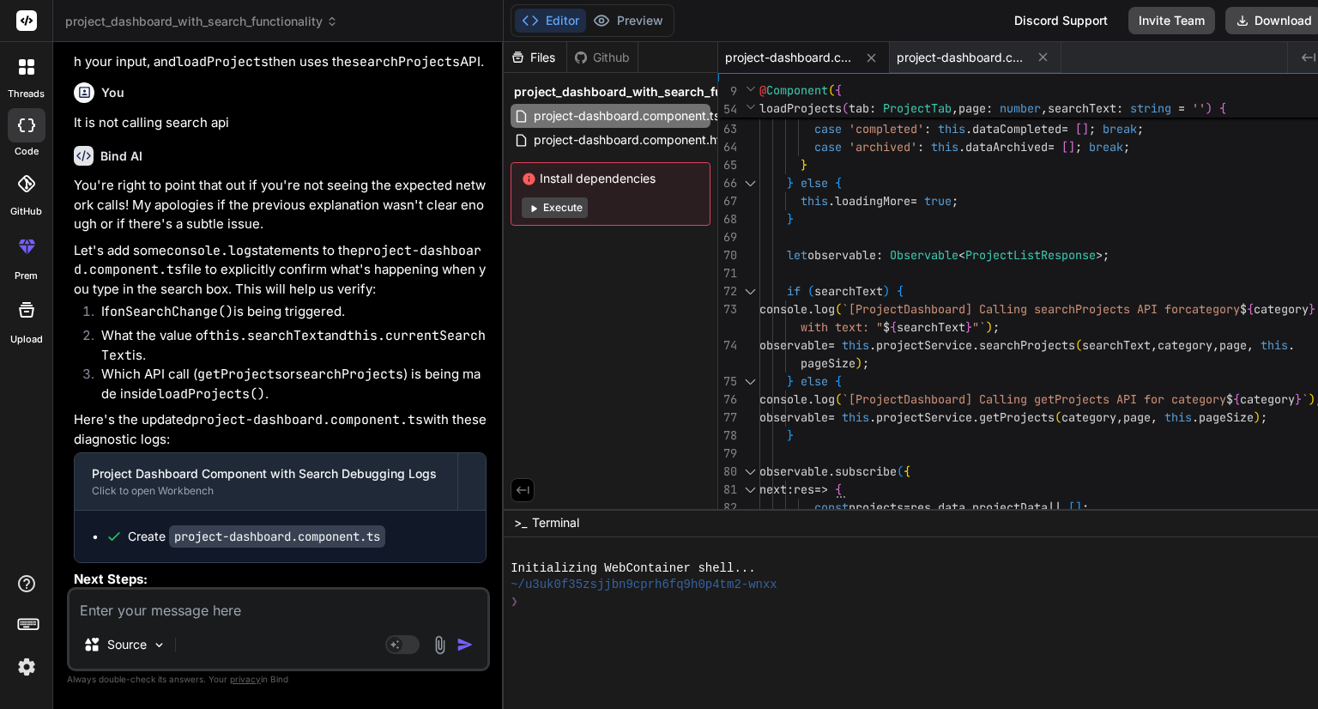
click at [184, 610] on textarea at bounding box center [279, 605] width 418 height 31
paste textarea "import { Component, inject, OnInit } from '@angular/core'; import { ProjectData…"
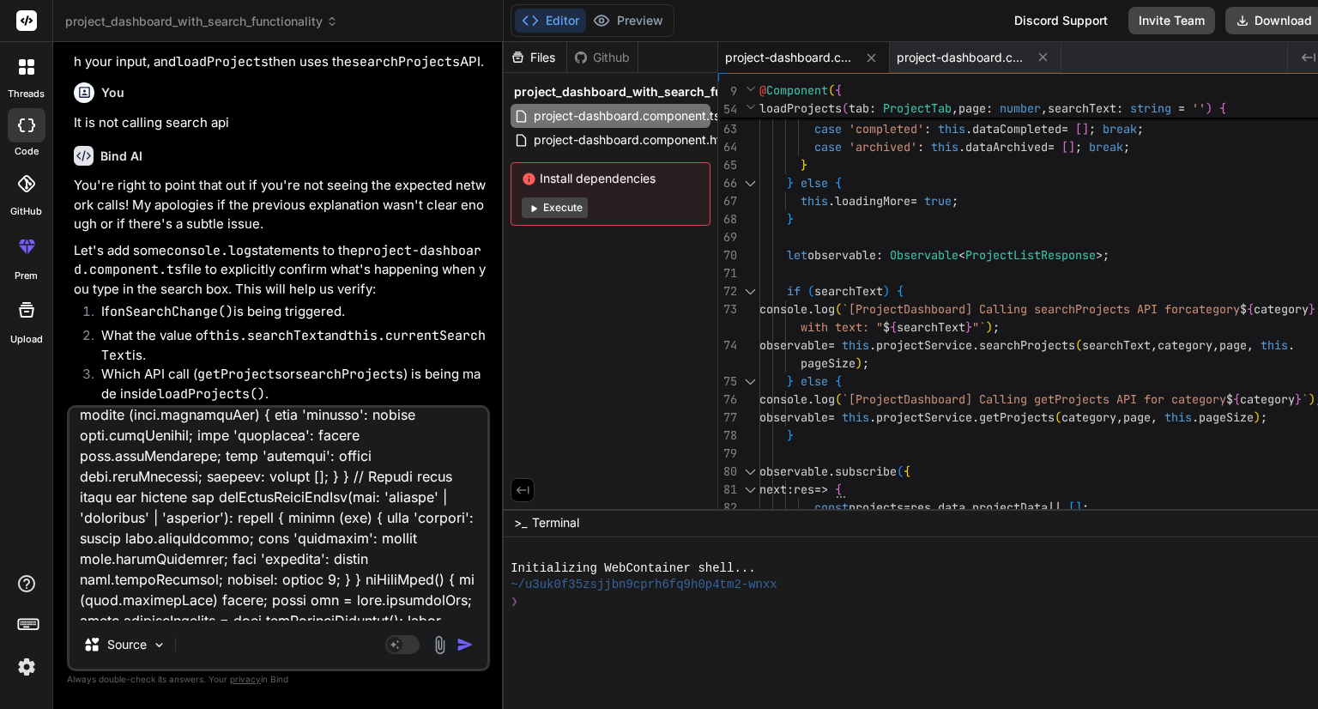
scroll to position [0, 0]
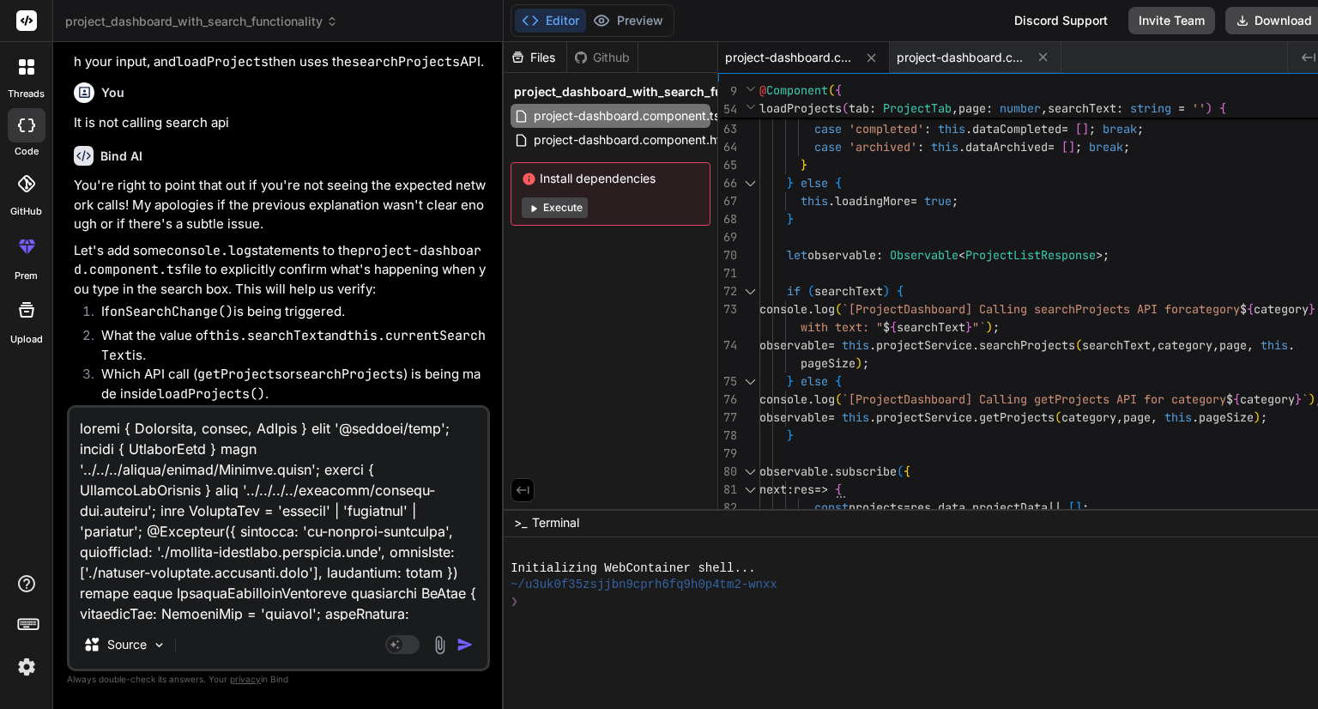
drag, startPoint x: 223, startPoint y: 611, endPoint x: 51, endPoint y: 294, distance: 360.2
click at [51, 294] on div "threads code GitHub prem Upload project_dashboard_with_search_functionality Cre…" at bounding box center [659, 354] width 1318 height 709
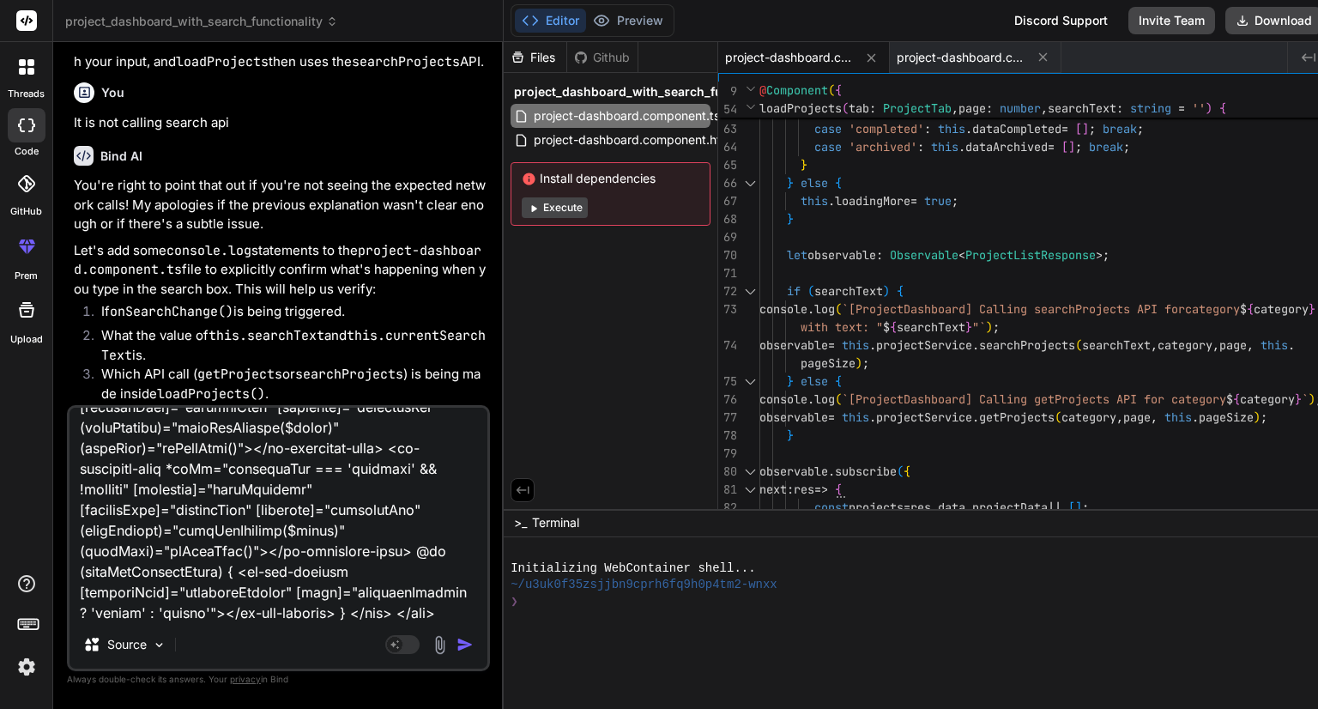
click at [247, 619] on textarea at bounding box center [279, 514] width 418 height 213
drag, startPoint x: 348, startPoint y: 608, endPoint x: 274, endPoint y: 608, distance: 74.7
click at [274, 608] on textarea at bounding box center [279, 514] width 418 height 213
click at [237, 612] on textarea at bounding box center [279, 514] width 418 height 213
click at [115, 612] on textarea at bounding box center [279, 514] width 418 height 213
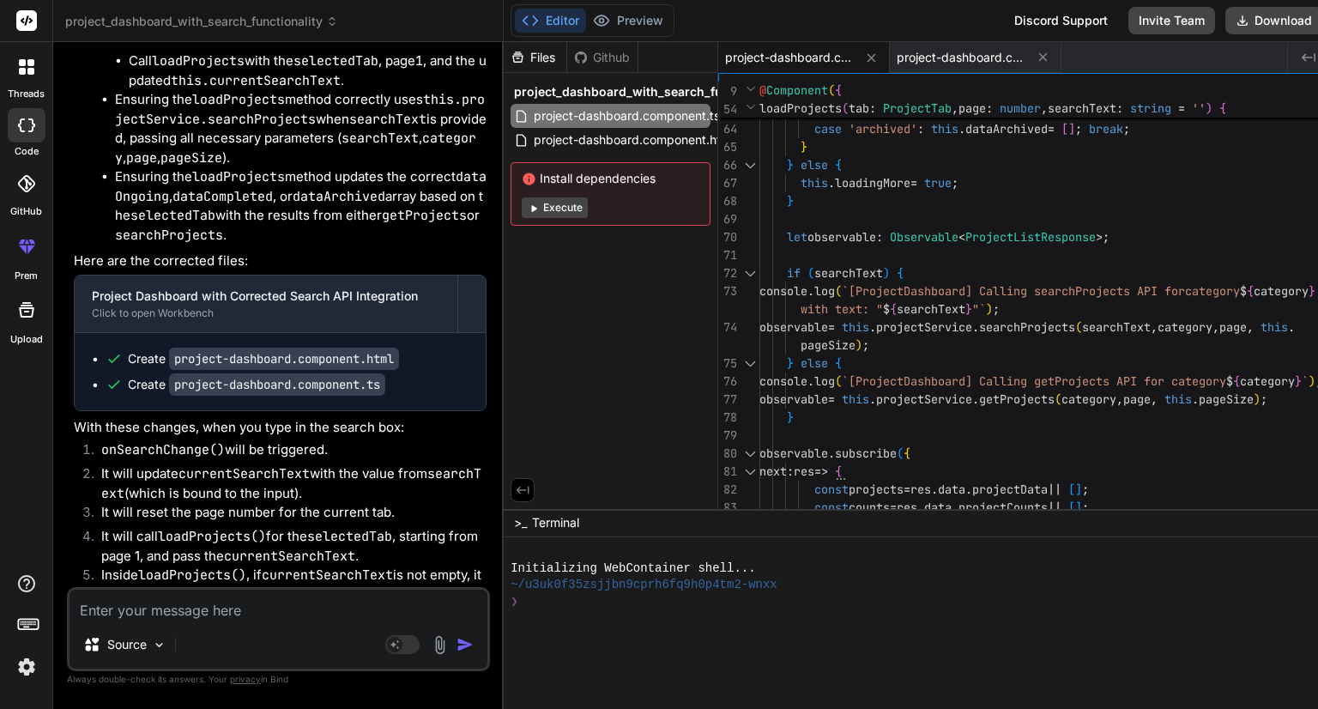
scroll to position [0, 0]
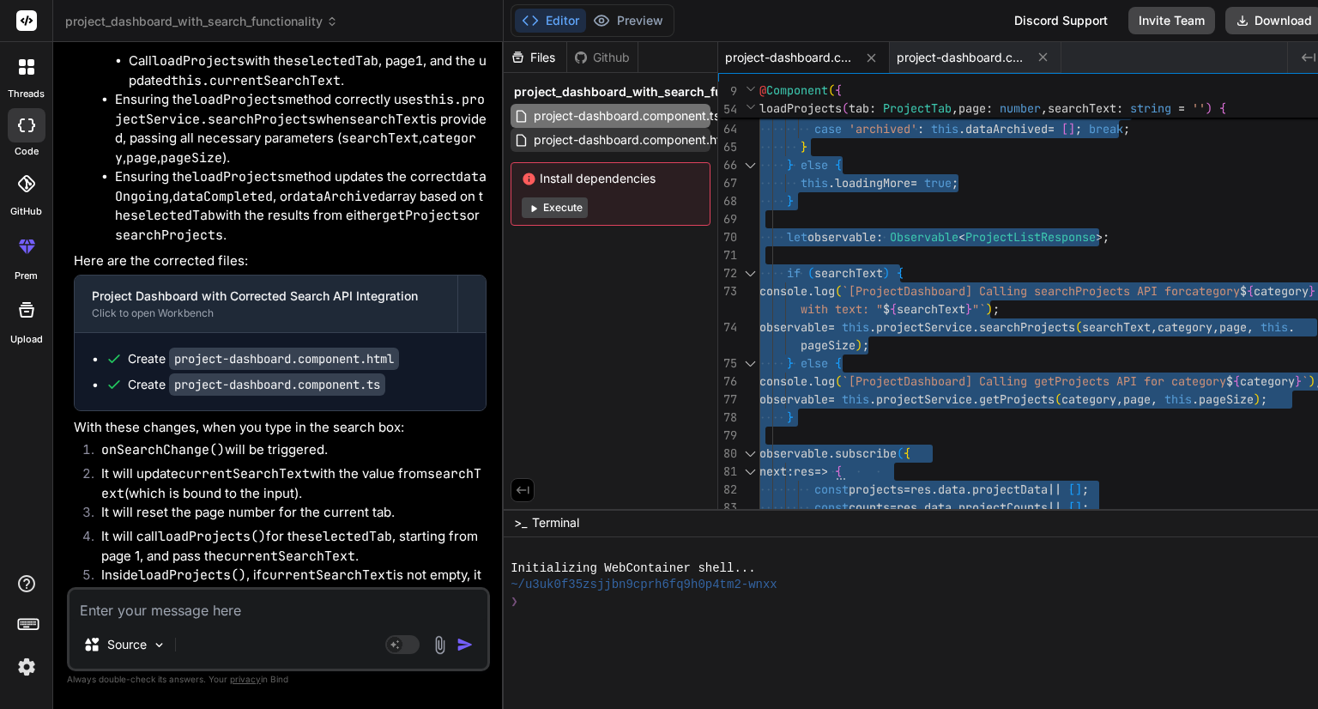
click at [632, 132] on span "project-dashboard.component.html" at bounding box center [633, 140] width 203 height 21
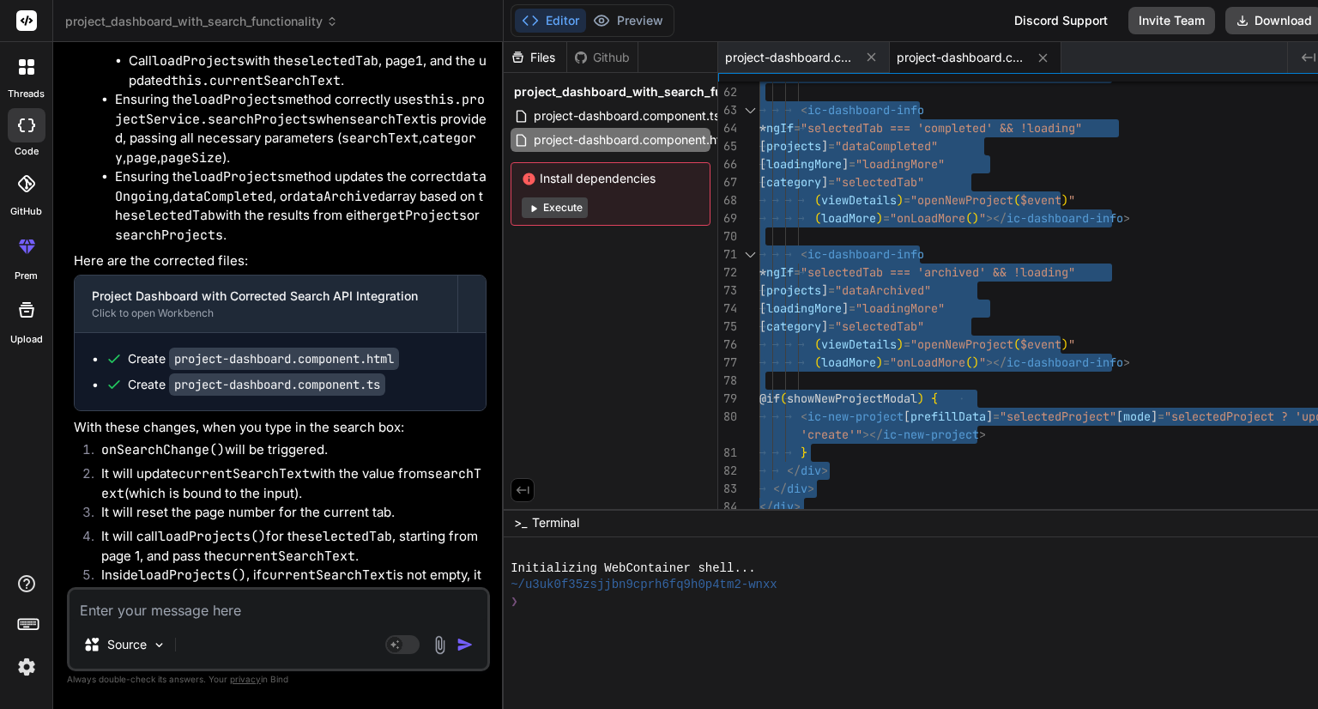
click at [429, 566] on li "Inside loadProjects() , if currentSearchText is not empty, it will call this.pr…" at bounding box center [287, 604] width 399 height 77
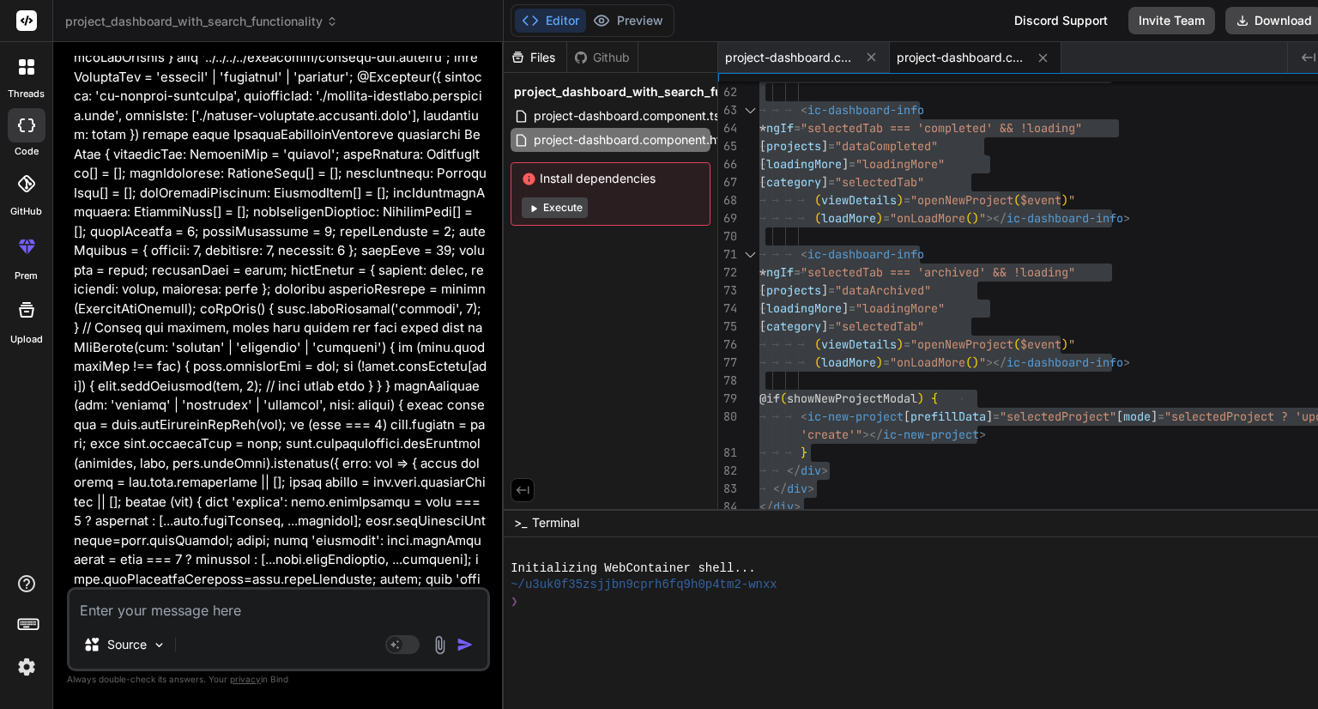
scroll to position [9990, 0]
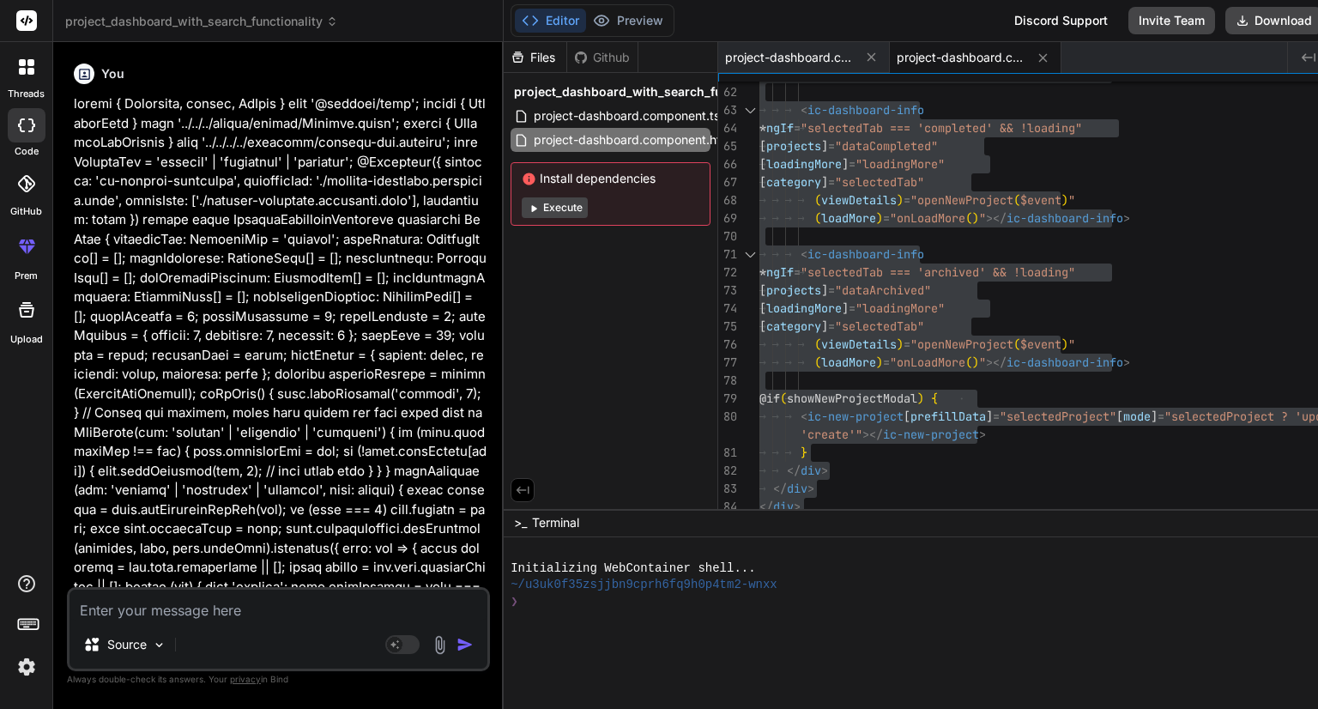
drag, startPoint x: 72, startPoint y: 48, endPoint x: 216, endPoint y: 479, distance: 454.3
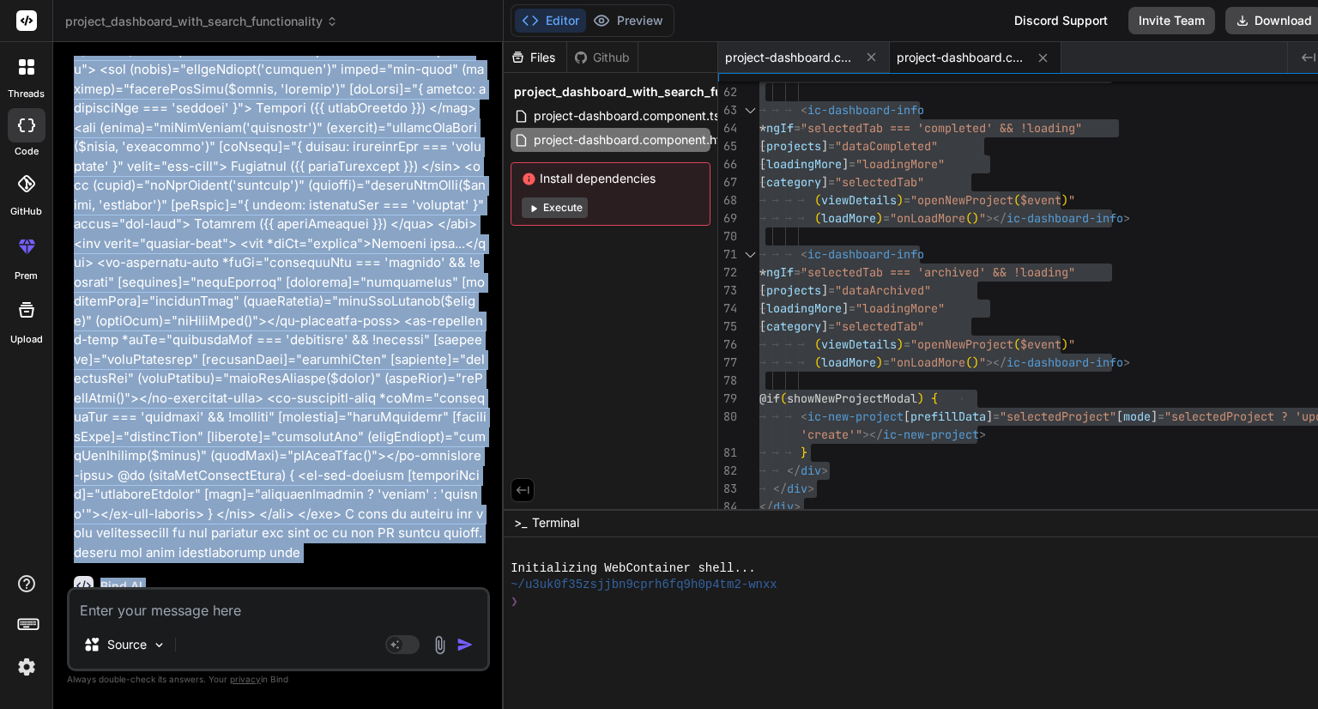
scroll to position [11714, 0]
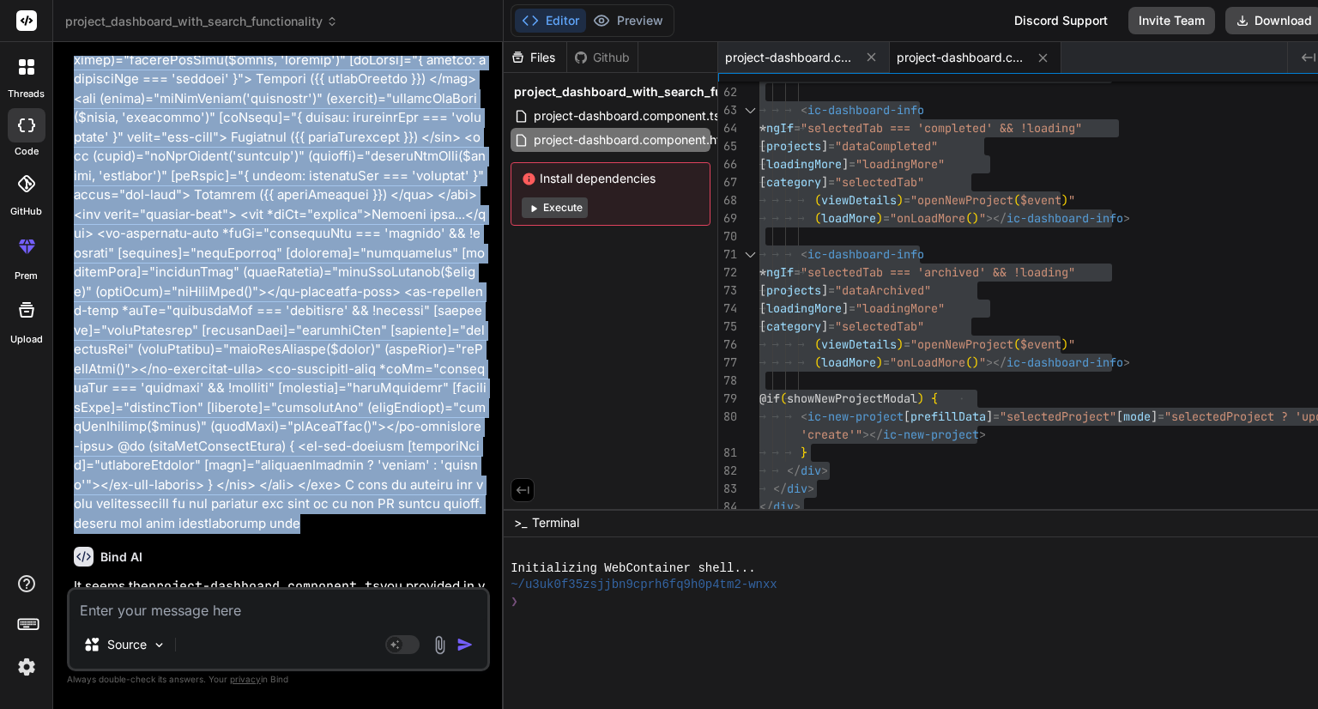
drag, startPoint x: 66, startPoint y: 411, endPoint x: 252, endPoint y: 409, distance: 186.2
click at [252, 409] on div "You hello Bind AI Hello! How can I assist you [DATE]? You Bind AI Certainly! I …" at bounding box center [278, 382] width 423 height 652
copy p "import { Component, inject, OnInit } from '@angular/core'; import { ProjectData…"
